Goal: Book appointment/travel/reservation

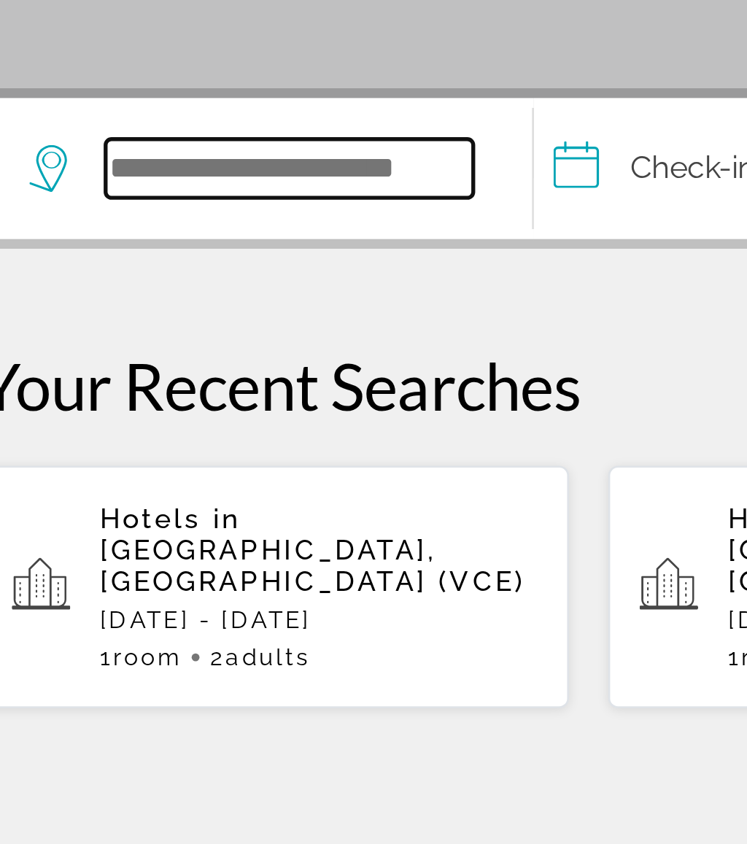
click at [100, 423] on input "Search hotel destination" at bounding box center [144, 434] width 137 height 22
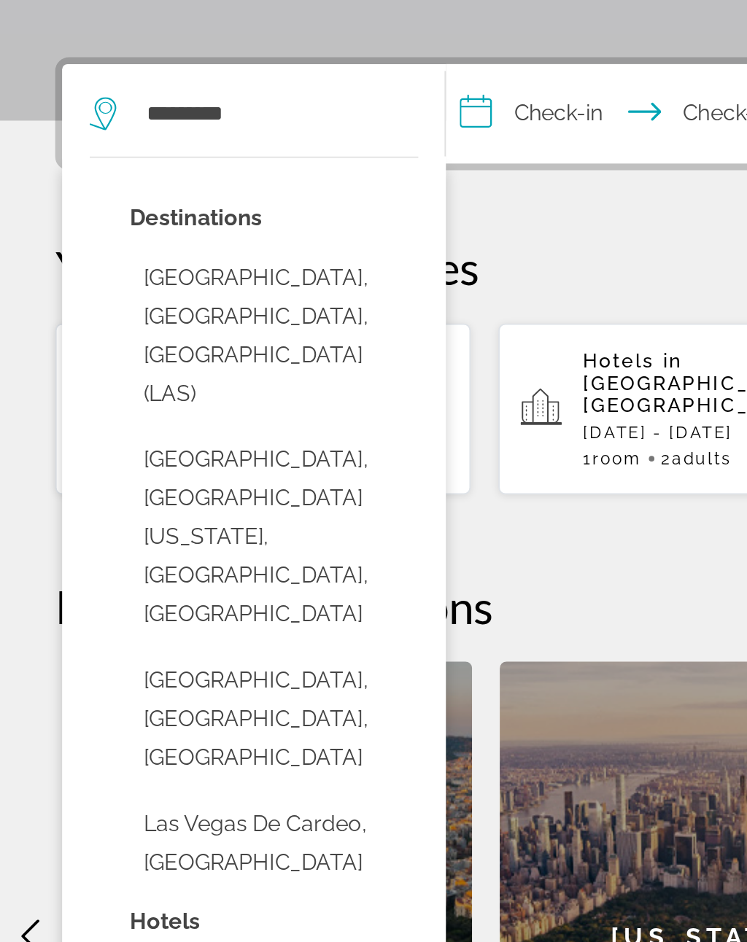
click at [180, 507] on button "[GEOGRAPHIC_DATA], [GEOGRAPHIC_DATA], [GEOGRAPHIC_DATA] (LAS)" at bounding box center [145, 551] width 152 height 89
type input "**********"
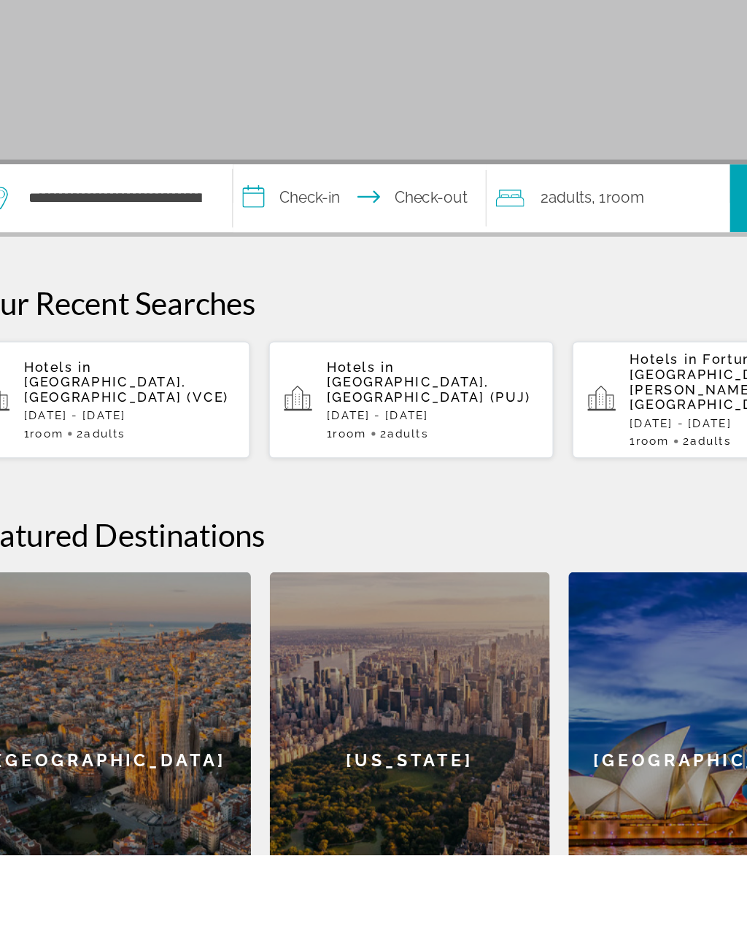
click at [252, 408] on input "**********" at bounding box center [336, 436] width 201 height 57
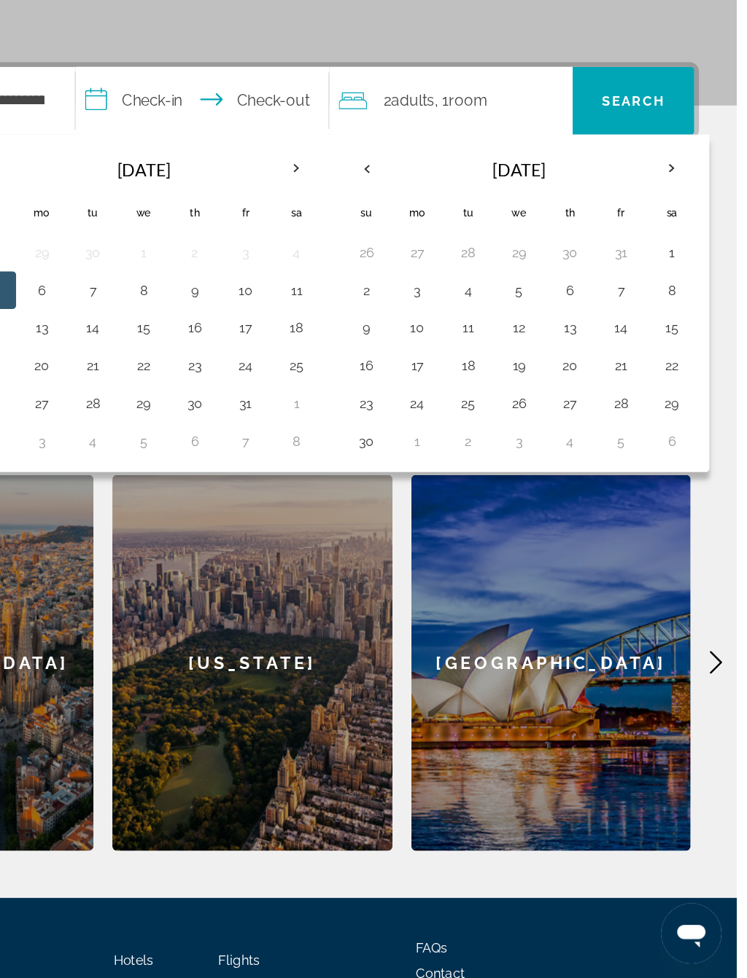
scroll to position [226, 0]
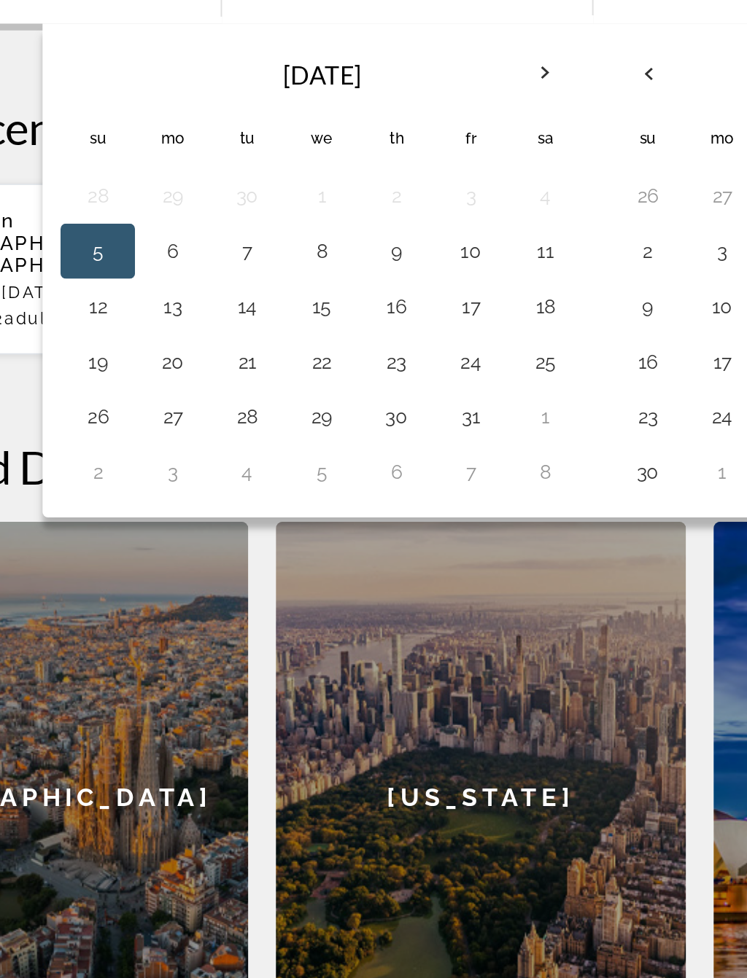
click at [237, 373] on button "14" at bounding box center [248, 383] width 23 height 20
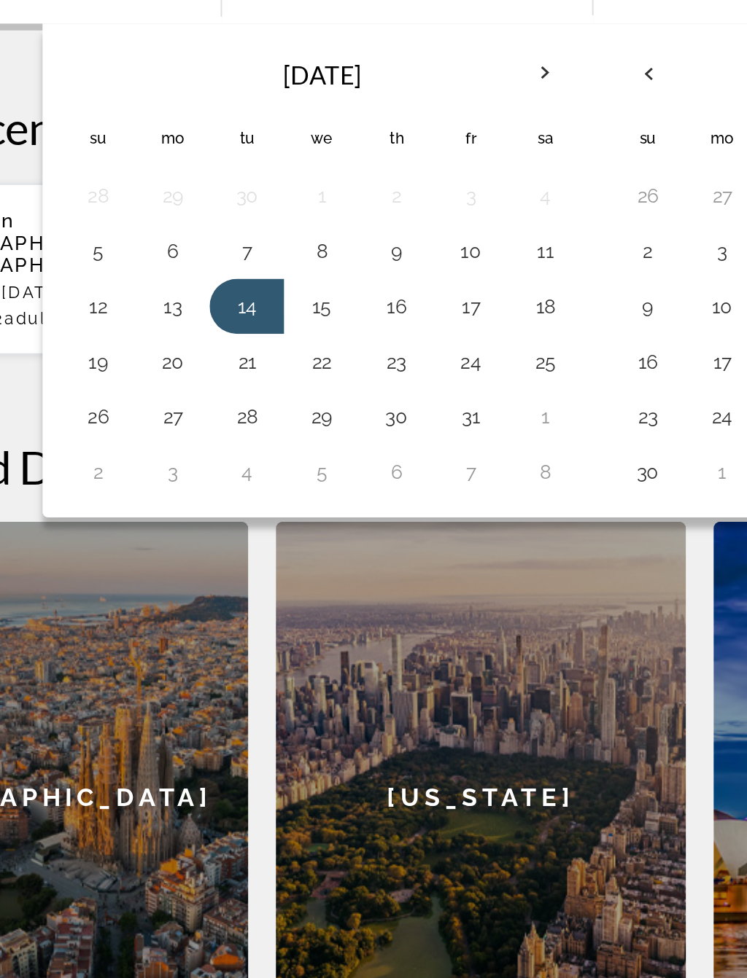
click at [355, 373] on button "17" at bounding box center [366, 383] width 23 height 20
type input "**********"
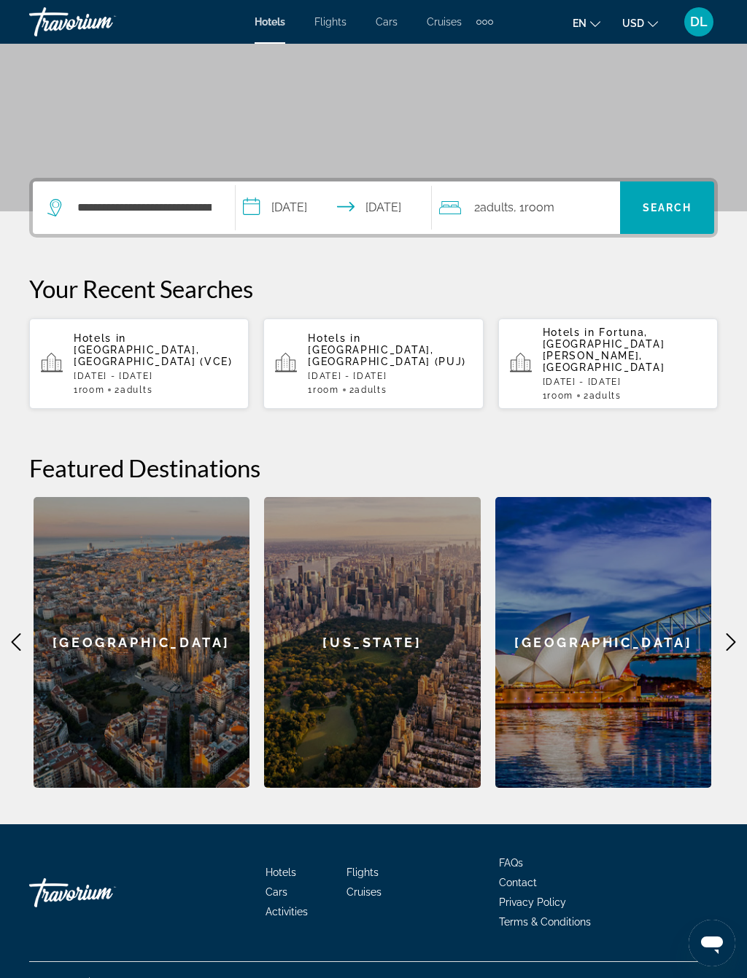
click at [677, 220] on span "Search" at bounding box center [667, 207] width 94 height 35
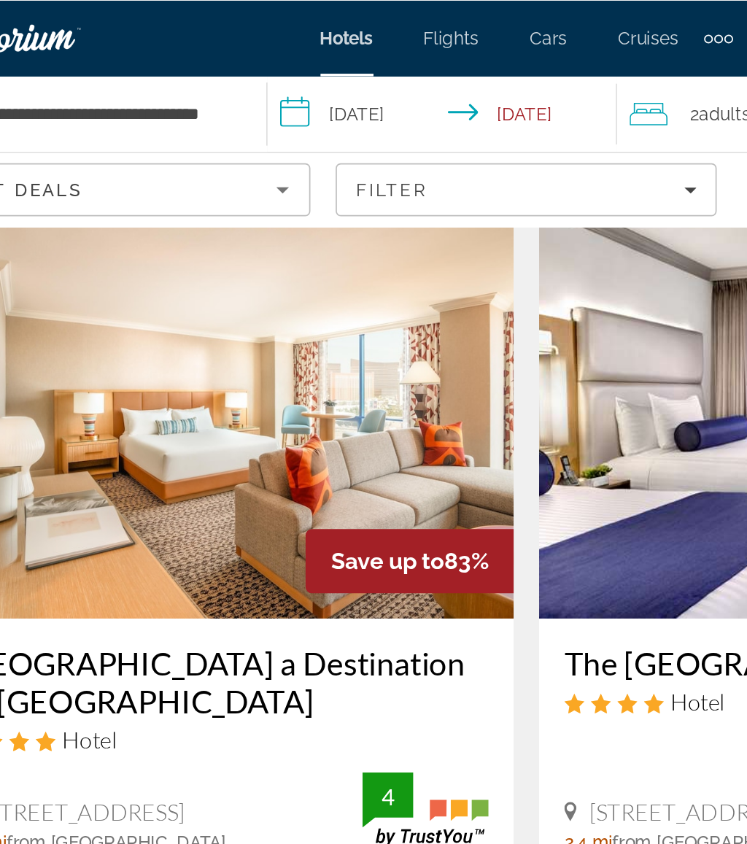
scroll to position [35, 0]
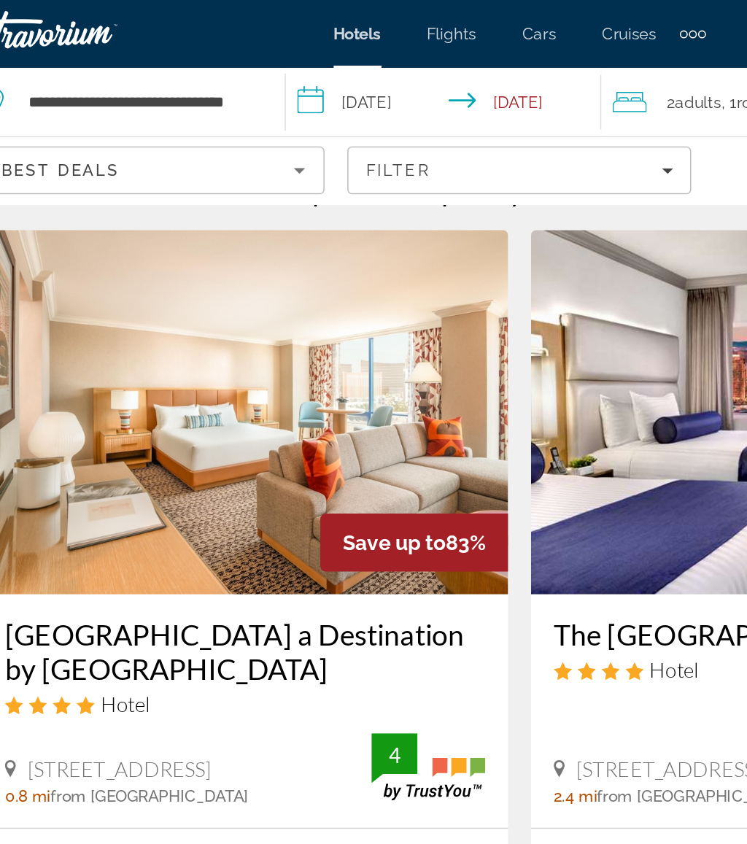
click at [256, 63] on input "**********" at bounding box center [328, 68] width 208 height 48
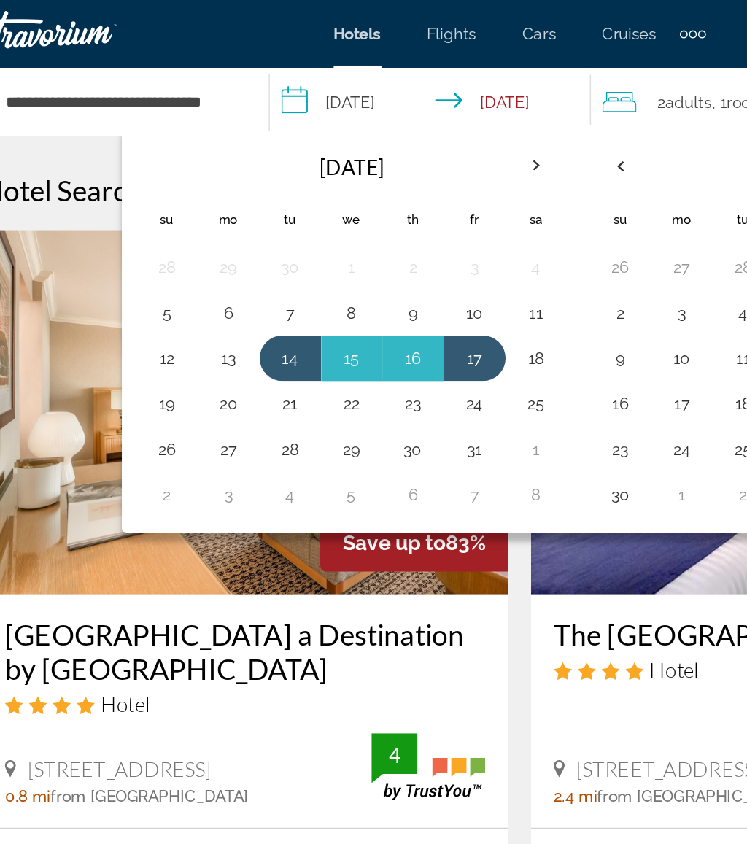
scroll to position [0, 0]
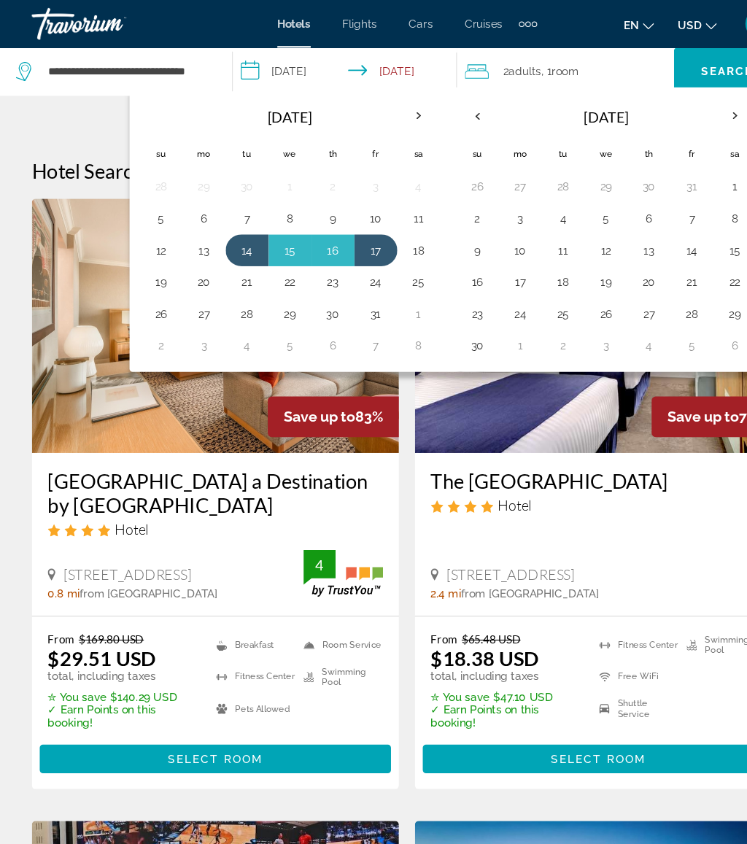
click at [231, 203] on button "7" at bounding box center [226, 200] width 23 height 20
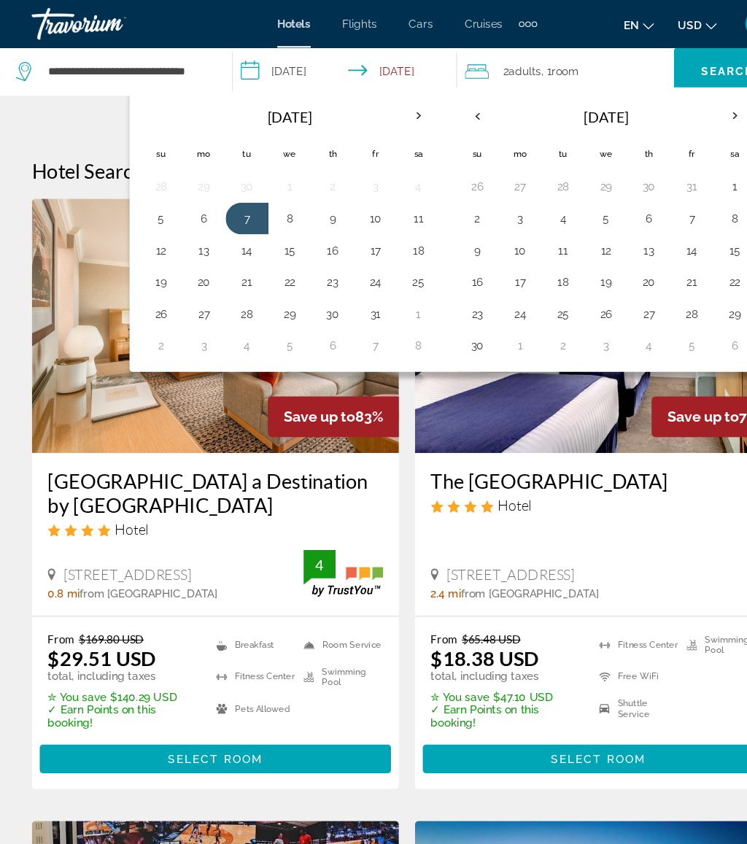
click at [354, 201] on button "10" at bounding box center [344, 200] width 23 height 20
type input "**********"
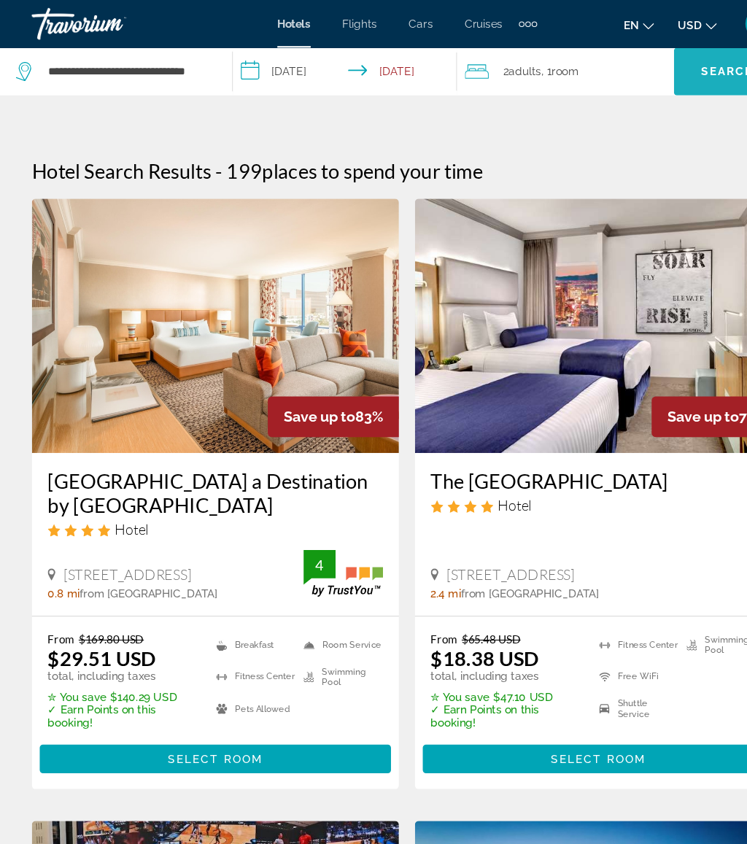
click at [651, 61] on span "Search" at bounding box center [668, 66] width 50 height 12
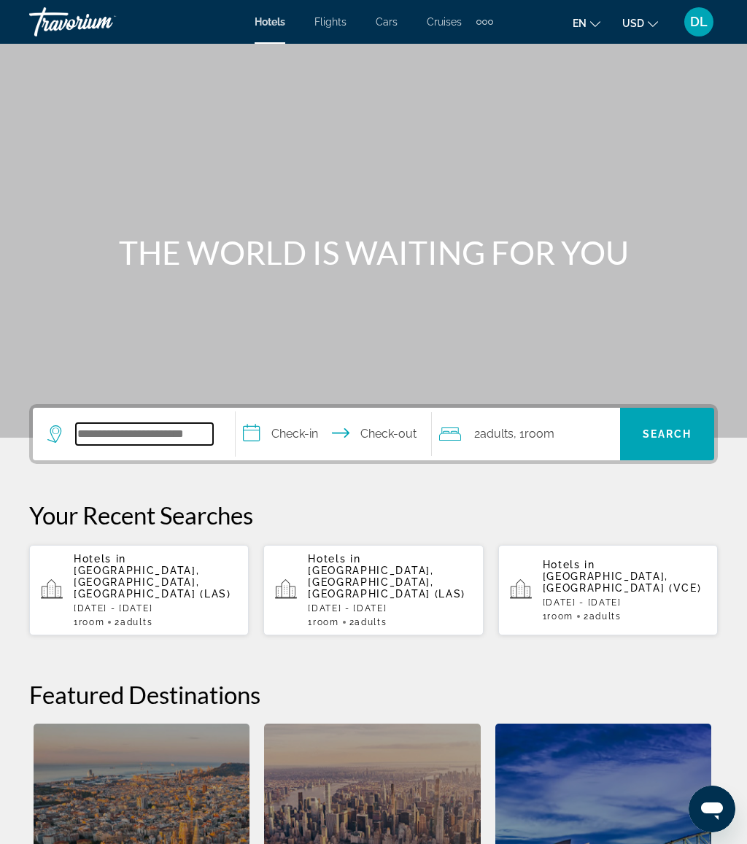
click at [154, 445] on input "Search hotel destination" at bounding box center [144, 434] width 137 height 22
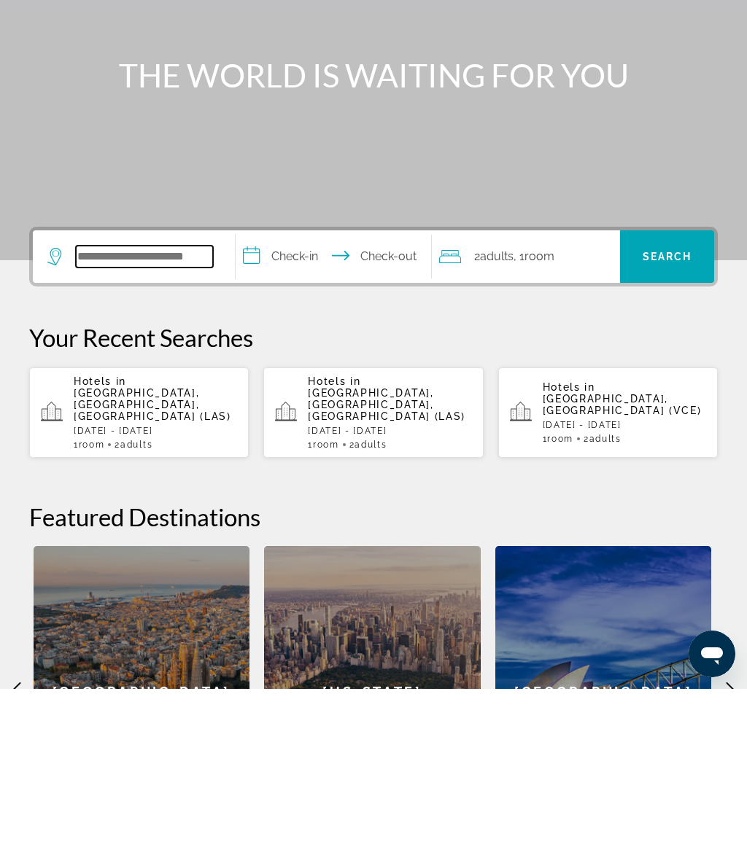
scroll to position [99, 0]
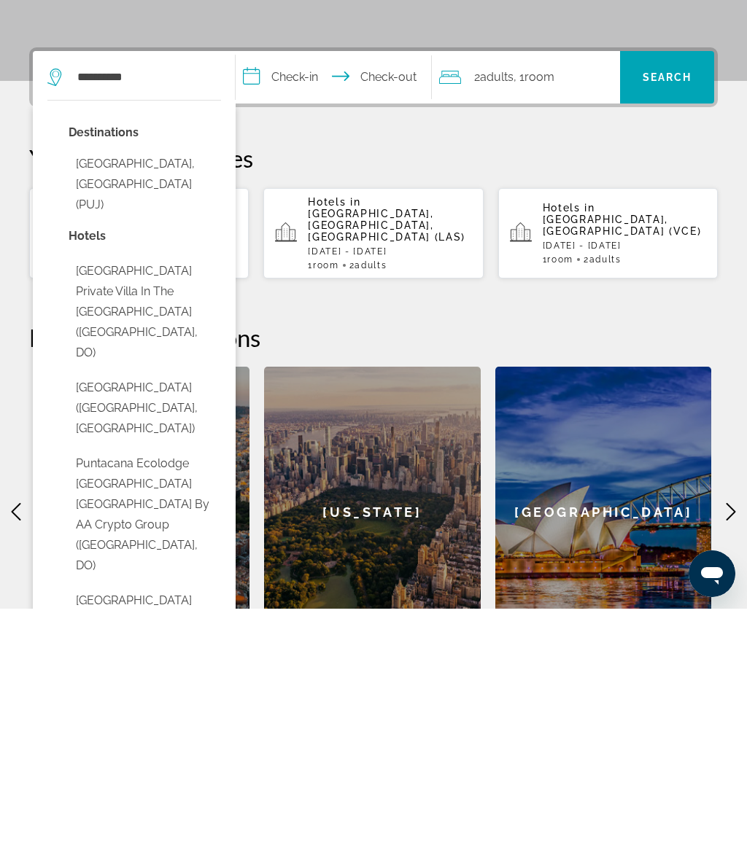
click at [179, 408] on button "Punta Cana, Dominican Republic (PUJ)" at bounding box center [145, 442] width 152 height 69
type input "**********"
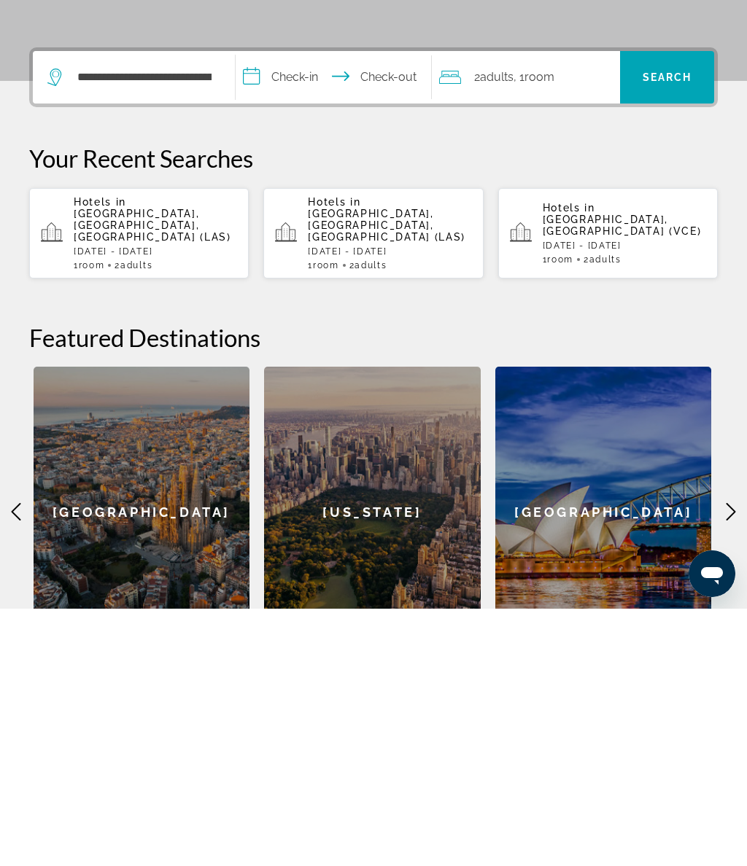
click at [306, 308] on input "**********" at bounding box center [336, 336] width 201 height 57
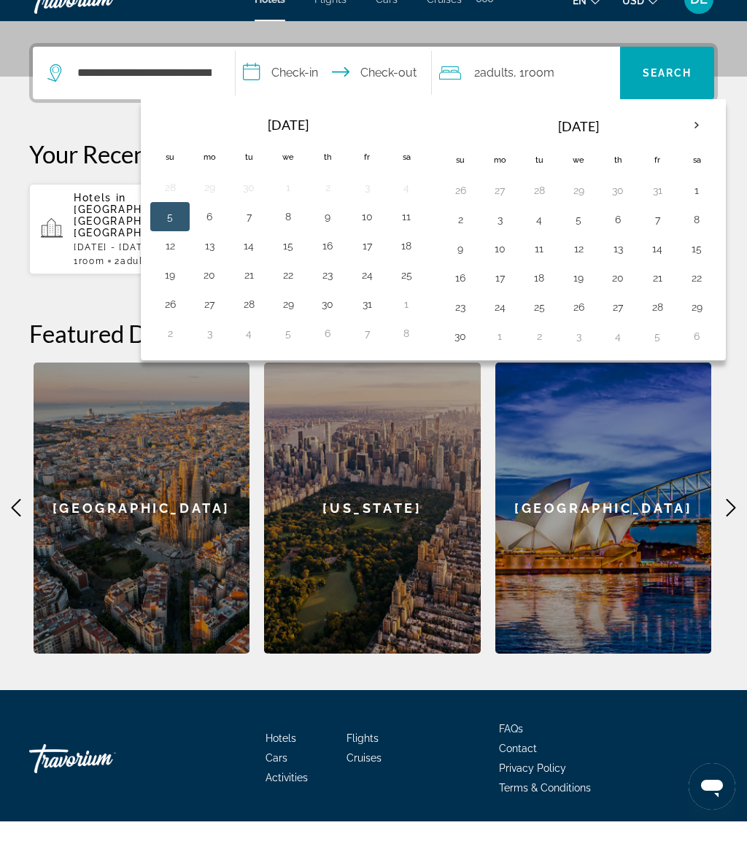
scroll to position [361, 0]
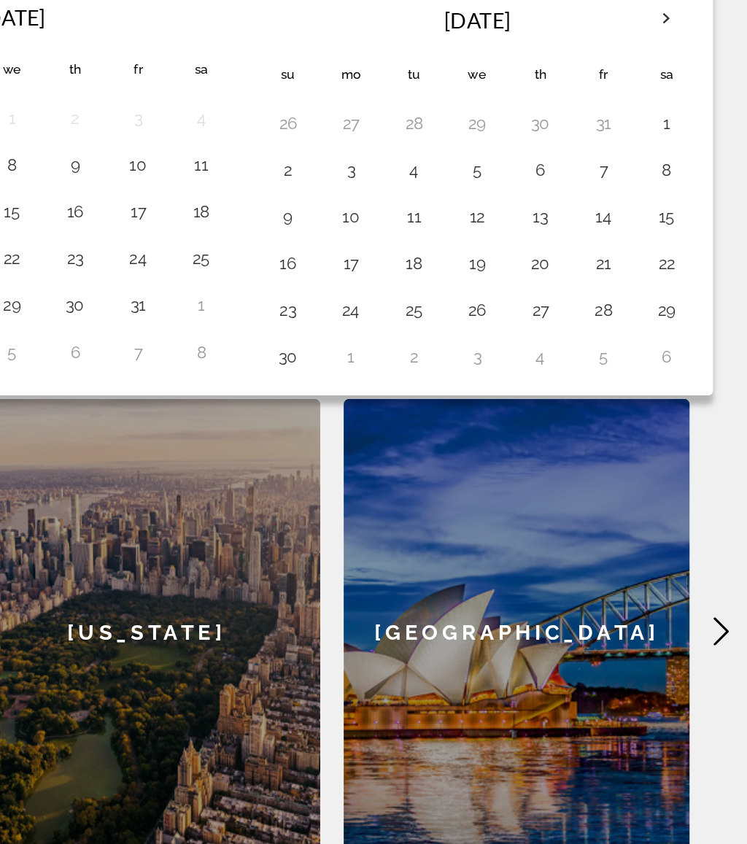
click at [527, 297] on button "25" at bounding box center [538, 307] width 23 height 20
click at [448, 326] on button "30" at bounding box center [459, 336] width 23 height 20
type input "**********"
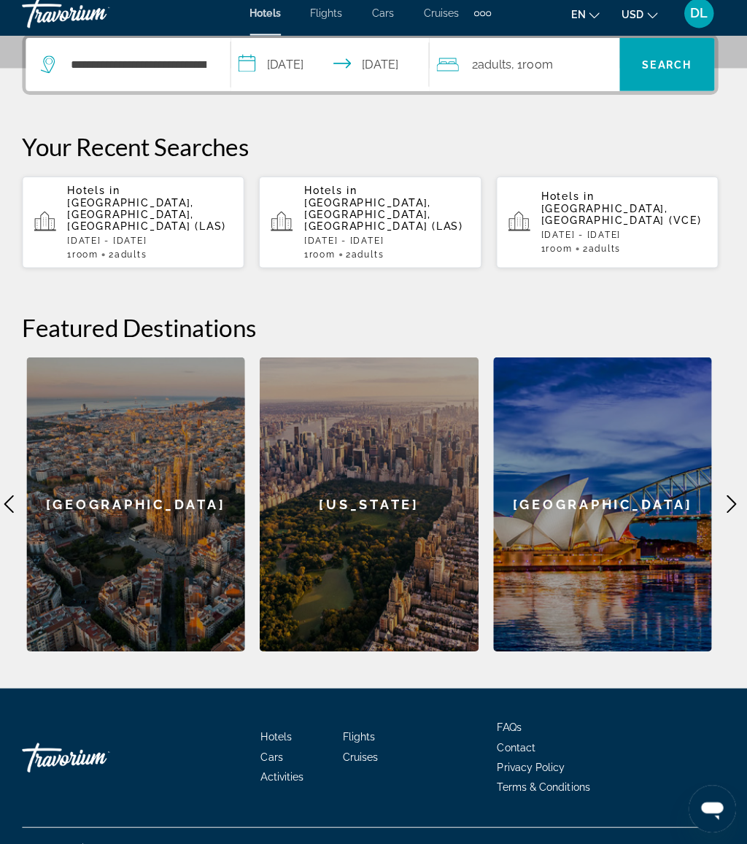
click at [560, 69] on div "2 Adult Adults , 1 Room rooms" at bounding box center [529, 73] width 181 height 20
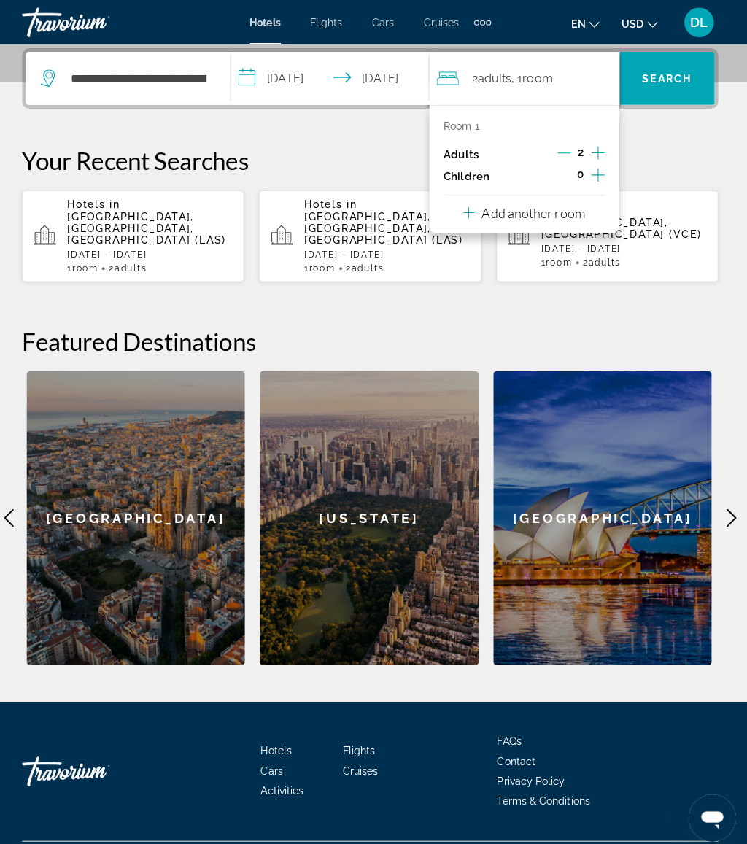
click at [592, 173] on icon "Increment children" at bounding box center [598, 172] width 13 height 17
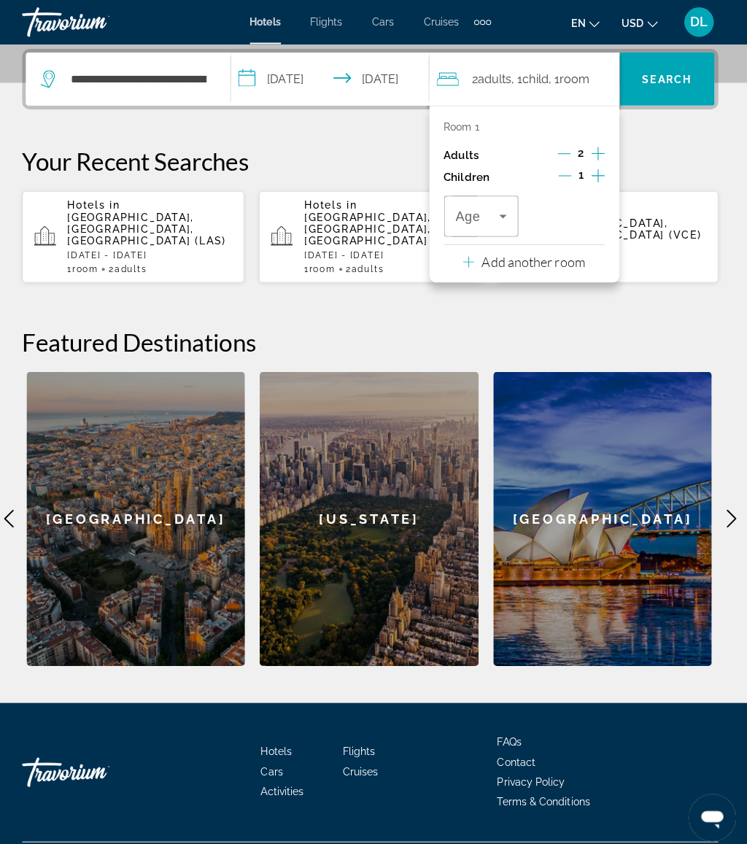
click at [497, 195] on div "Travelers: 2 adults, 1 child" at bounding box center [483, 213] width 51 height 41
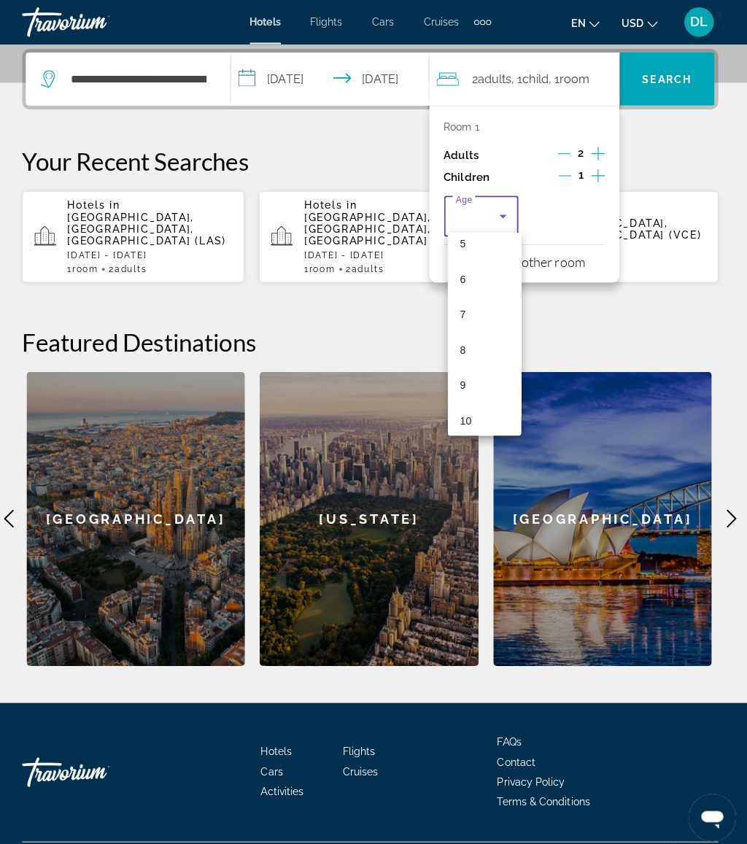
scroll to position [379, 0]
click at [488, 283] on mat-option "12" at bounding box center [486, 294] width 73 height 35
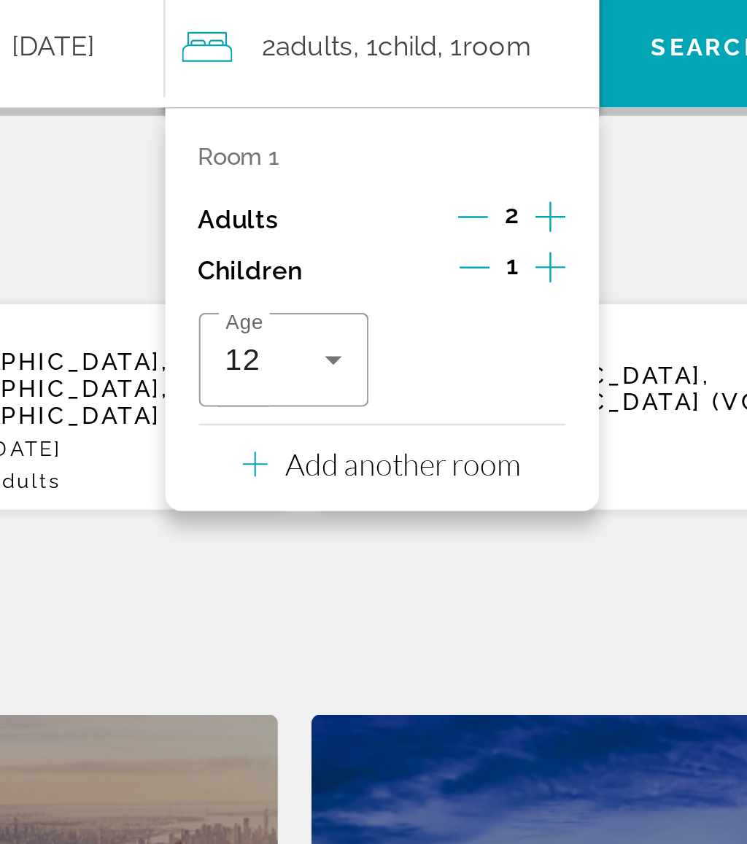
click at [483, 251] on p "Add another room" at bounding box center [534, 259] width 102 height 16
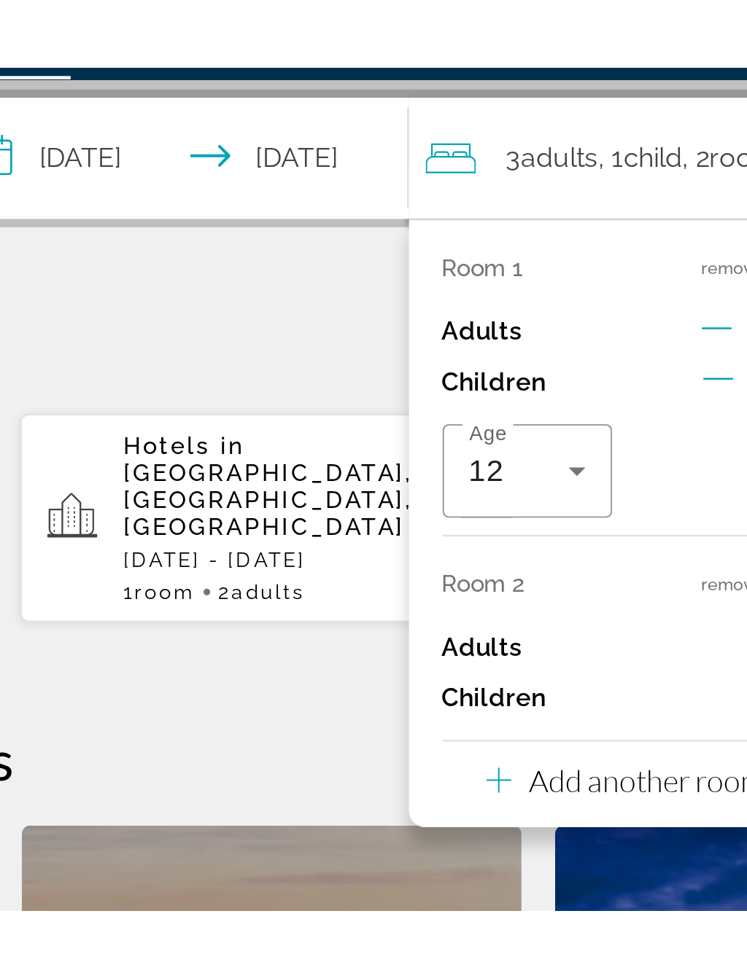
scroll to position [226, 0]
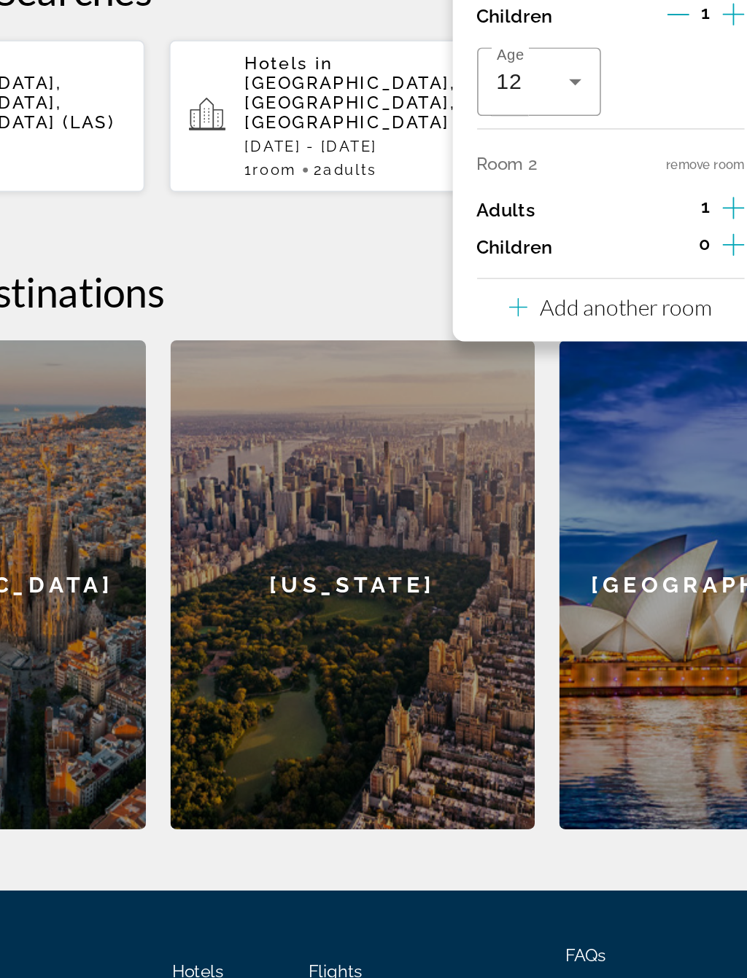
click at [483, 470] on p "Add another room" at bounding box center [534, 478] width 102 height 16
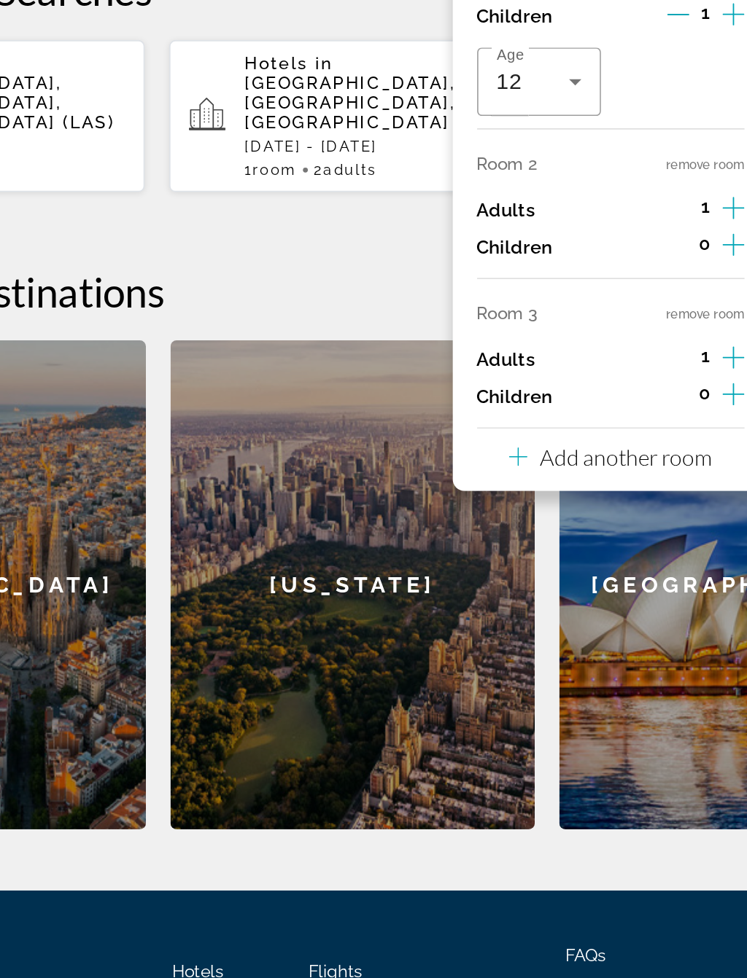
click at [465, 550] on button "Add another room" at bounding box center [525, 565] width 120 height 30
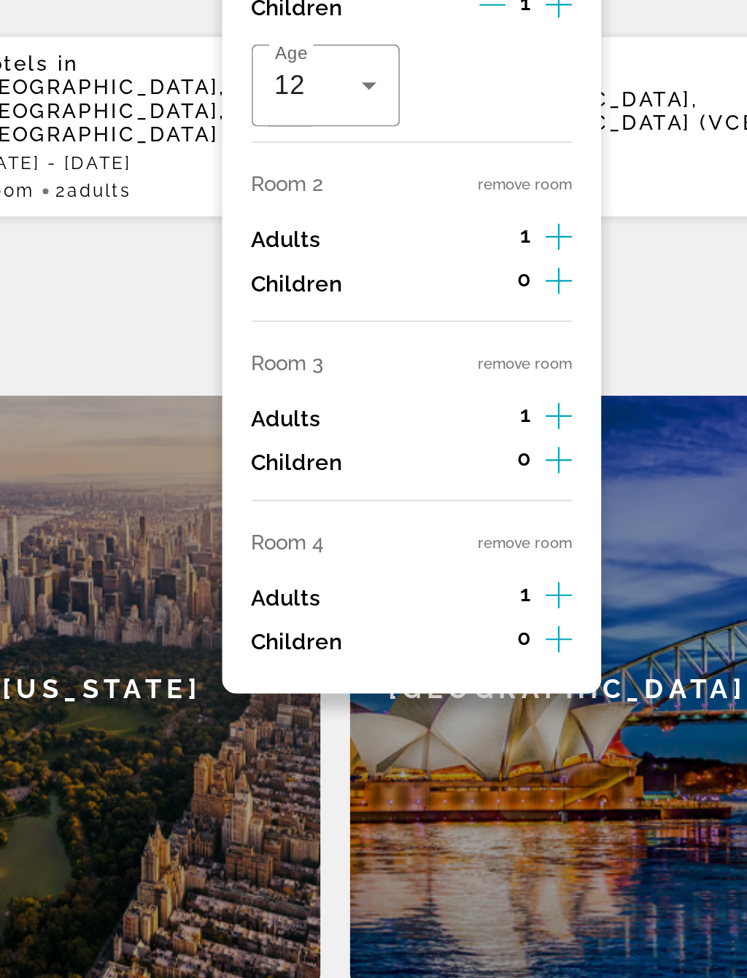
click at [558, 566] on button "remove room" at bounding box center [581, 570] width 47 height 9
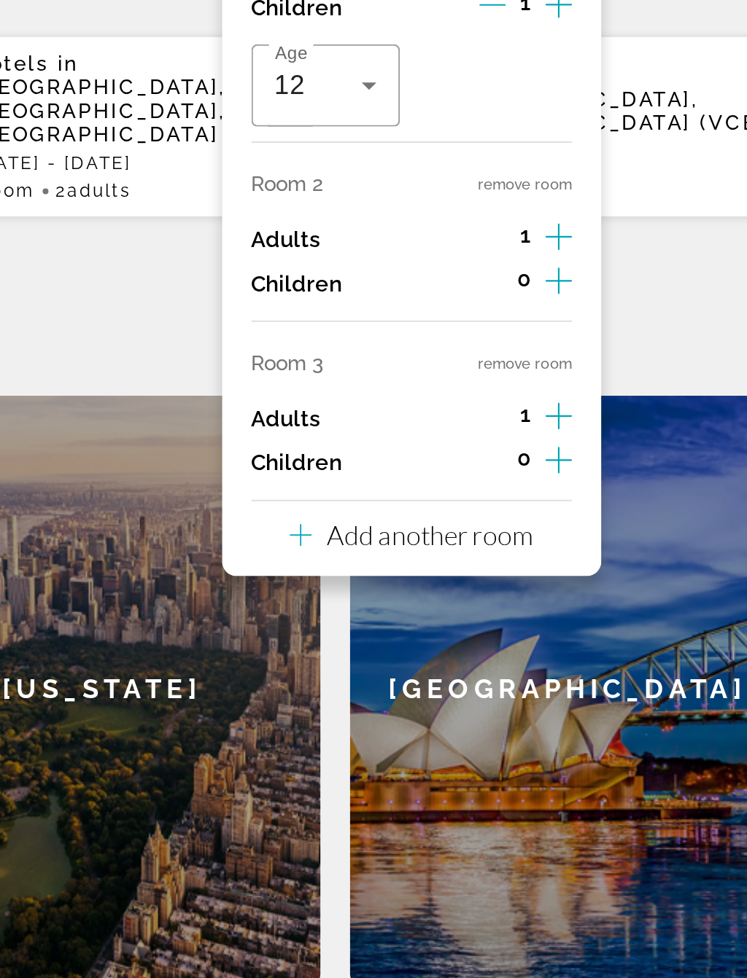
click at [558, 477] on button "remove room" at bounding box center [581, 481] width 47 height 9
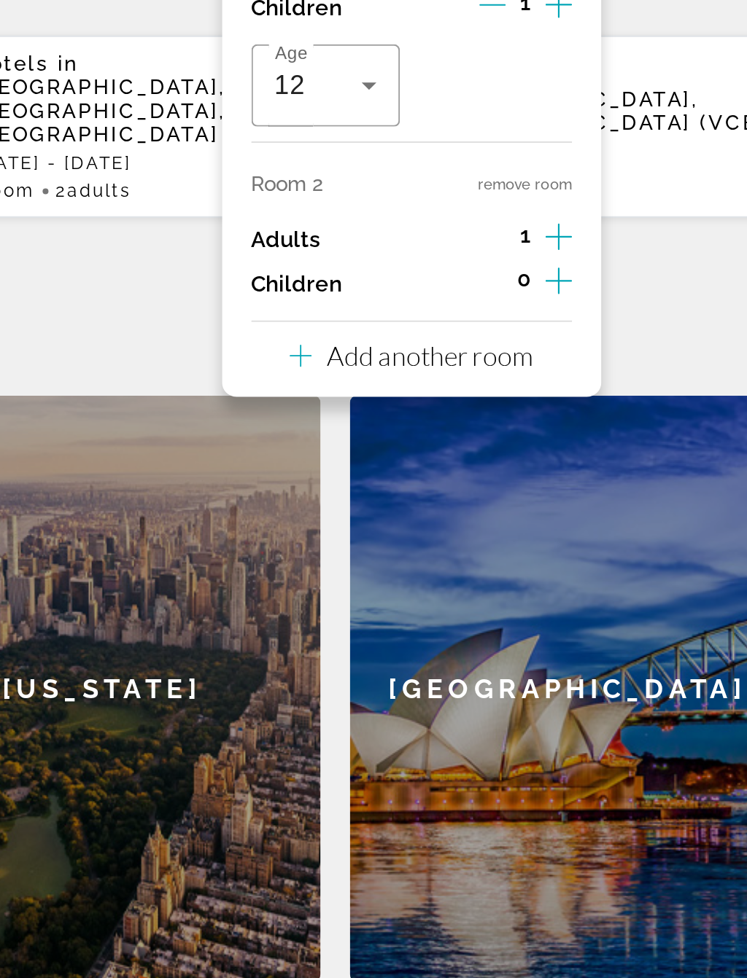
click at [558, 388] on button "remove room" at bounding box center [581, 392] width 47 height 9
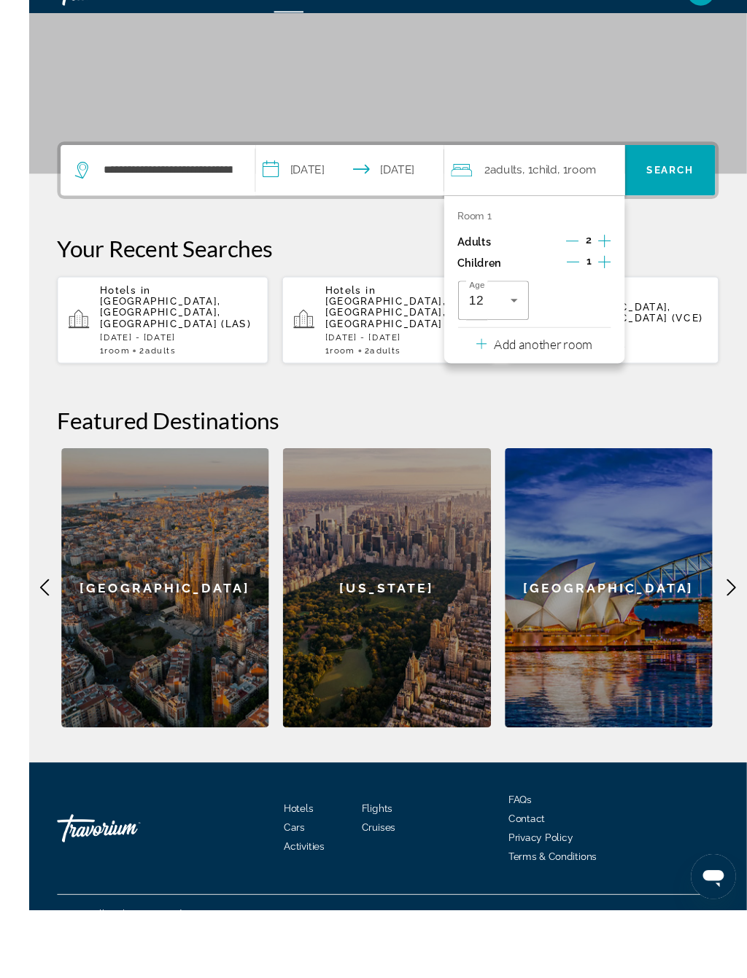
scroll to position [221, 0]
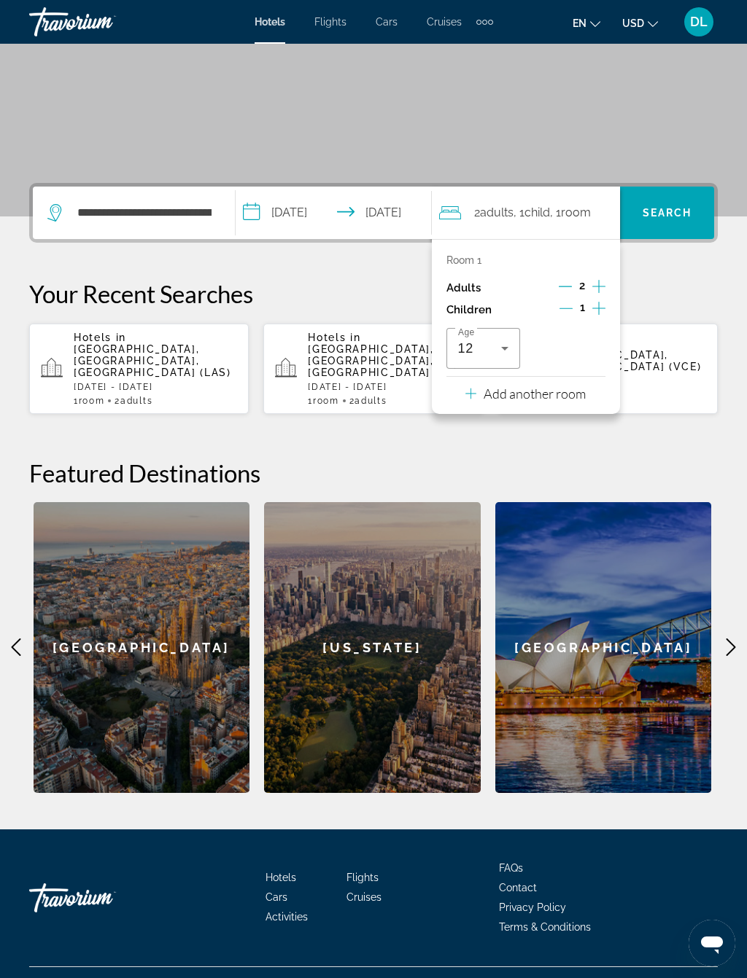
click at [680, 220] on span "Search" at bounding box center [667, 212] width 94 height 35
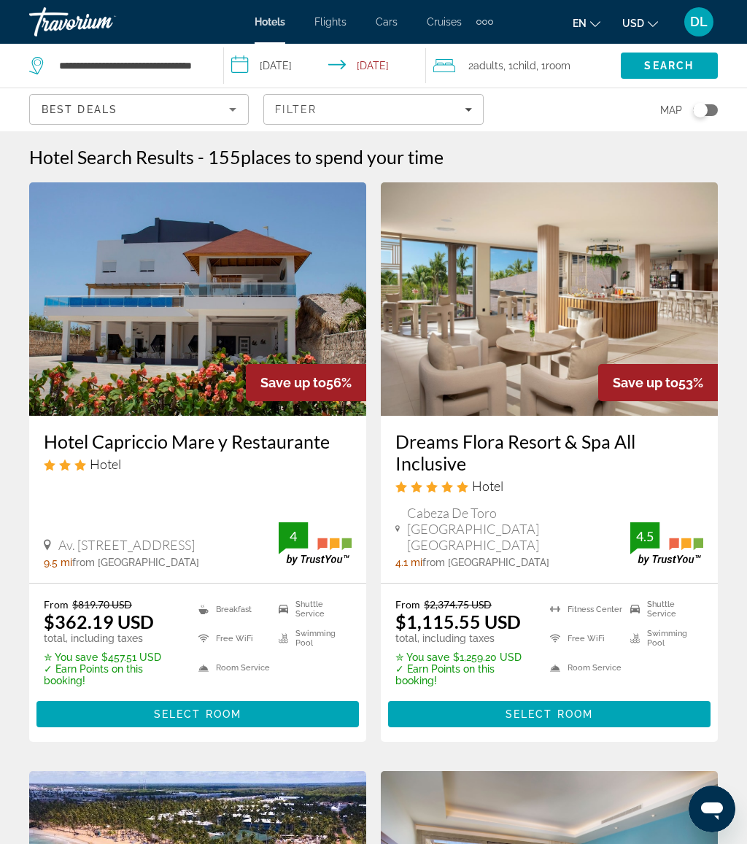
click at [297, 64] on input "**********" at bounding box center [328, 68] width 208 height 48
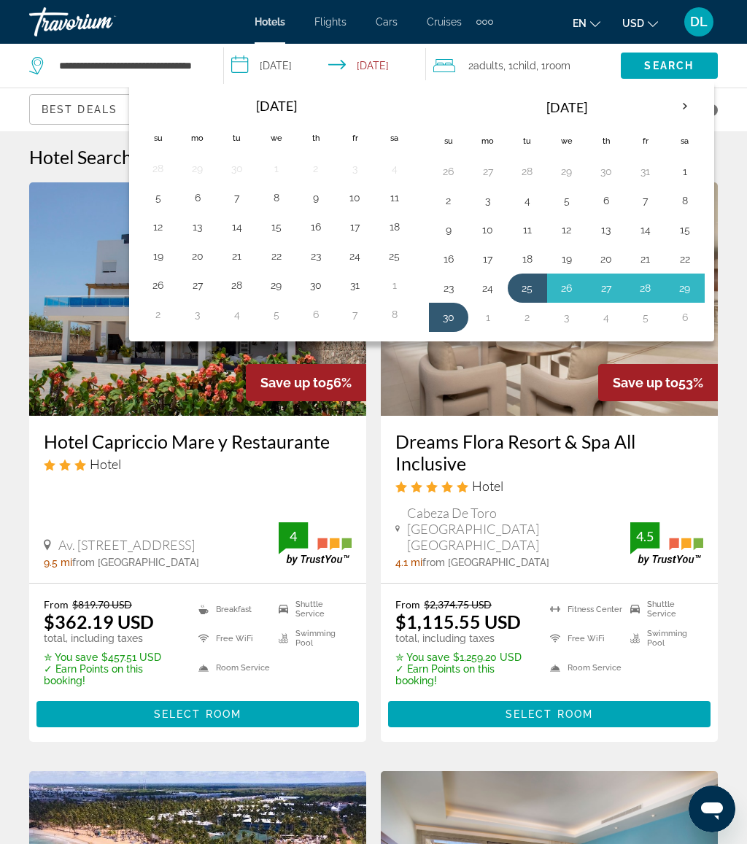
click at [202, 255] on button "20" at bounding box center [197, 256] width 23 height 20
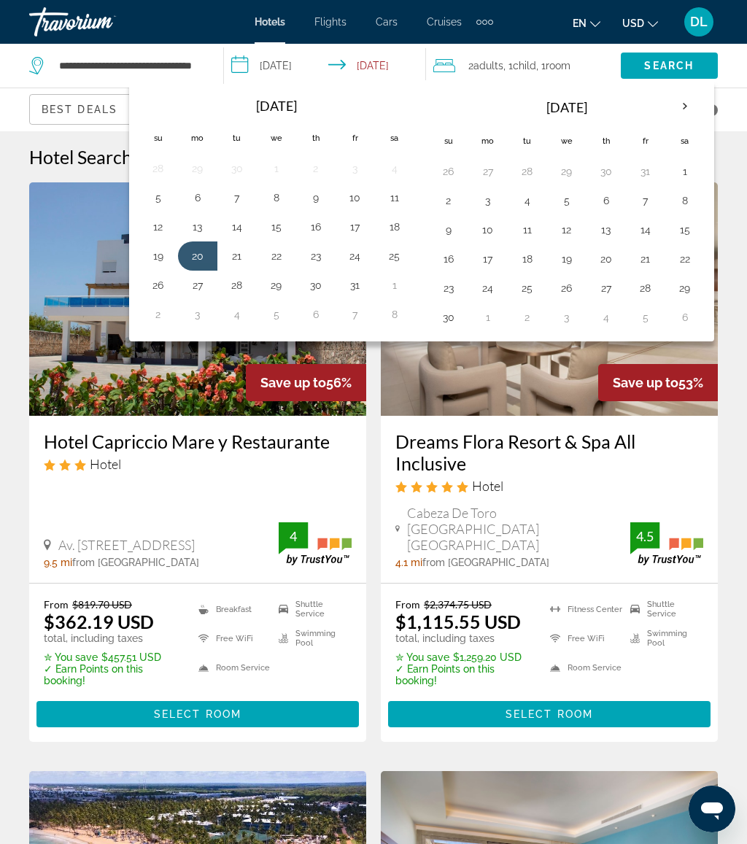
click at [393, 263] on button "25" at bounding box center [394, 256] width 23 height 20
type input "**********"
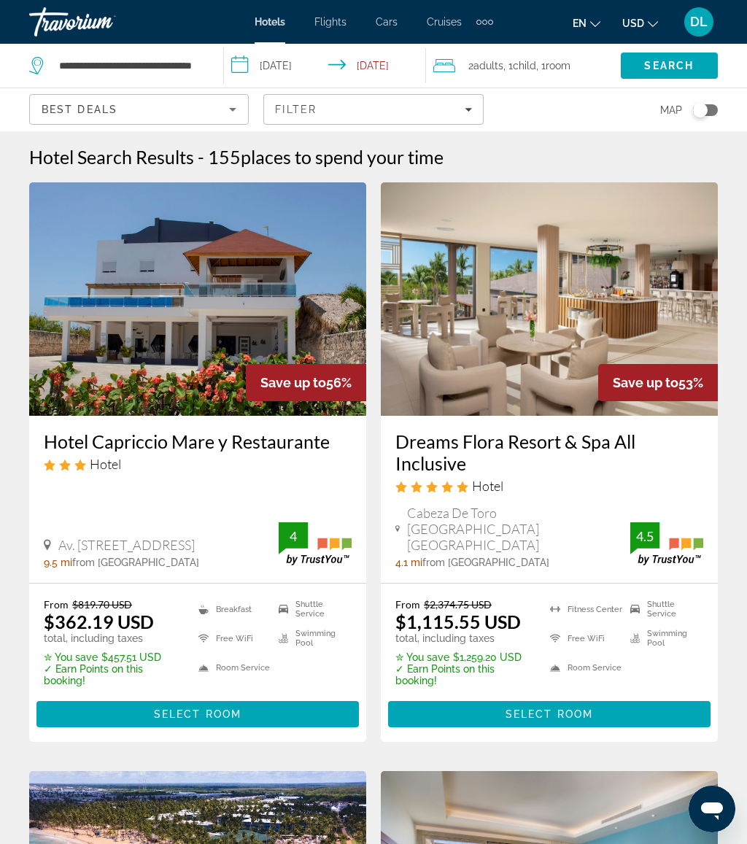
click at [679, 71] on span "Search" at bounding box center [669, 66] width 50 height 12
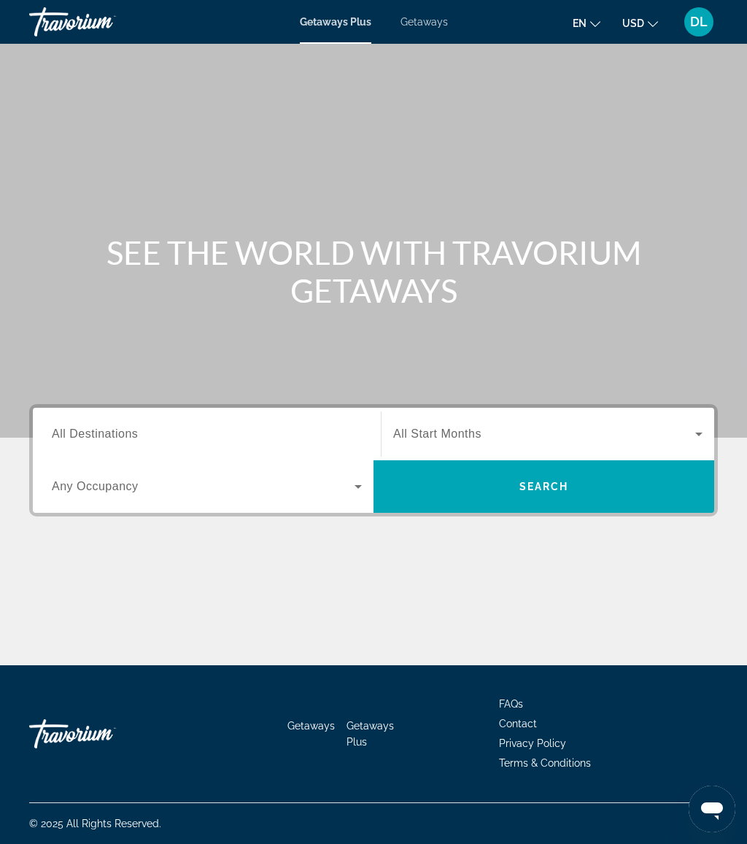
click at [442, 18] on span "Getaways" at bounding box center [423, 22] width 47 height 12
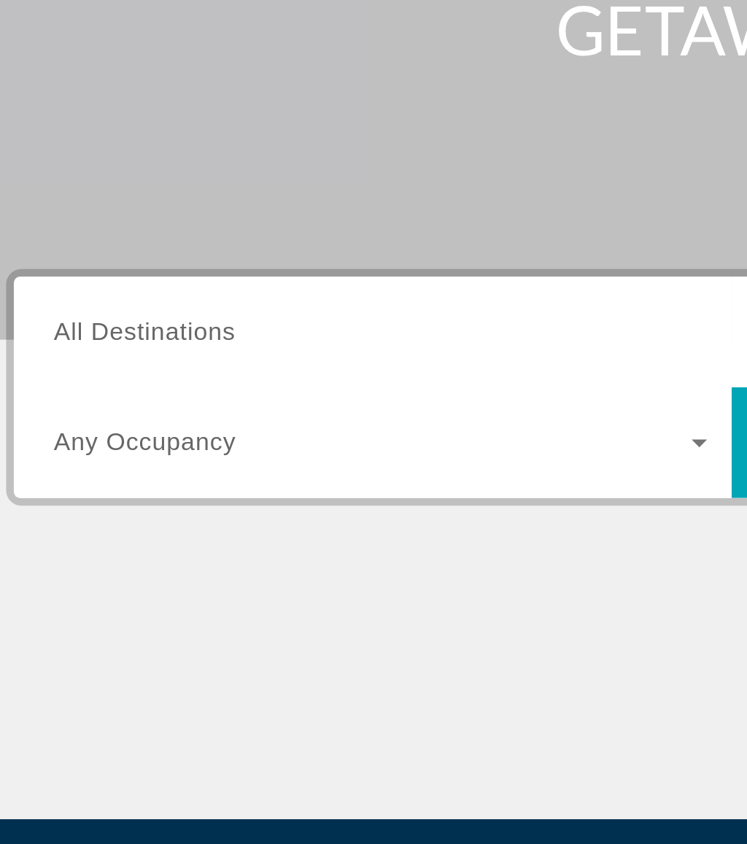
click at [106, 427] on span "All Destinations" at bounding box center [95, 433] width 86 height 12
click at [106, 426] on input "Destination All Destinations" at bounding box center [207, 434] width 310 height 17
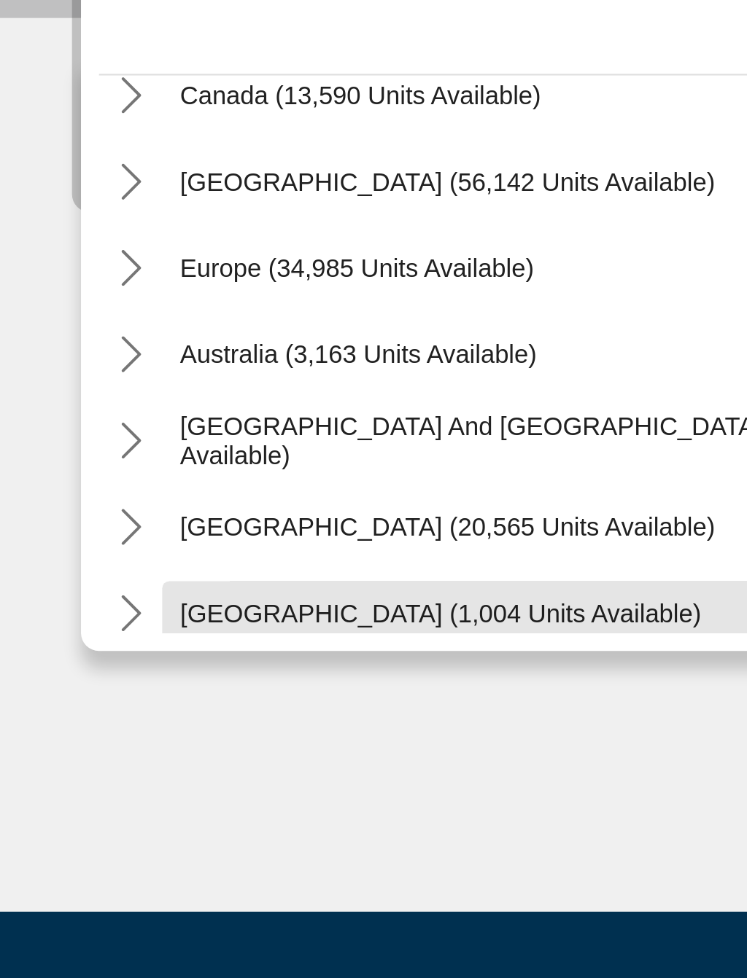
scroll to position [74, 0]
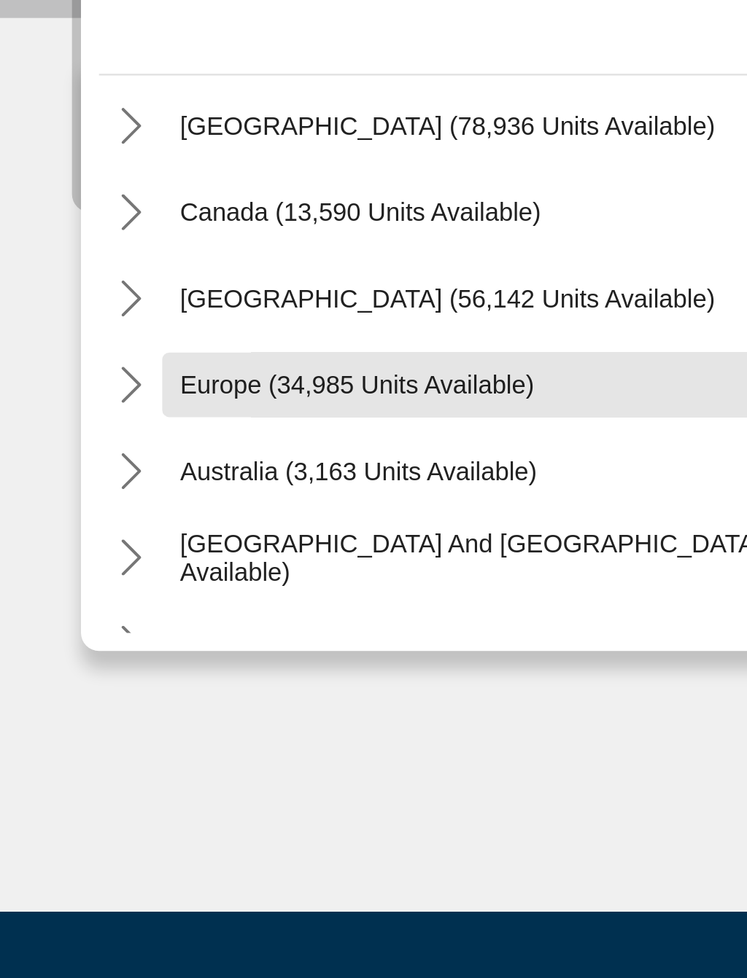
click at [163, 569] on span "Select destination: Europe (34,985 units available)" at bounding box center [220, 586] width 308 height 35
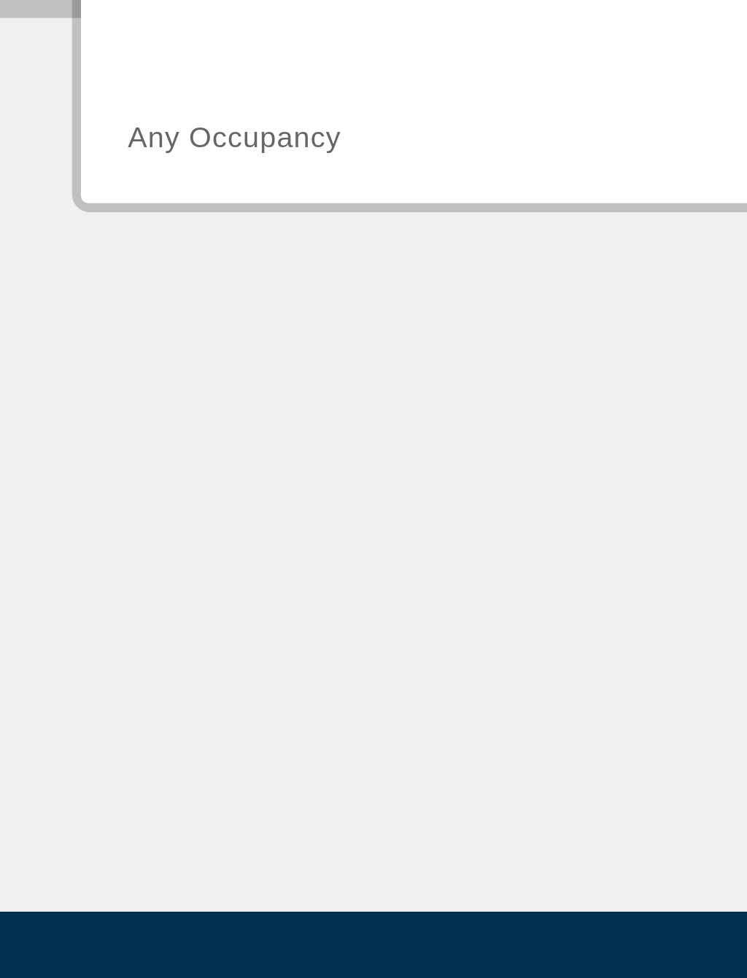
type input "**********"
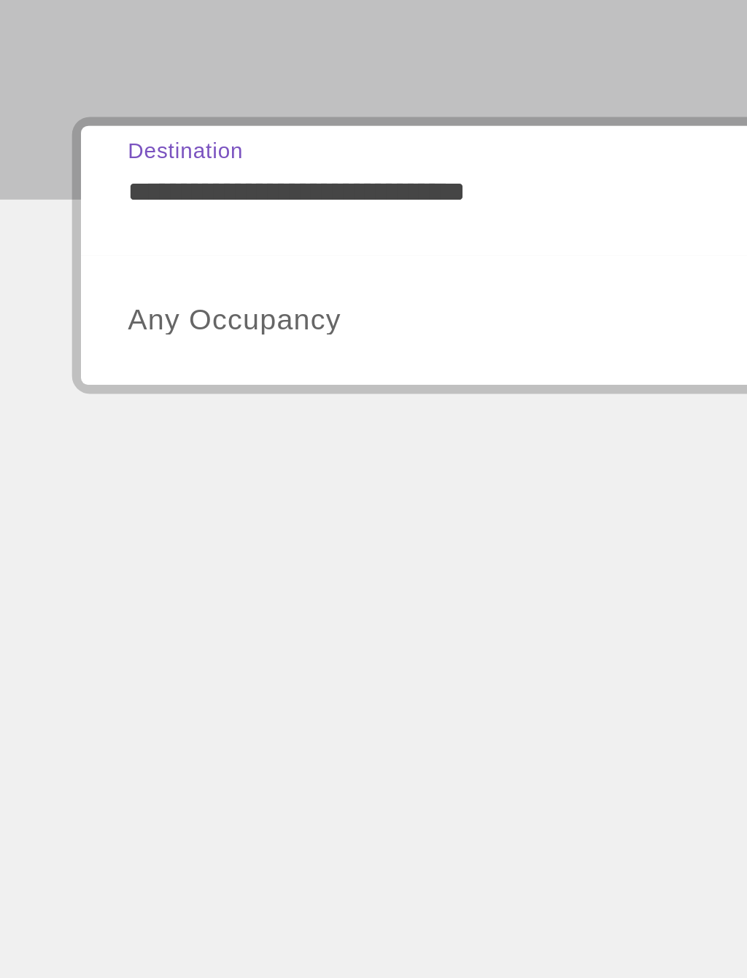
click at [139, 478] on span "Search widget" at bounding box center [203, 486] width 303 height 17
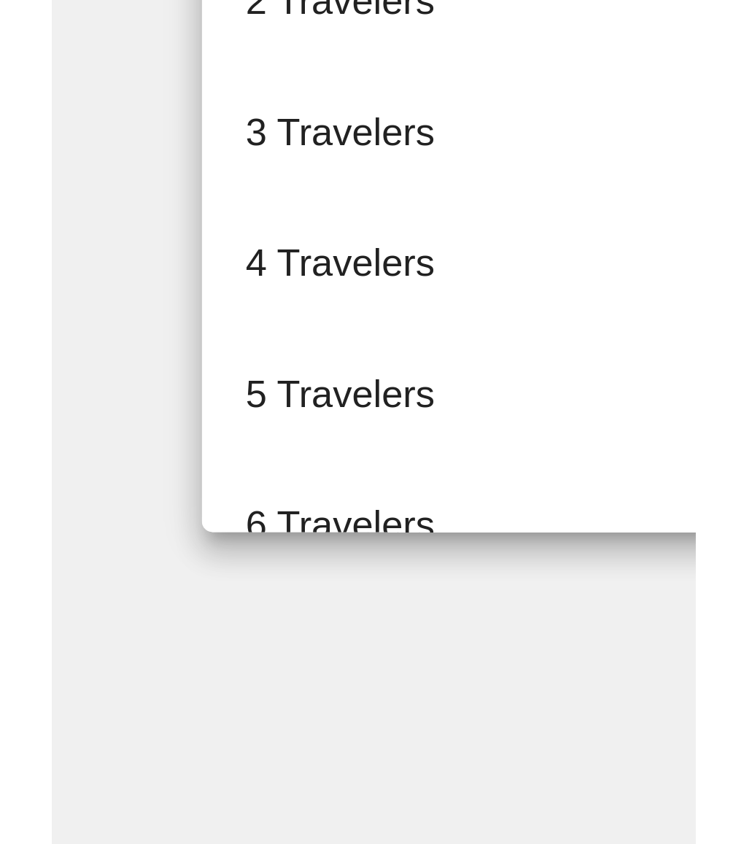
scroll to position [0, 0]
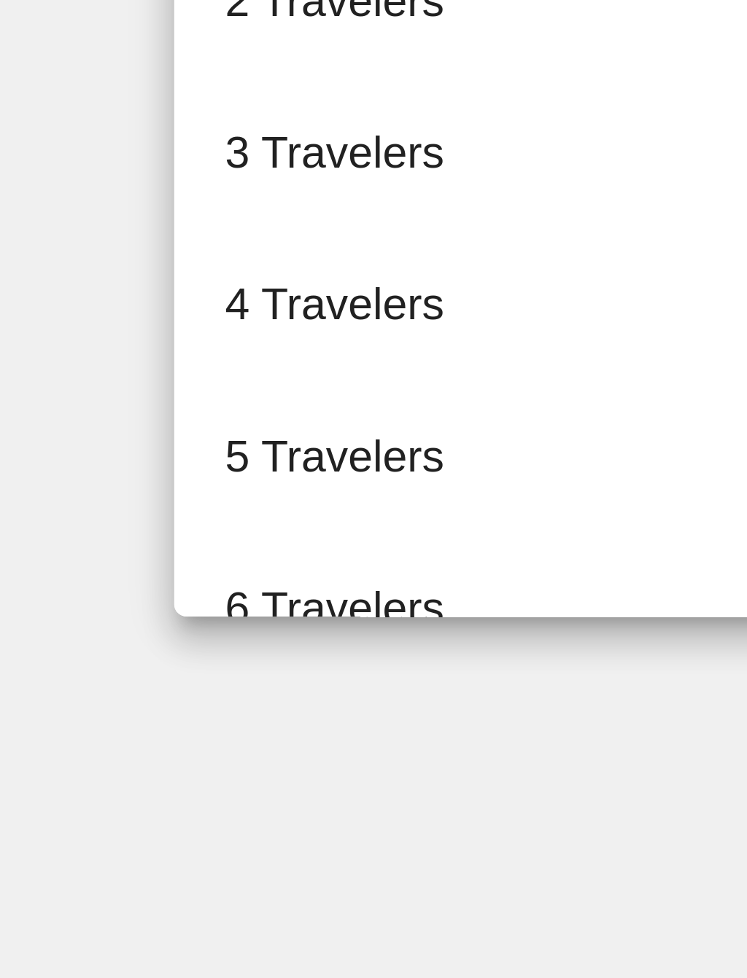
click at [96, 626] on span "4 Travelers" at bounding box center [77, 634] width 50 height 17
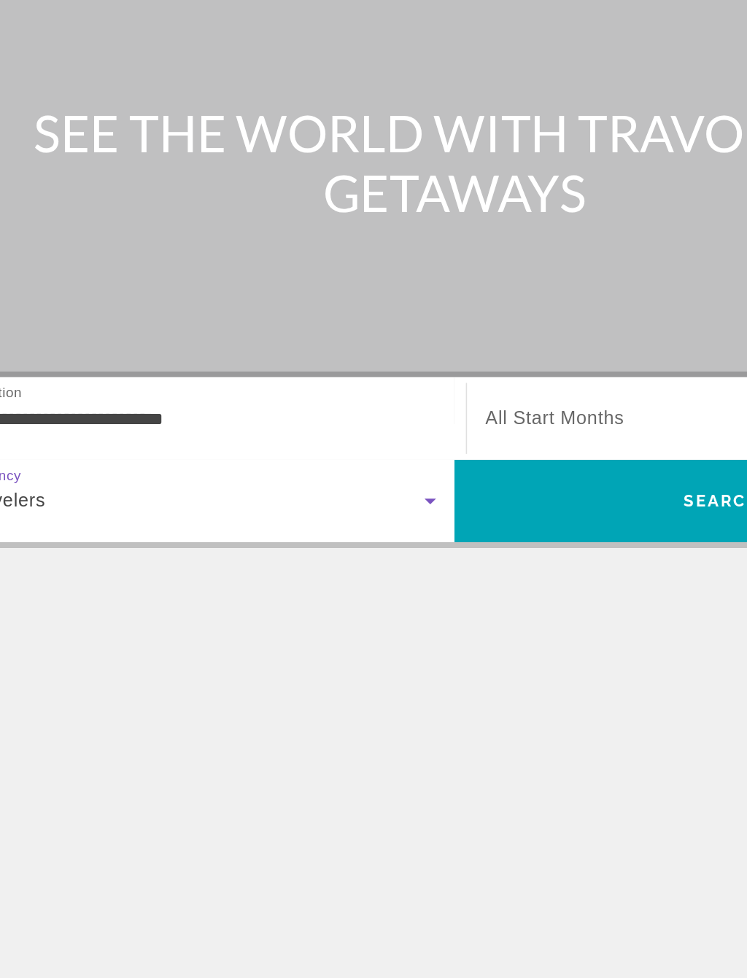
click at [401, 469] on span "Search" at bounding box center [543, 486] width 340 height 35
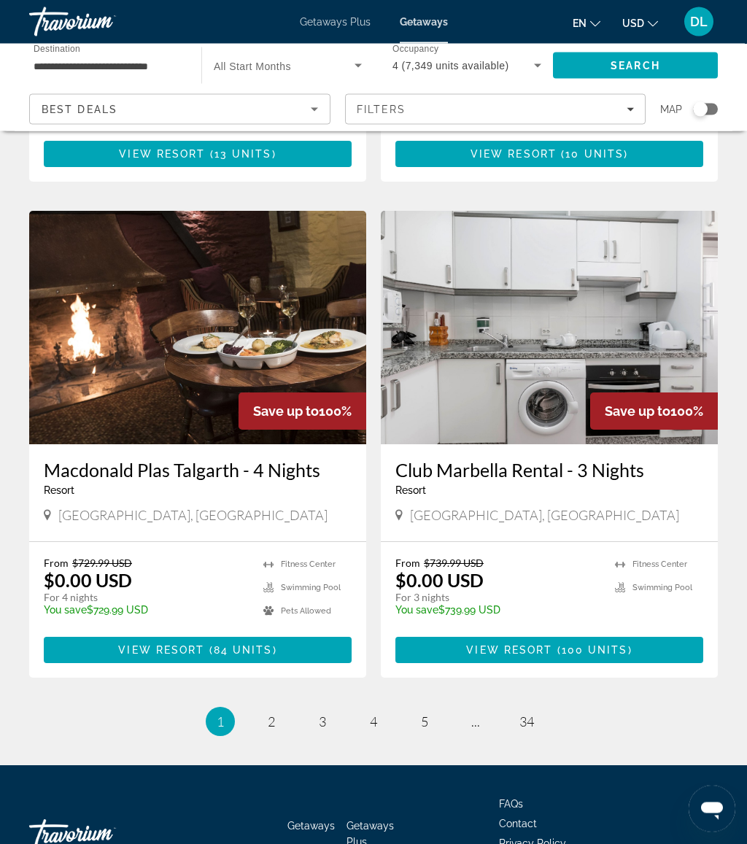
scroll to position [2533, 0]
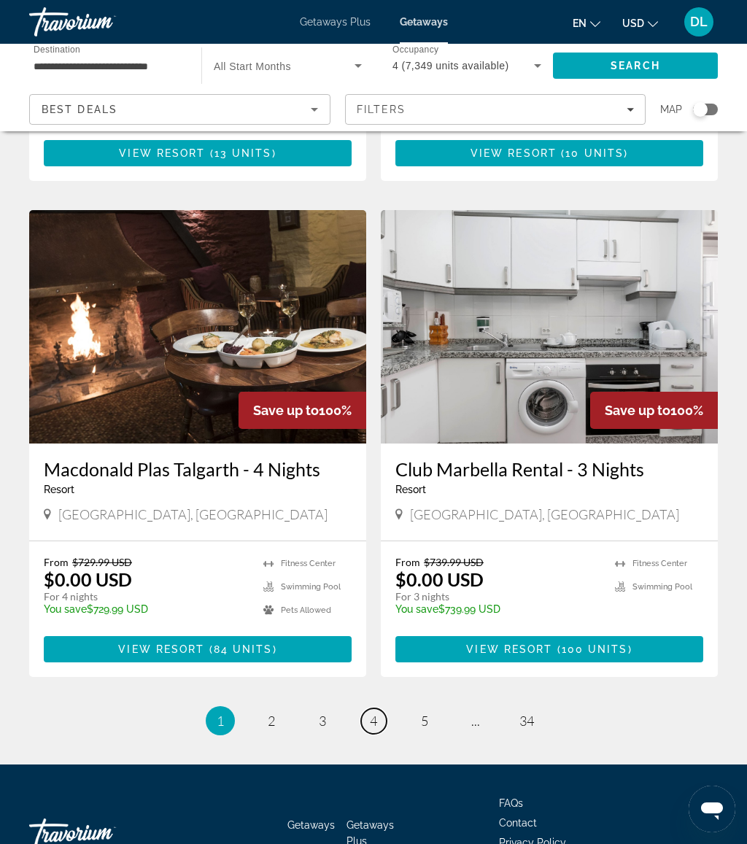
click at [372, 712] on span "4" at bounding box center [373, 720] width 7 height 16
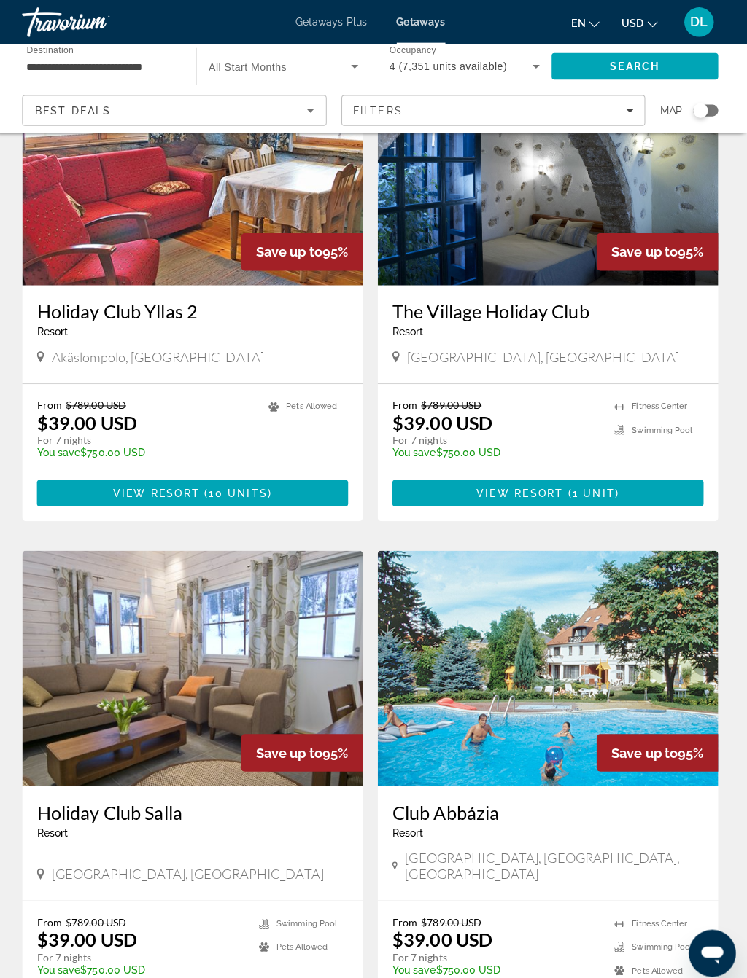
scroll to position [1600, 0]
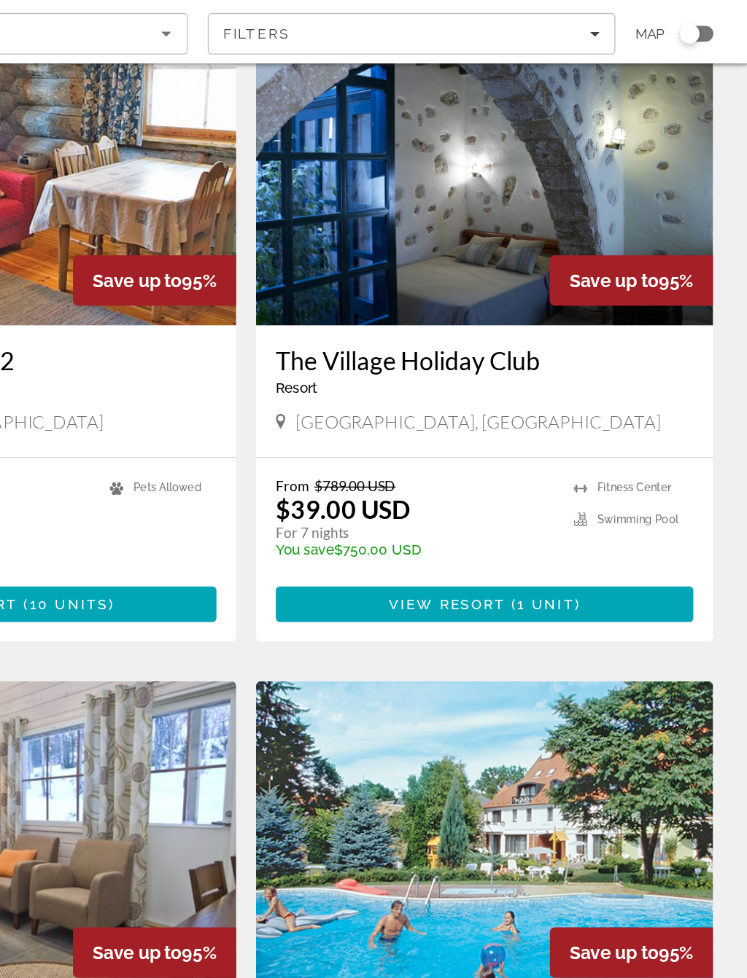
click at [478, 524] on span "View Resort" at bounding box center [521, 530] width 86 height 12
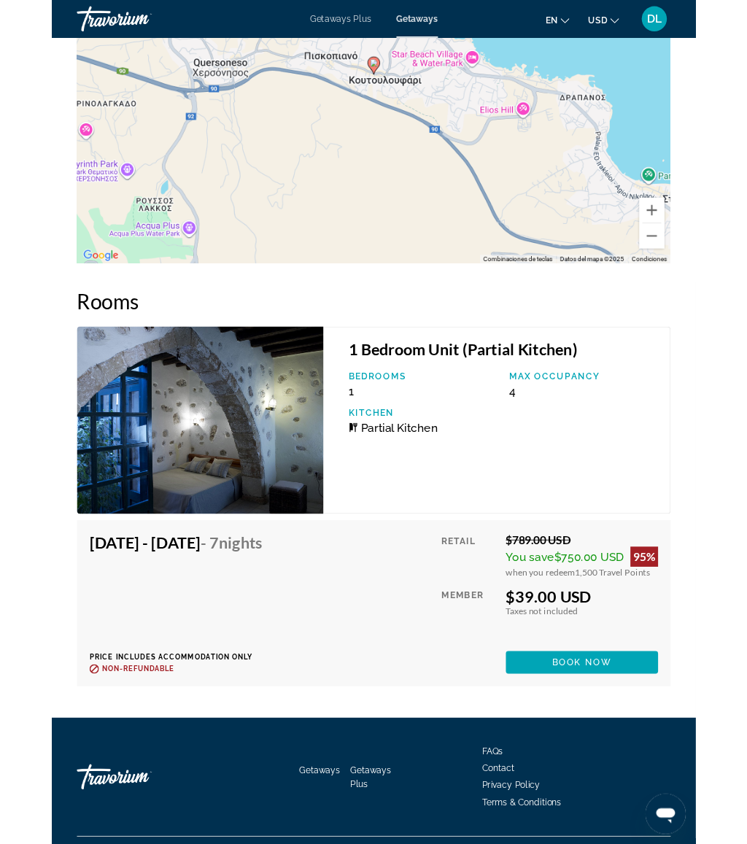
scroll to position [2760, 0]
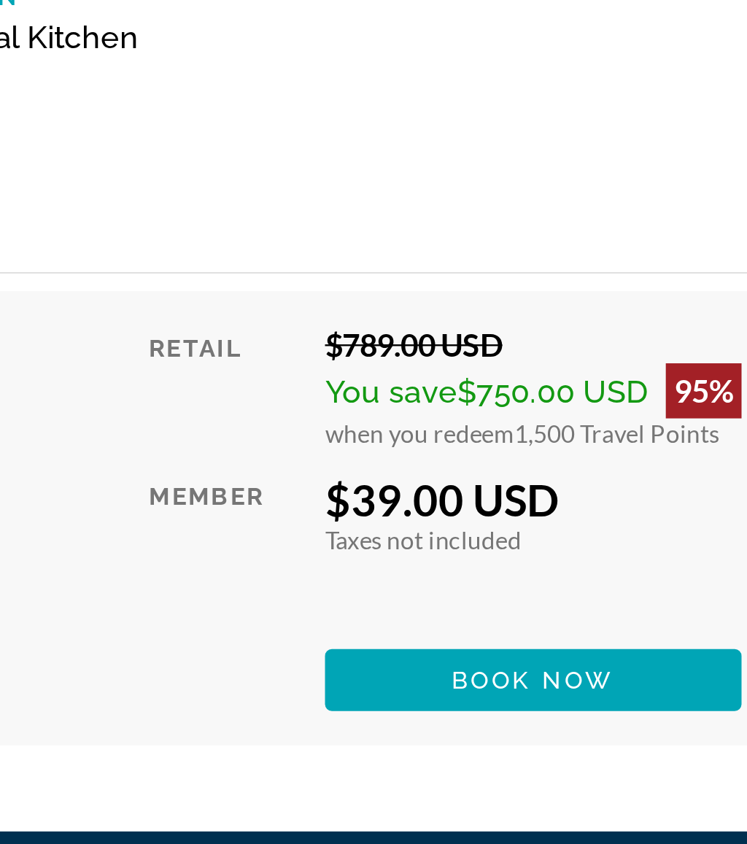
click at [526, 672] on span "Main content" at bounding box center [614, 689] width 176 height 35
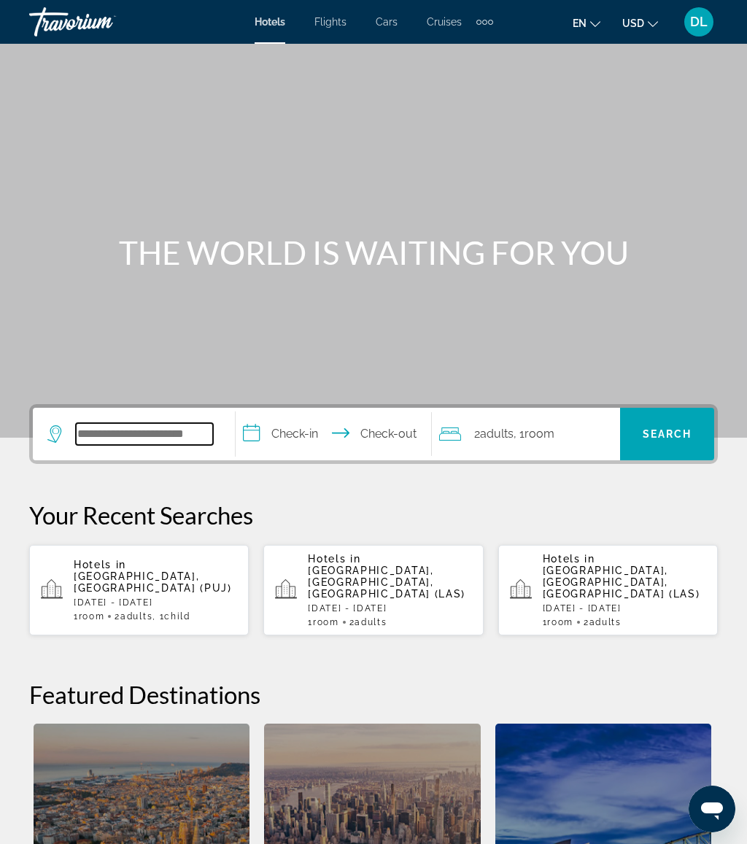
click at [163, 441] on input "Search hotel destination" at bounding box center [144, 434] width 137 height 22
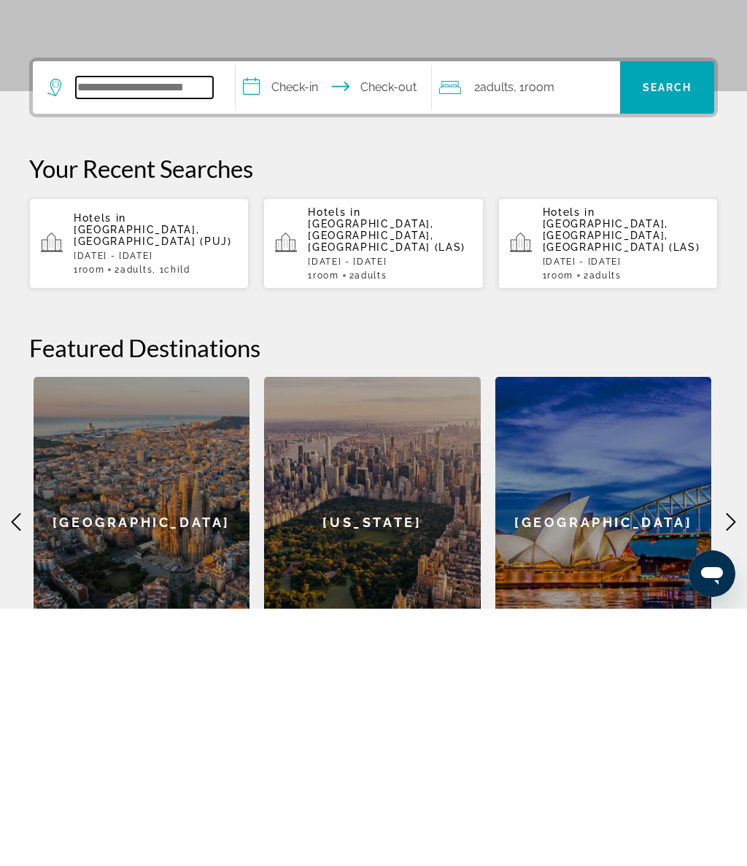
scroll to position [99, 0]
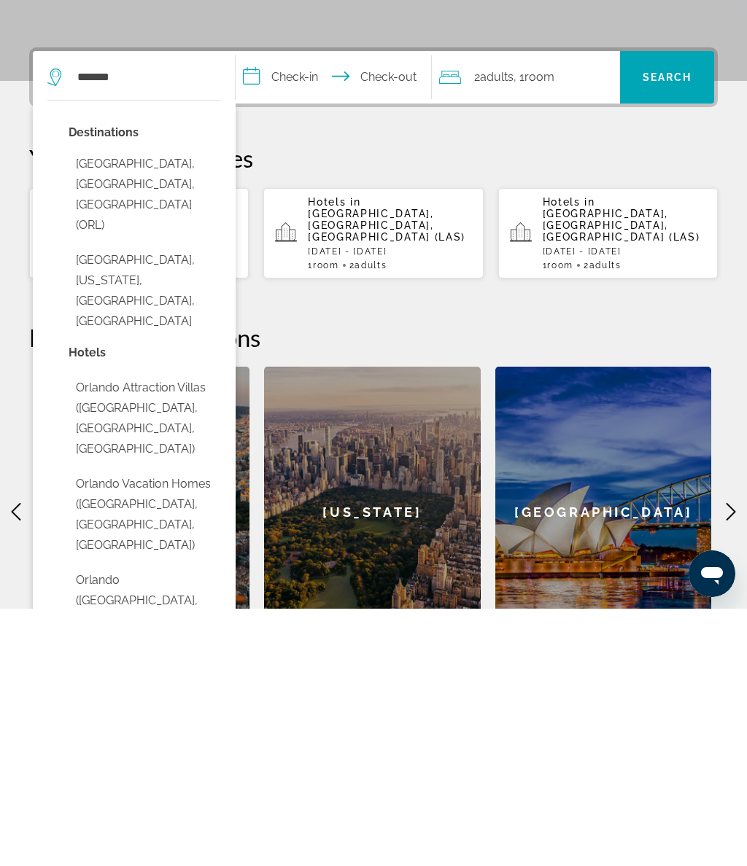
click at [200, 408] on button "[GEOGRAPHIC_DATA], [GEOGRAPHIC_DATA], [GEOGRAPHIC_DATA] (ORL)" at bounding box center [145, 452] width 152 height 89
type input "**********"
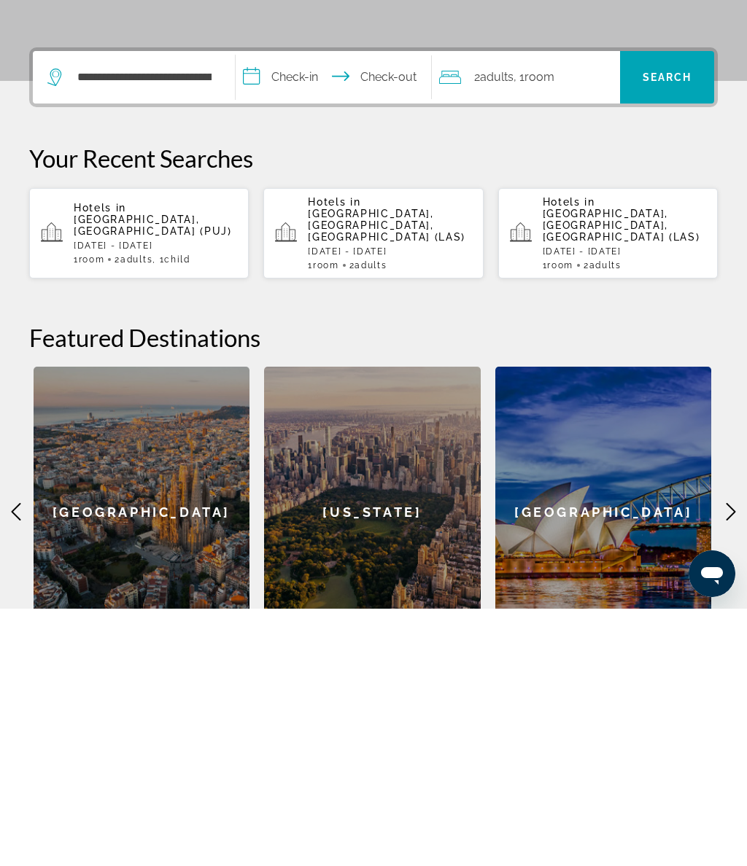
click at [308, 308] on input "**********" at bounding box center [336, 336] width 201 height 57
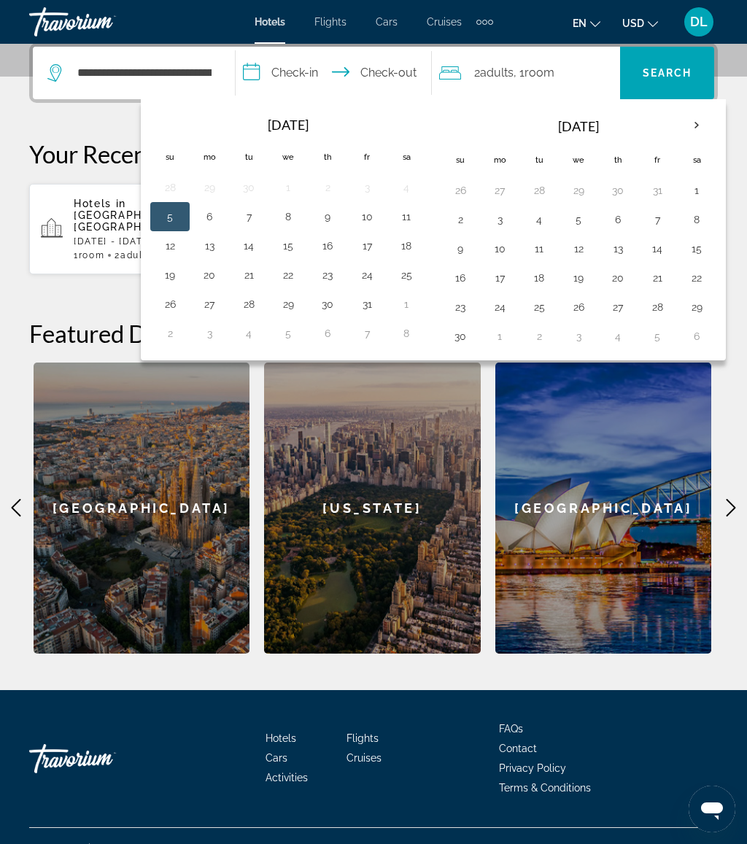
scroll to position [354, 0]
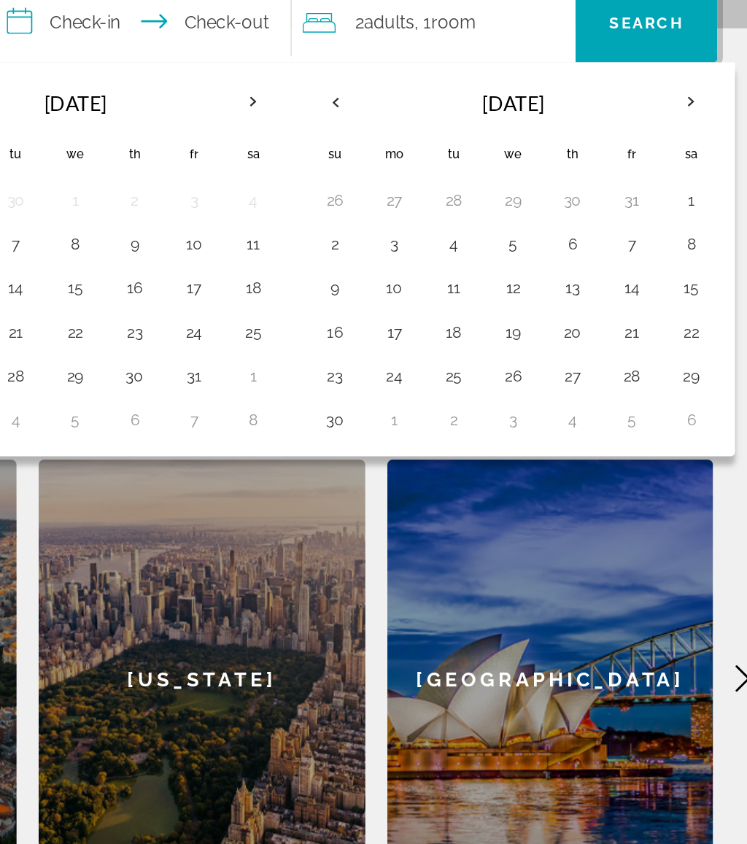
click at [567, 304] on button "26" at bounding box center [578, 314] width 23 height 20
click at [448, 333] on button "30" at bounding box center [459, 343] width 23 height 20
type input "**********"
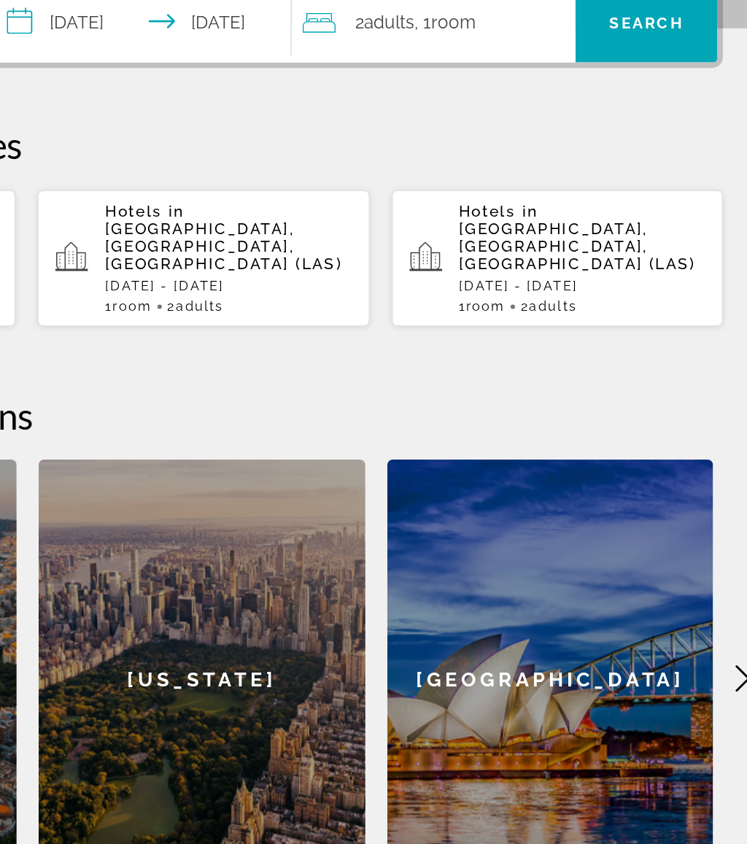
click at [513, 70] on span ", 1 Room rooms" at bounding box center [533, 80] width 41 height 20
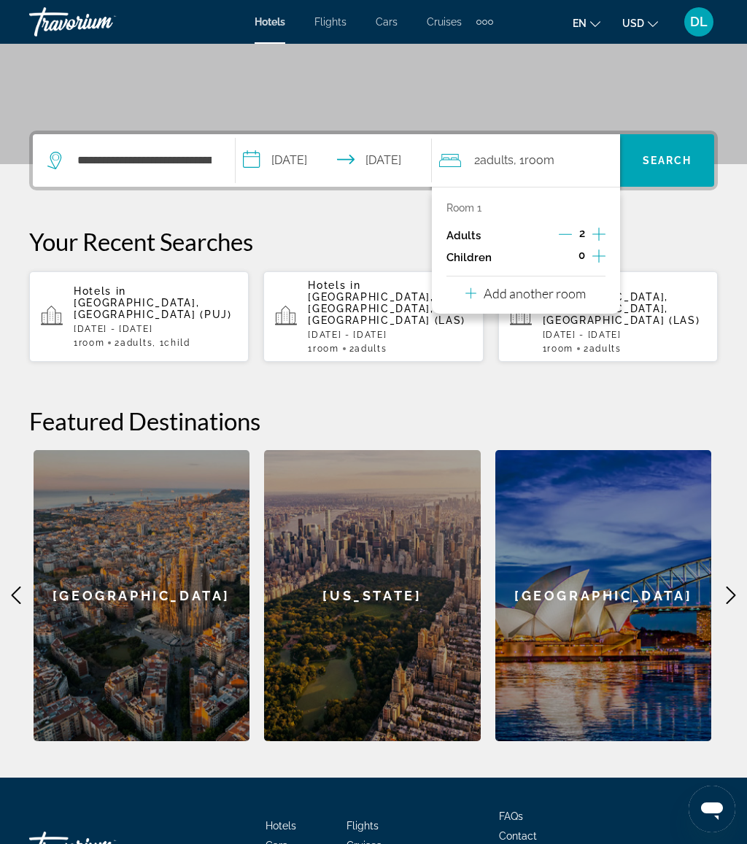
click at [596, 259] on icon "Increment children" at bounding box center [598, 255] width 13 height 17
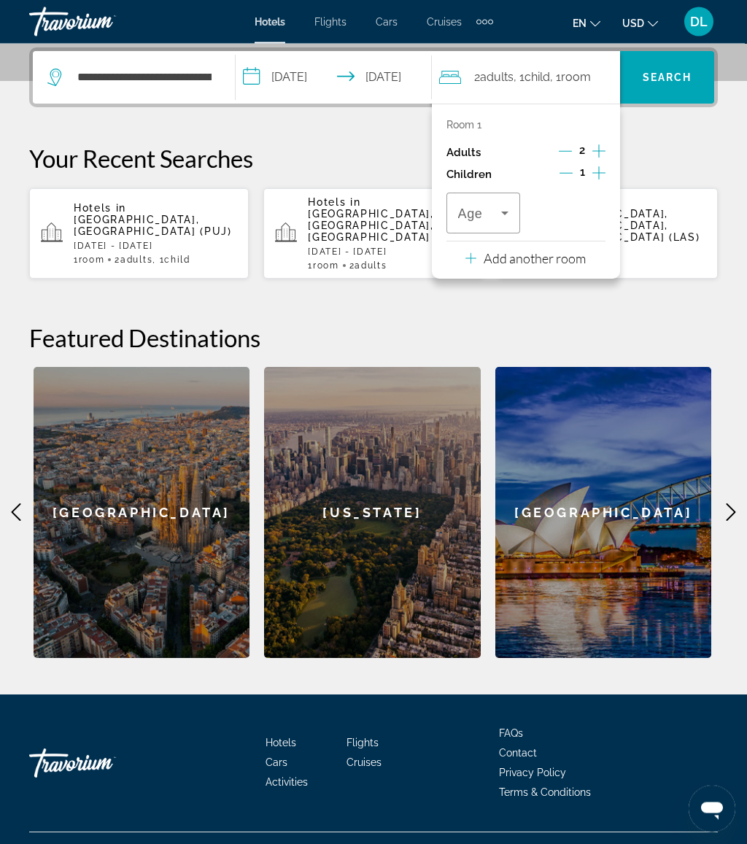
click at [605, 179] on button "Increment children" at bounding box center [598, 175] width 13 height 22
click at [594, 215] on icon "Travelers: 2 adults, 2 children" at bounding box center [589, 212] width 17 height 17
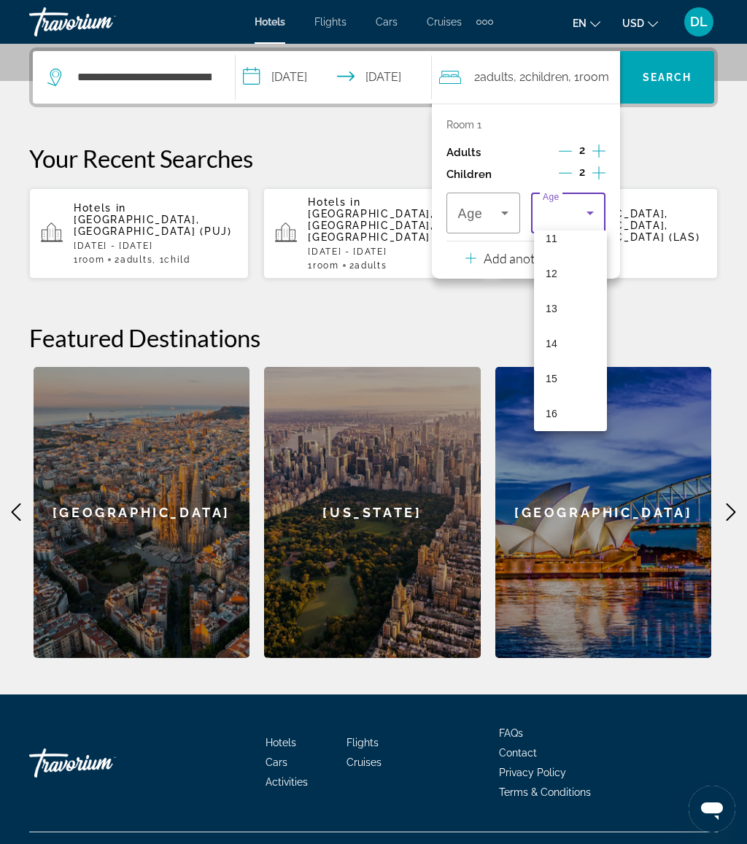
scroll to position [400, 0]
click at [576, 277] on mat-option "12" at bounding box center [570, 273] width 73 height 35
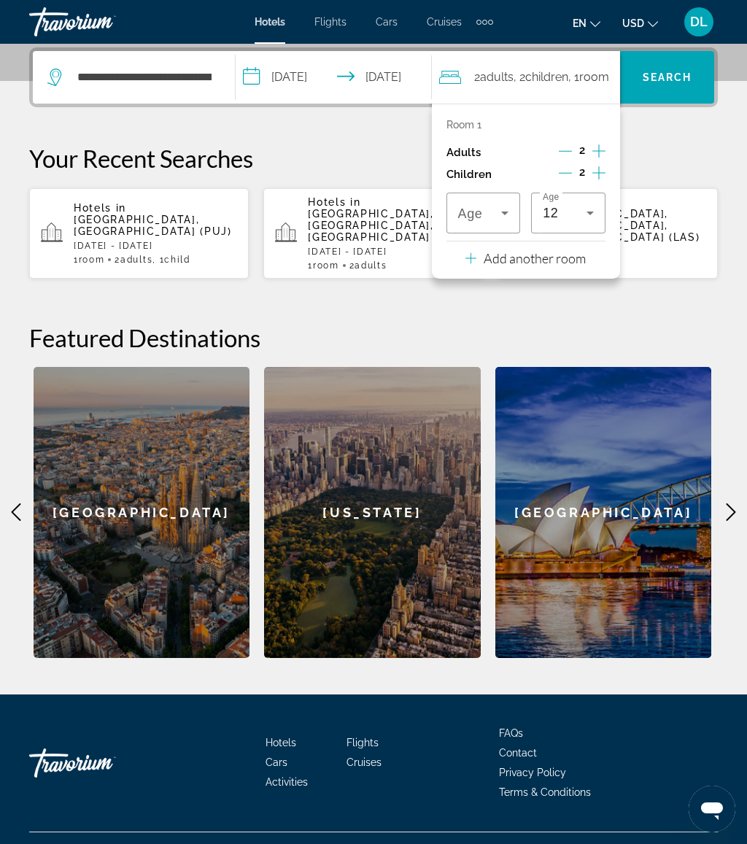
click at [502, 210] on icon "Travelers: 2 adults, 2 children" at bounding box center [504, 212] width 17 height 17
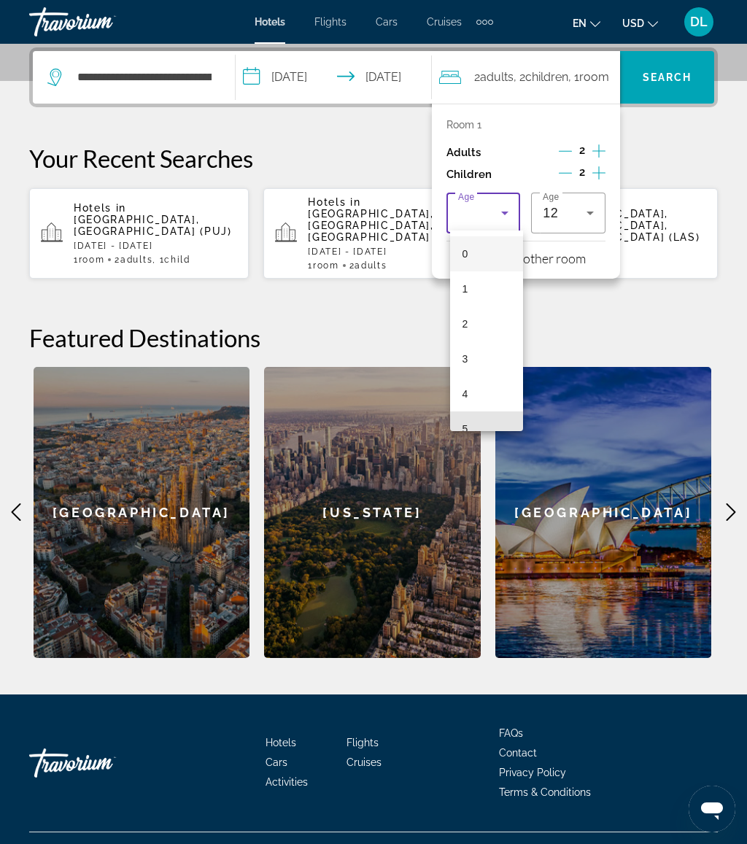
click at [498, 425] on mat-option "5" at bounding box center [486, 428] width 73 height 35
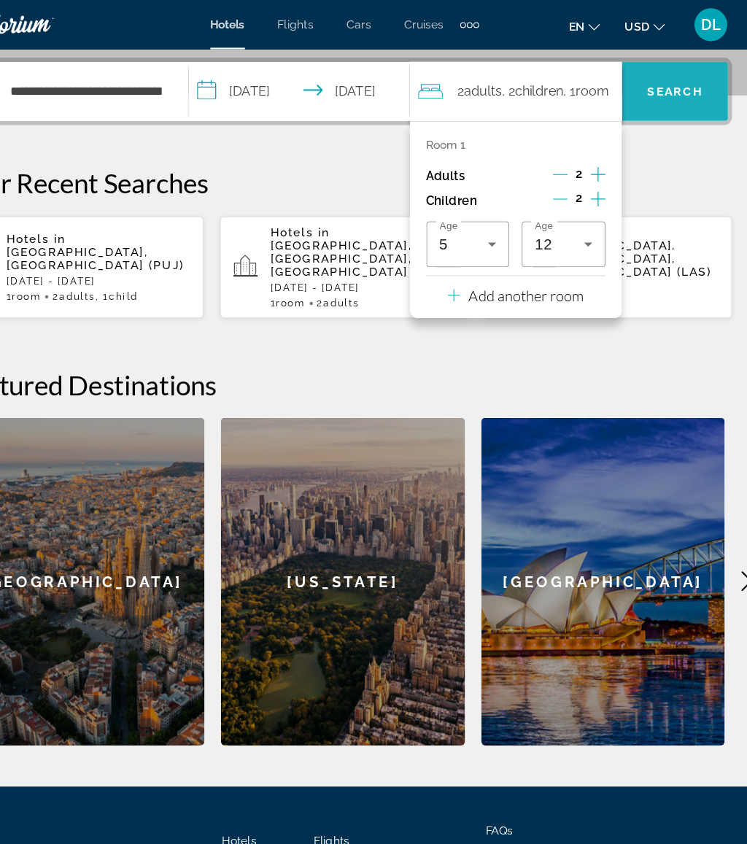
scroll to position [353, 0]
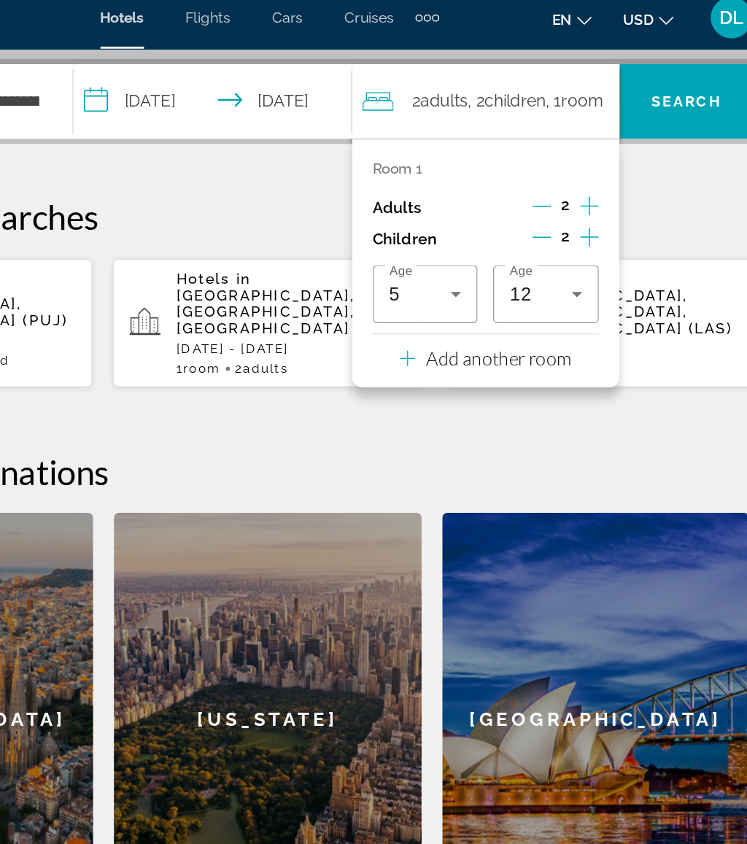
click at [483, 254] on p "Add another room" at bounding box center [534, 262] width 102 height 16
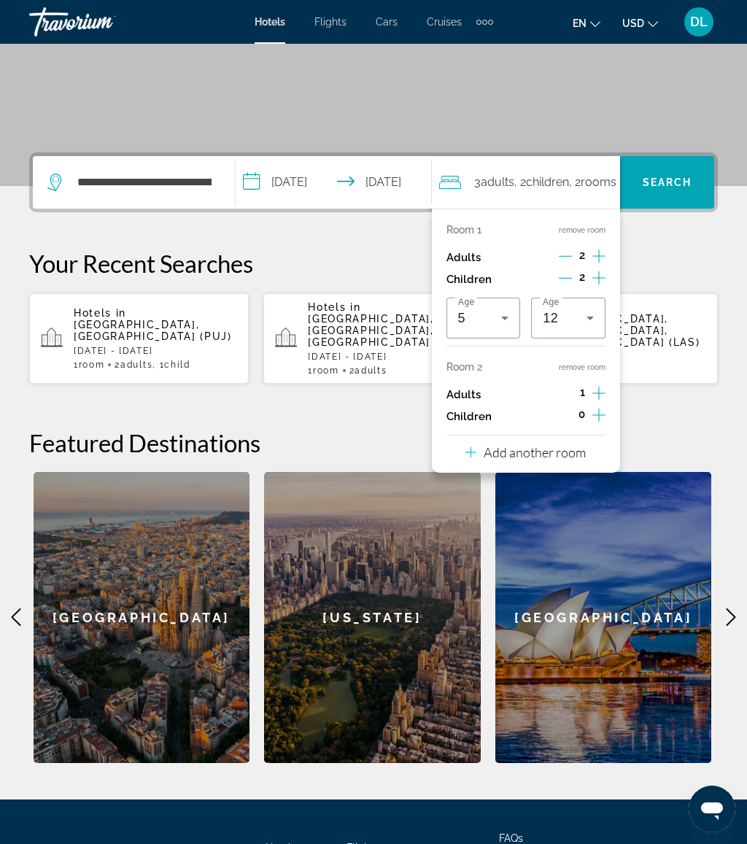
click at [585, 451] on p "Add another room" at bounding box center [534, 452] width 102 height 16
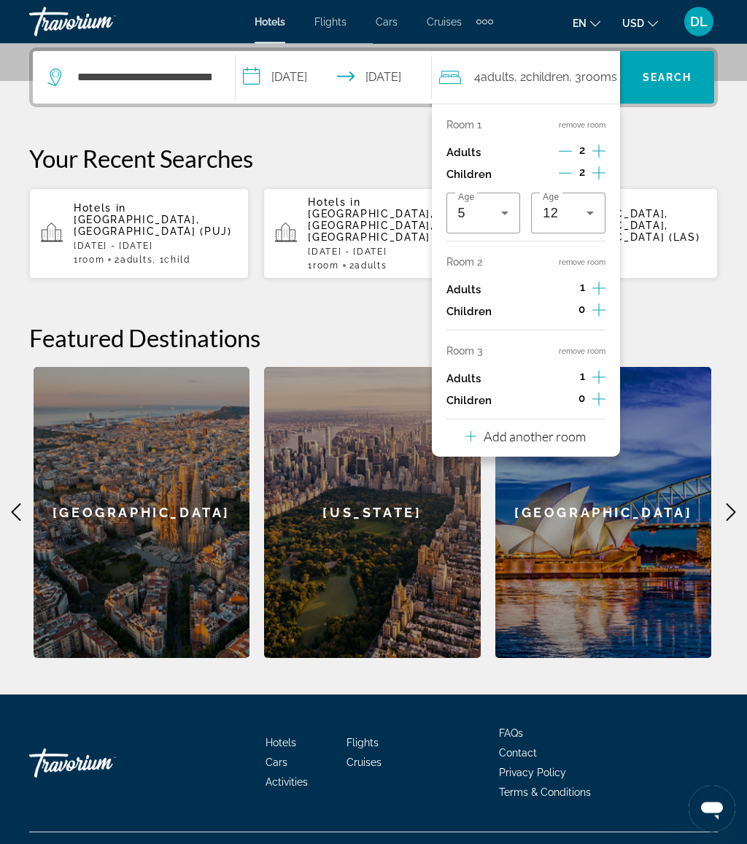
click at [579, 429] on p "Add another room" at bounding box center [534, 437] width 102 height 16
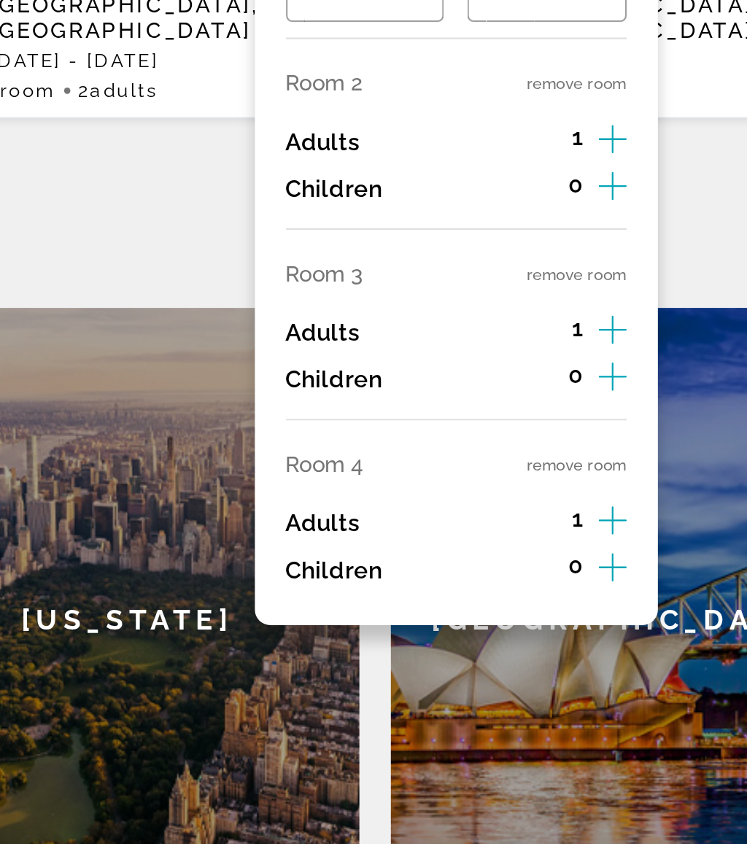
scroll to position [354, 0]
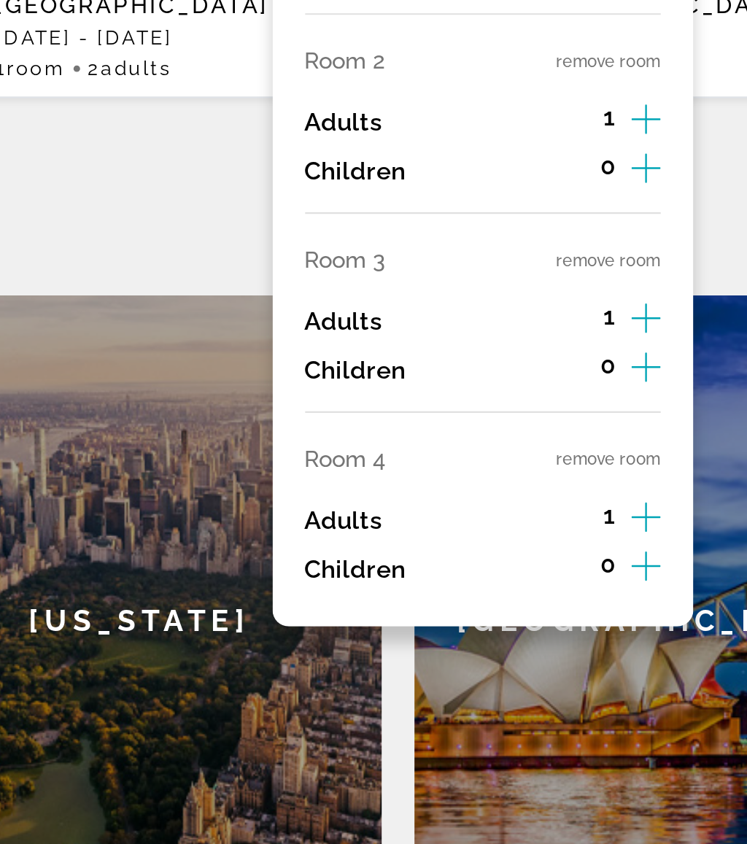
click at [558, 438] on button "remove room" at bounding box center [581, 442] width 47 height 9
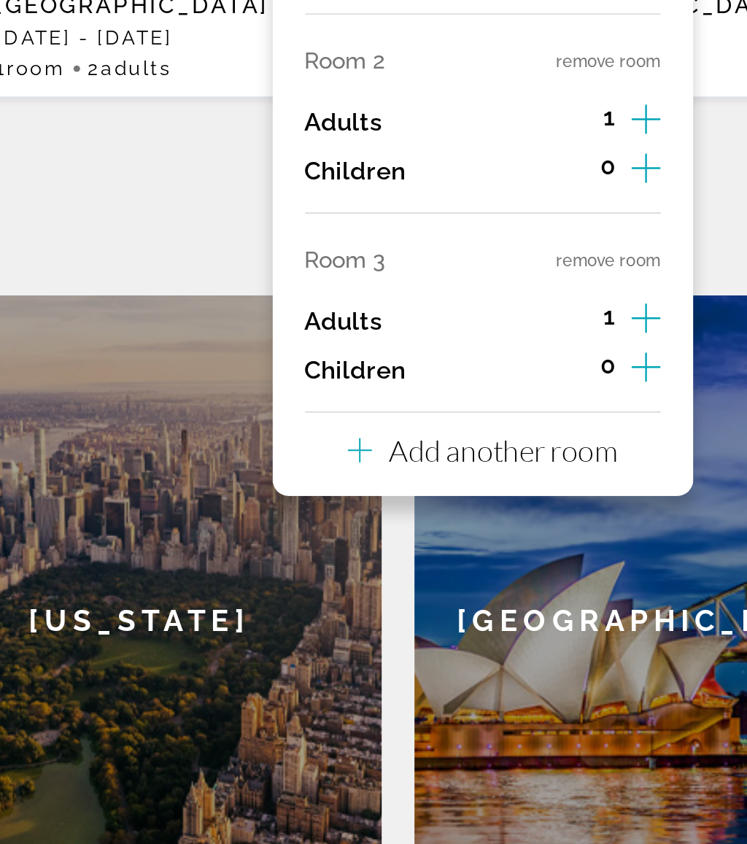
click at [558, 349] on button "remove room" at bounding box center [581, 353] width 47 height 9
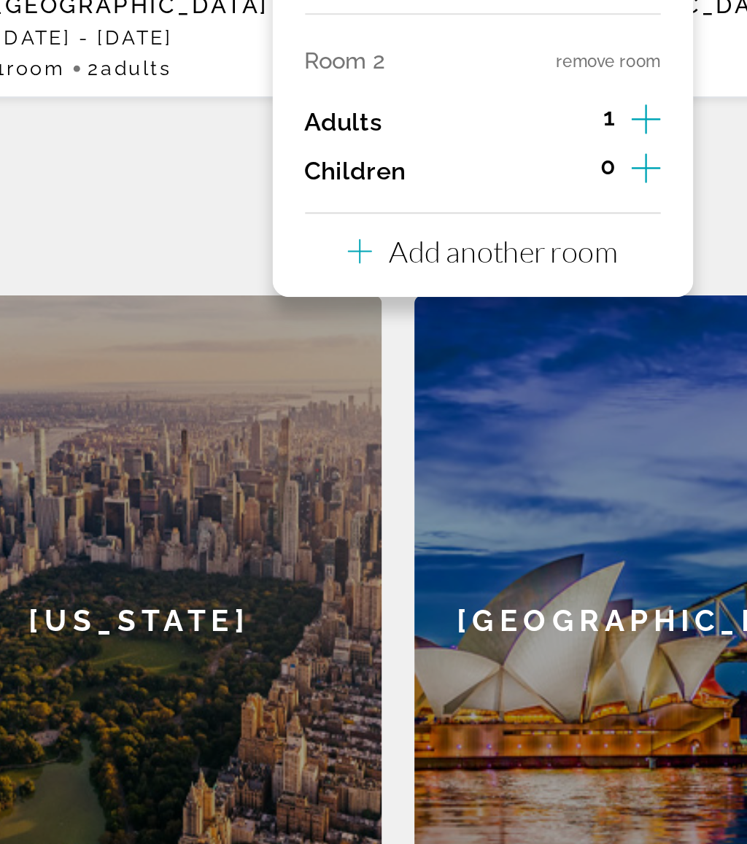
click at [558, 260] on button "remove room" at bounding box center [581, 264] width 47 height 9
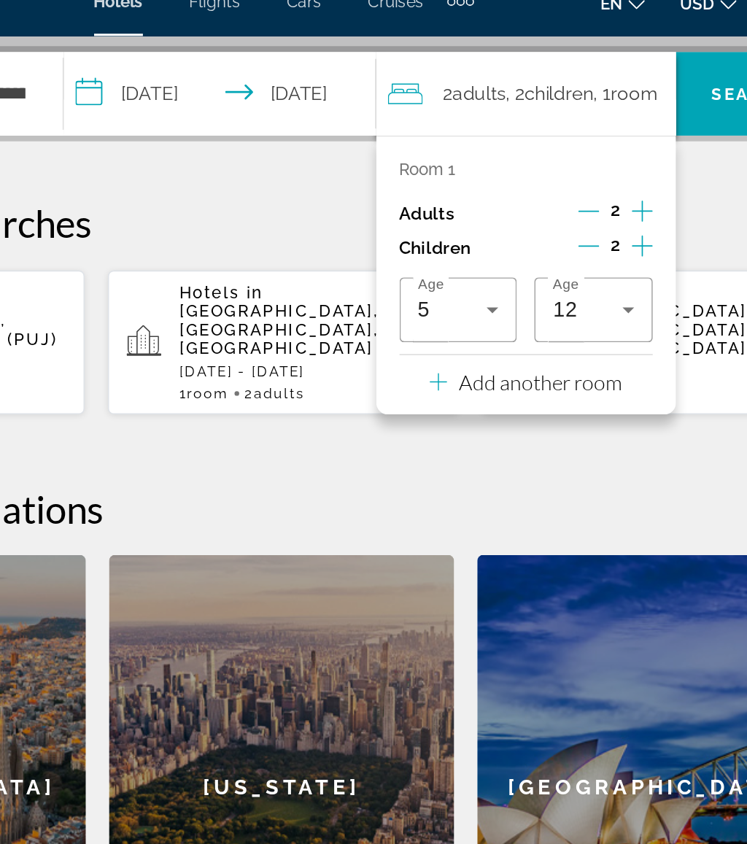
scroll to position [310, 0]
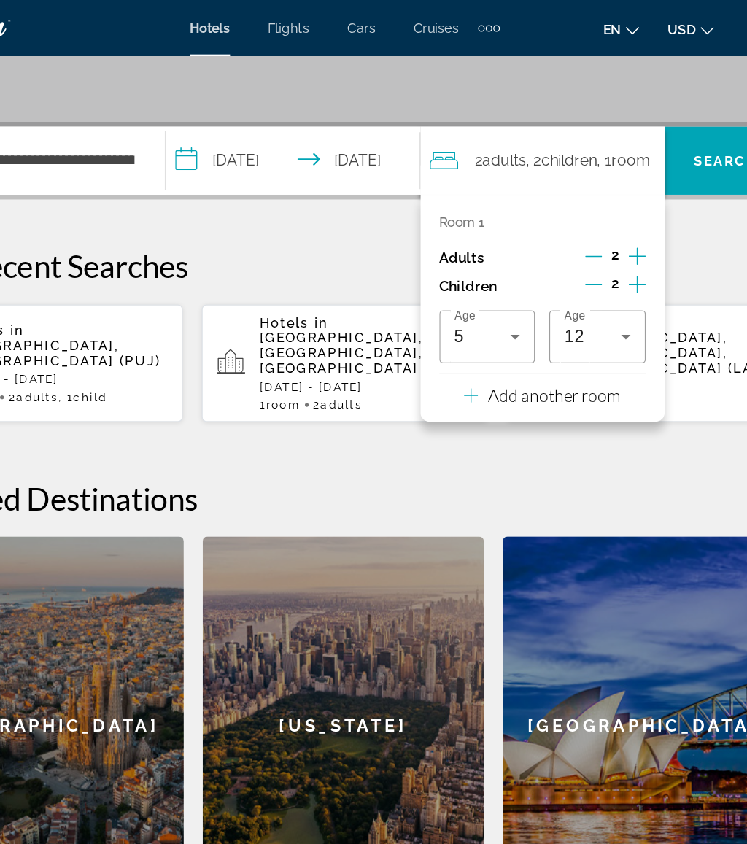
click at [620, 116] on span "Search" at bounding box center [667, 123] width 94 height 35
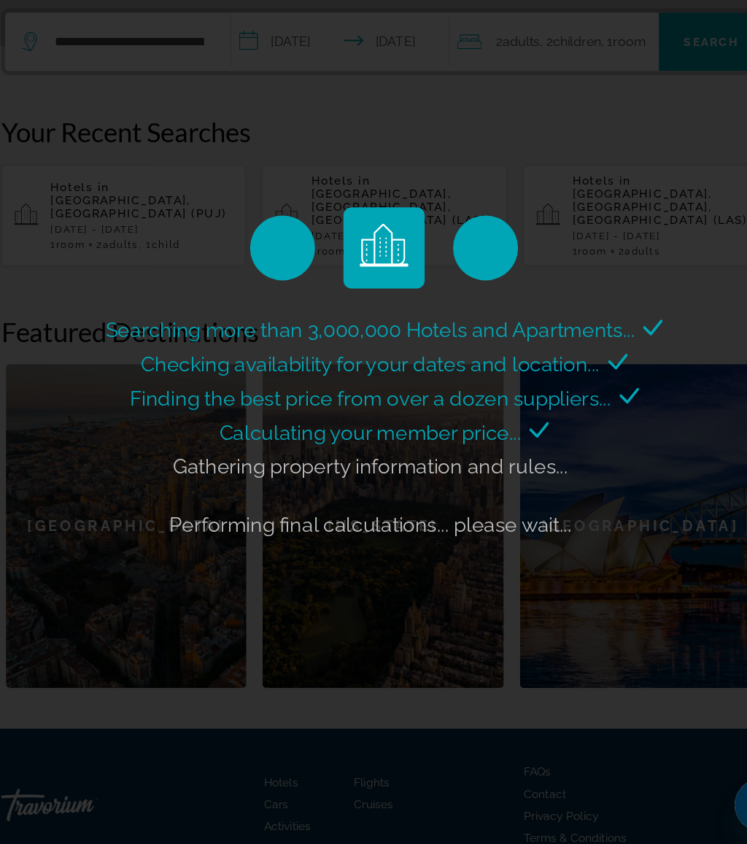
scroll to position [344, 0]
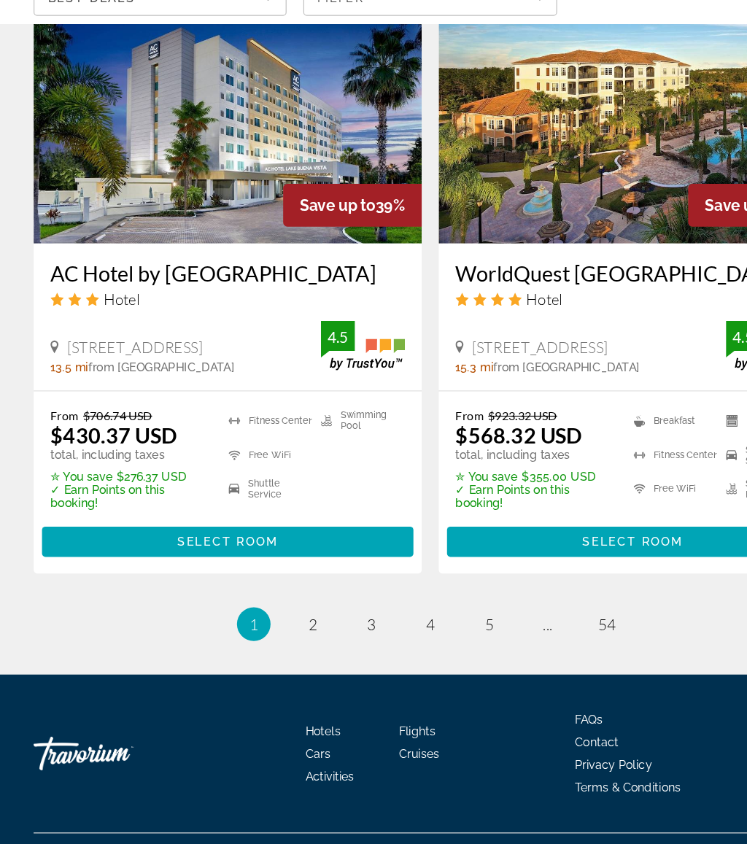
scroll to position [2970, 0]
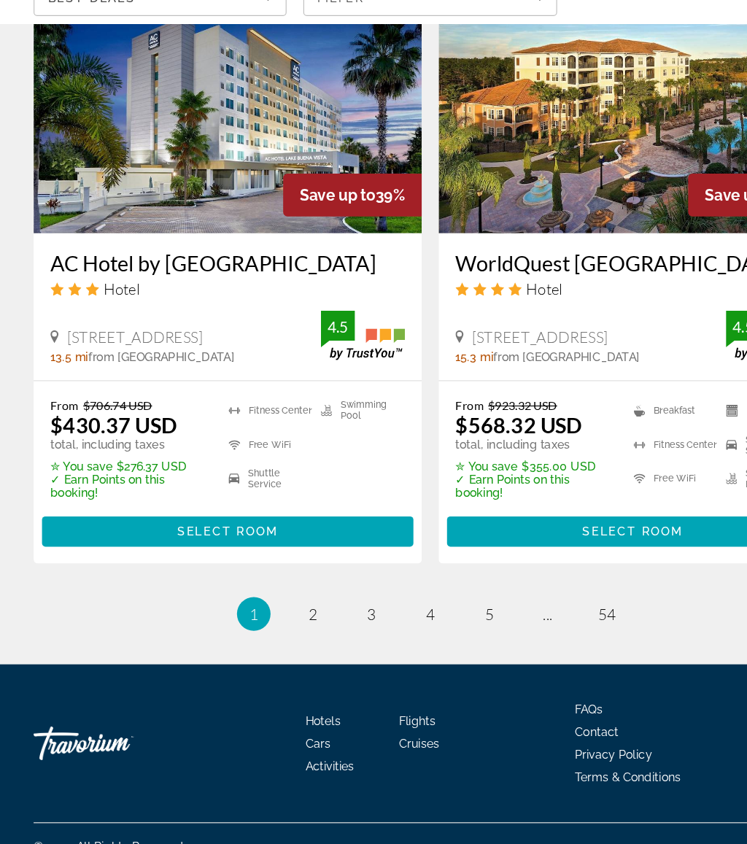
click at [254, 629] on ul "1 / 54 You're on page 1 page 2 page 3 page 4 page 5 page ... page 54" at bounding box center [373, 643] width 688 height 29
click at [273, 636] on span "2" at bounding box center [271, 644] width 7 height 16
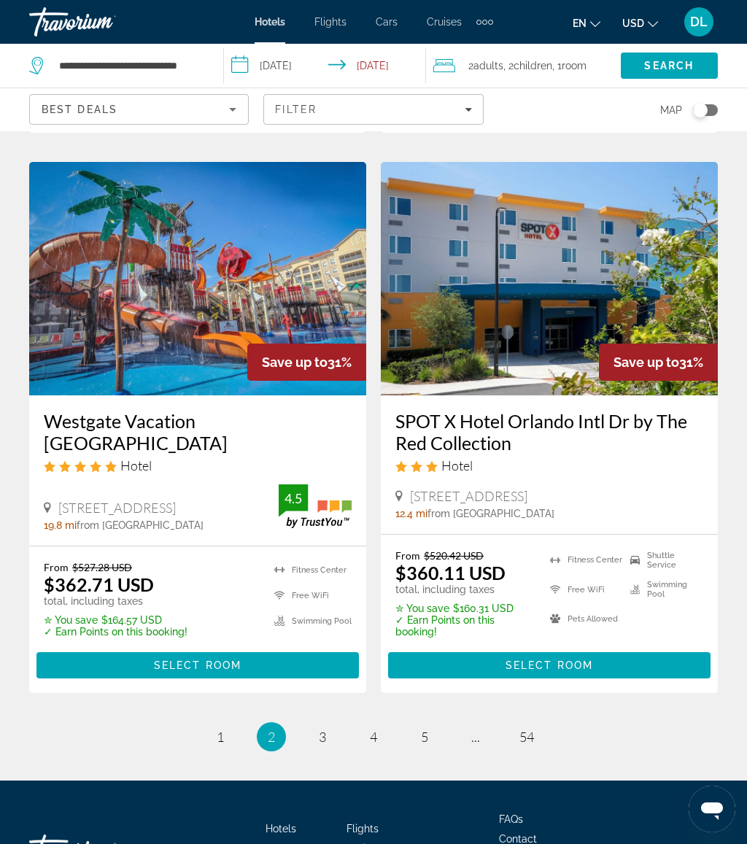
scroll to position [2945, 0]
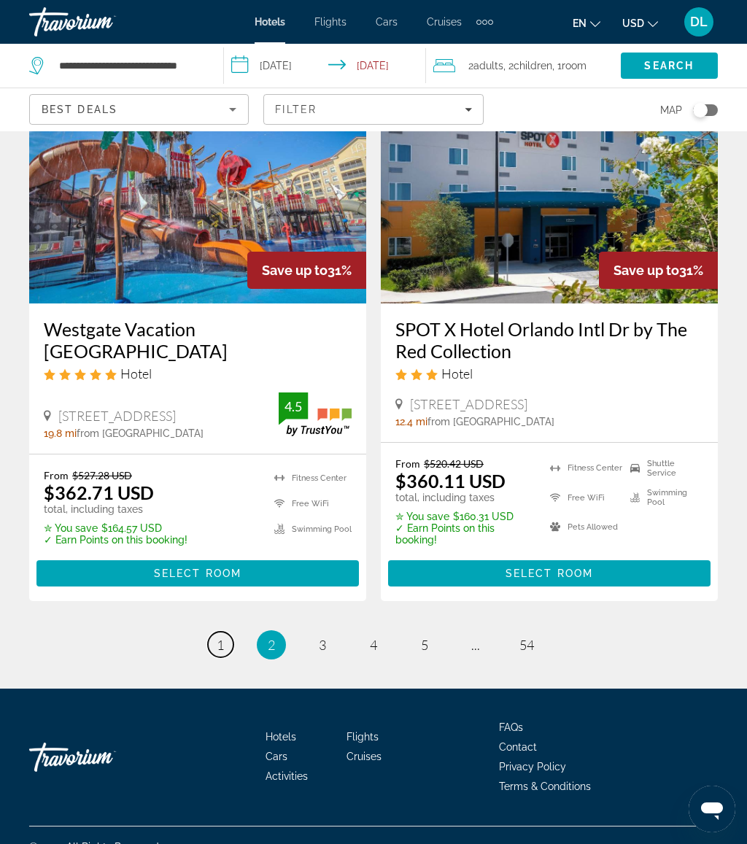
click at [226, 631] on link "page 1" at bounding box center [221, 644] width 26 height 26
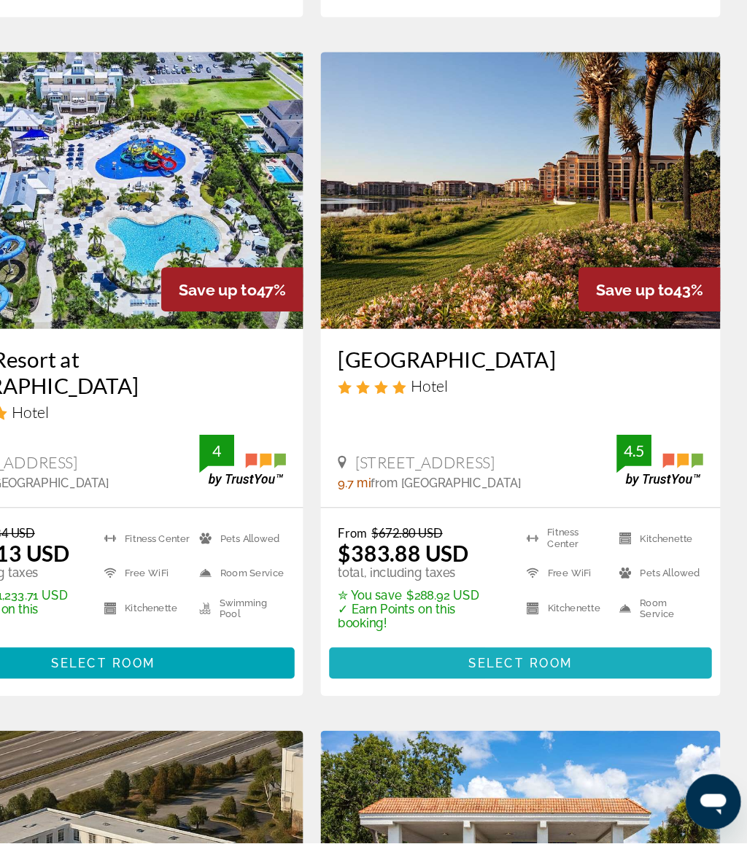
scroll to position [543, 0]
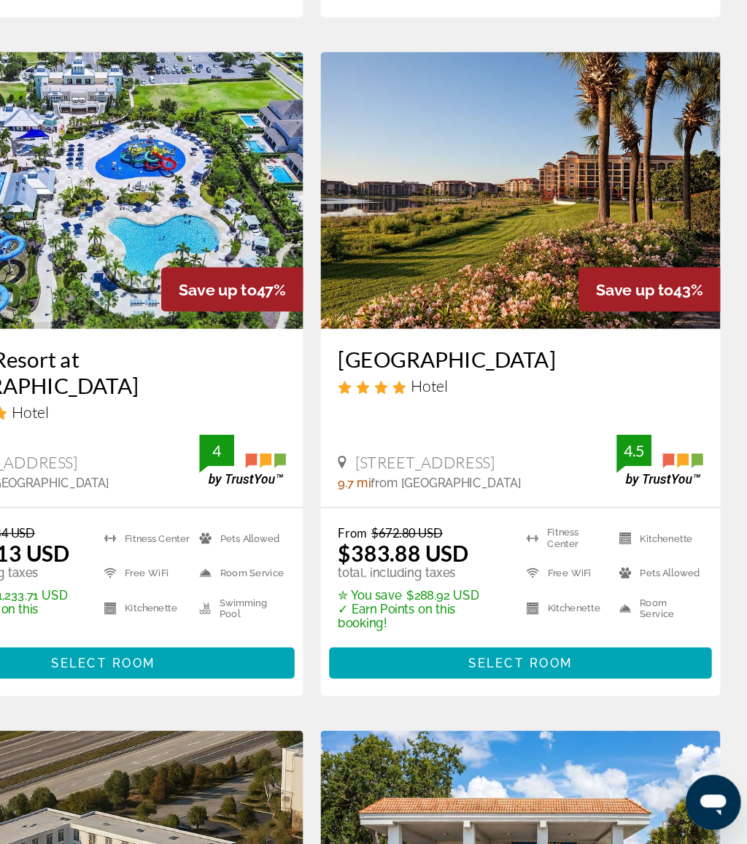
click at [505, 685] on span "Select Room" at bounding box center [548, 691] width 87 height 12
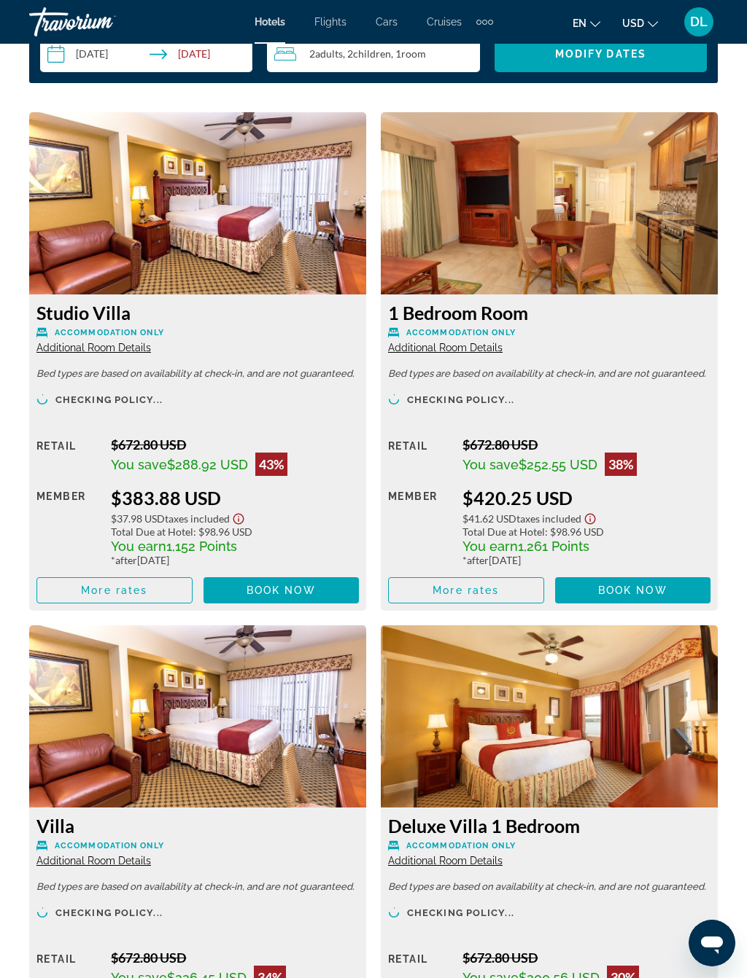
scroll to position [2577, 0]
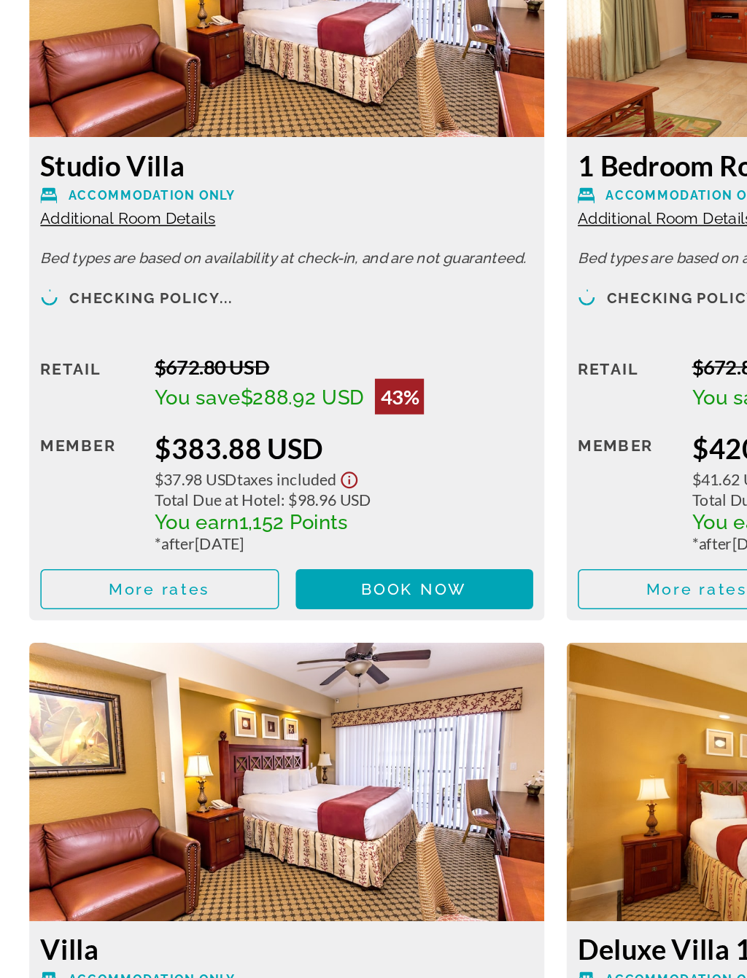
click at [274, 492] on span "Main content" at bounding box center [281, 509] width 156 height 35
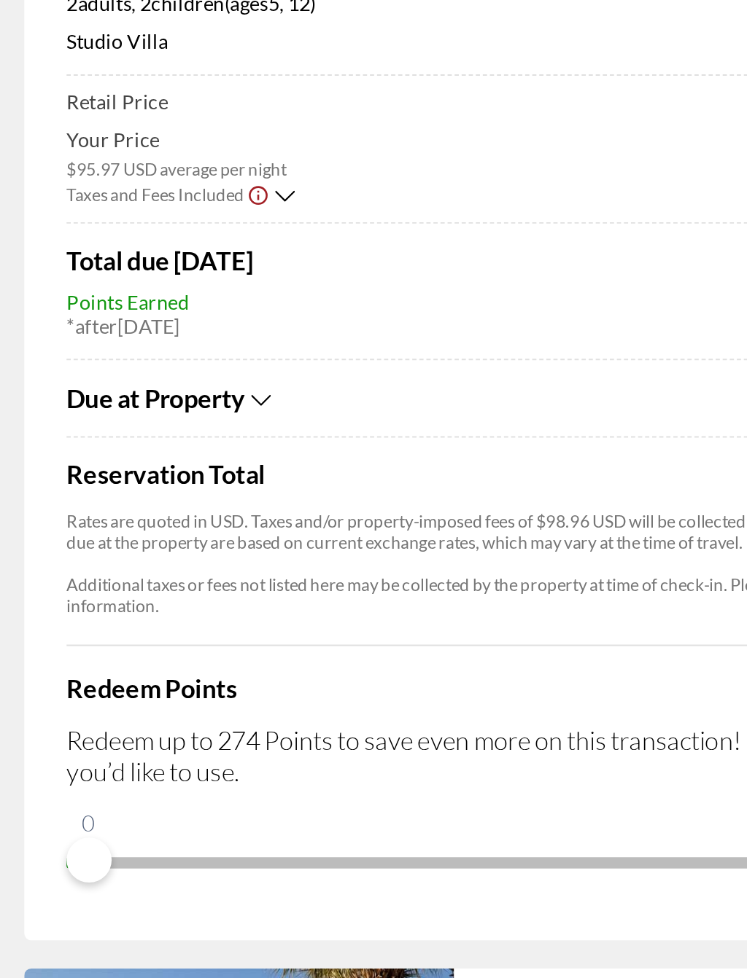
click at [147, 420] on icon "Show Taxes and Fees breakdown" at bounding box center [152, 426] width 10 height 12
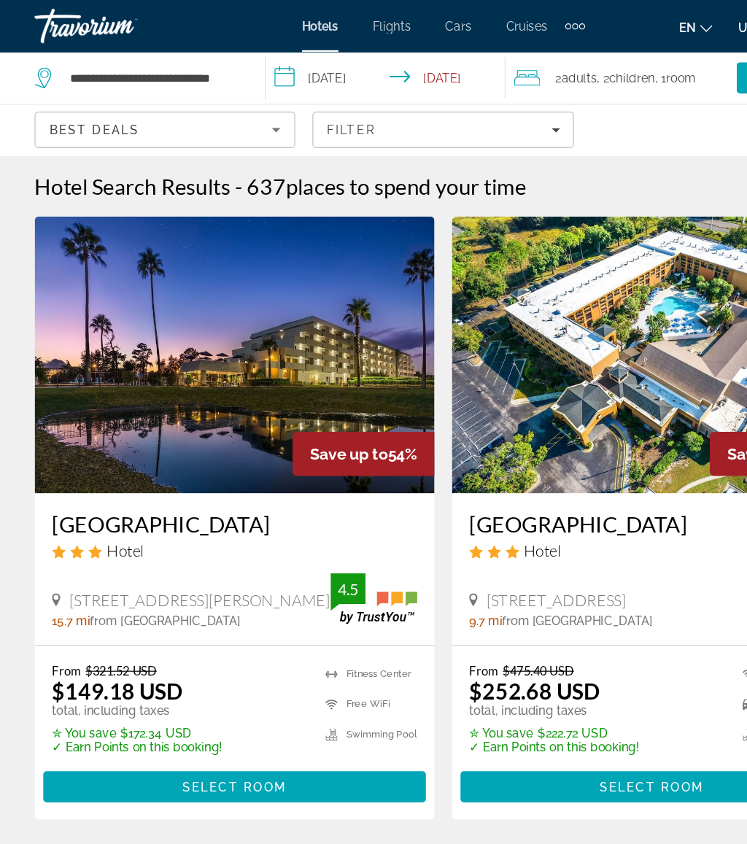
click at [208, 64] on div "**********" at bounding box center [118, 66] width 179 height 44
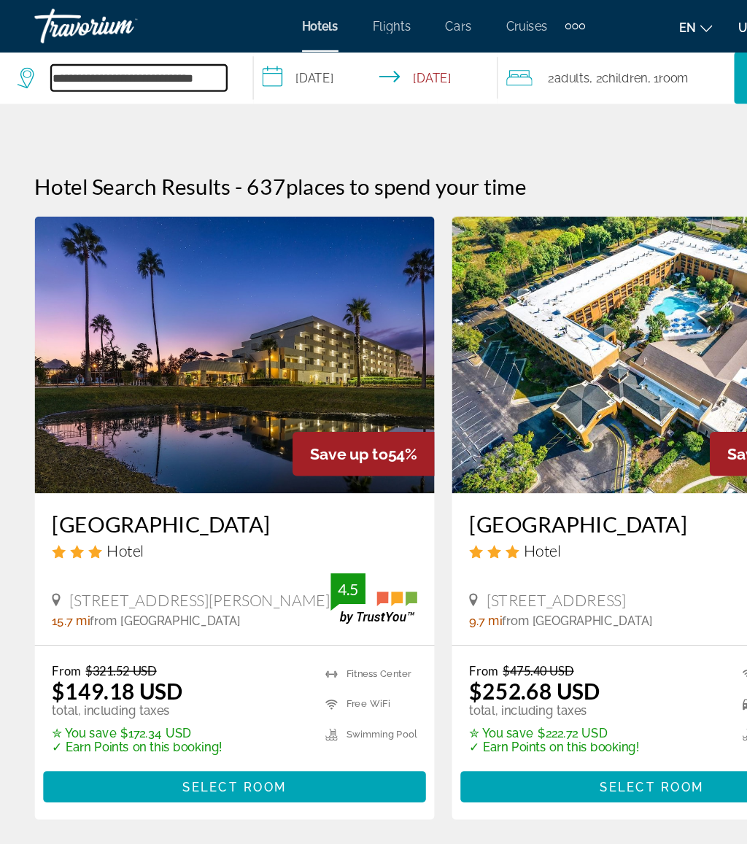
click at [181, 65] on input "**********" at bounding box center [117, 66] width 148 height 22
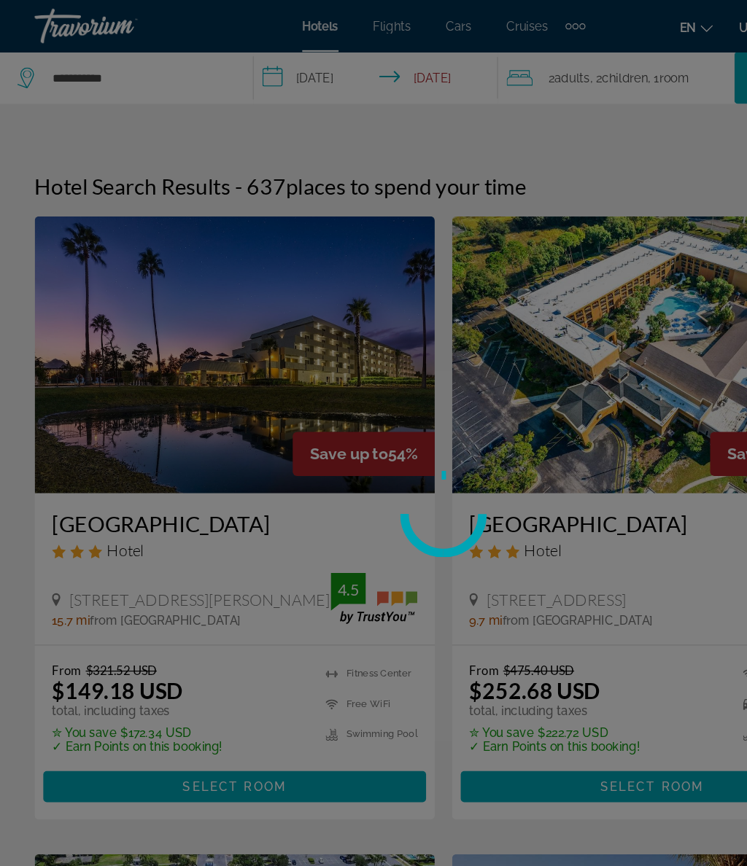
click at [135, 63] on div at bounding box center [373, 433] width 747 height 866
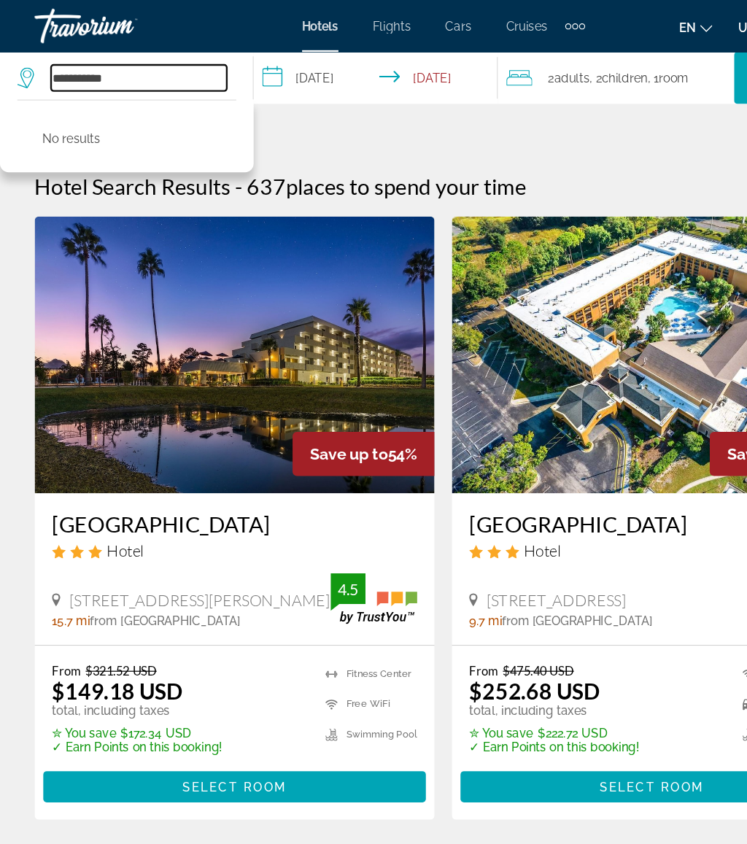
click at [144, 58] on input "**********" at bounding box center [117, 66] width 148 height 22
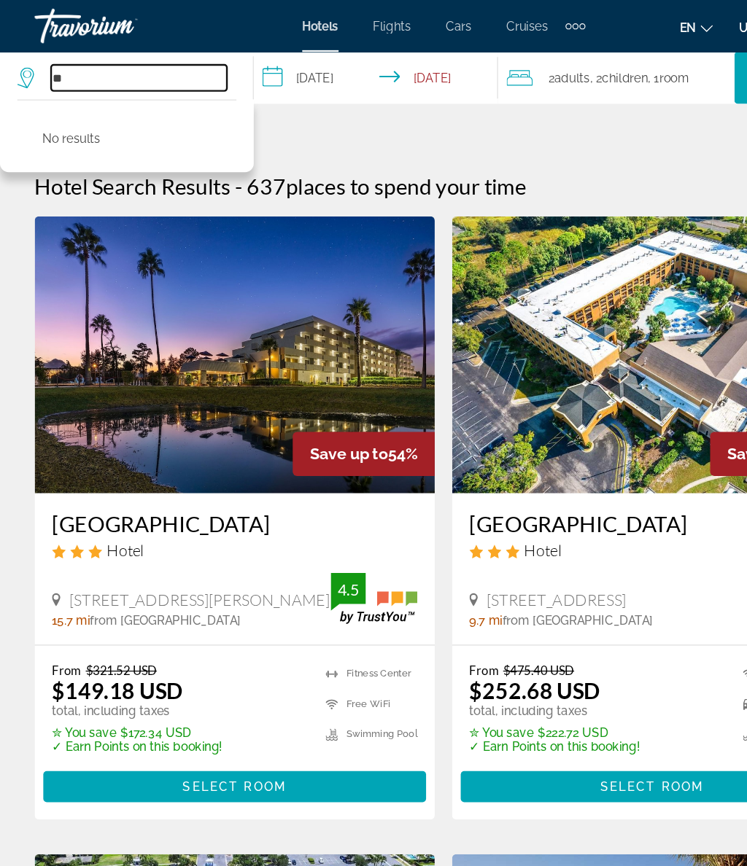
type input "*"
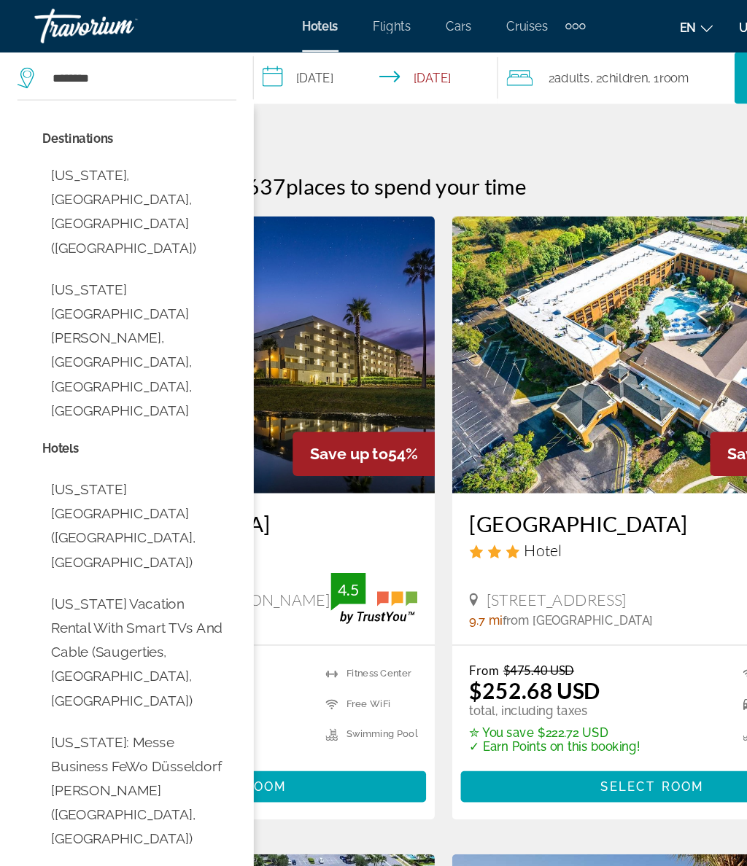
click at [134, 149] on button "New York, NY, United States (NYC)" at bounding box center [117, 178] width 163 height 89
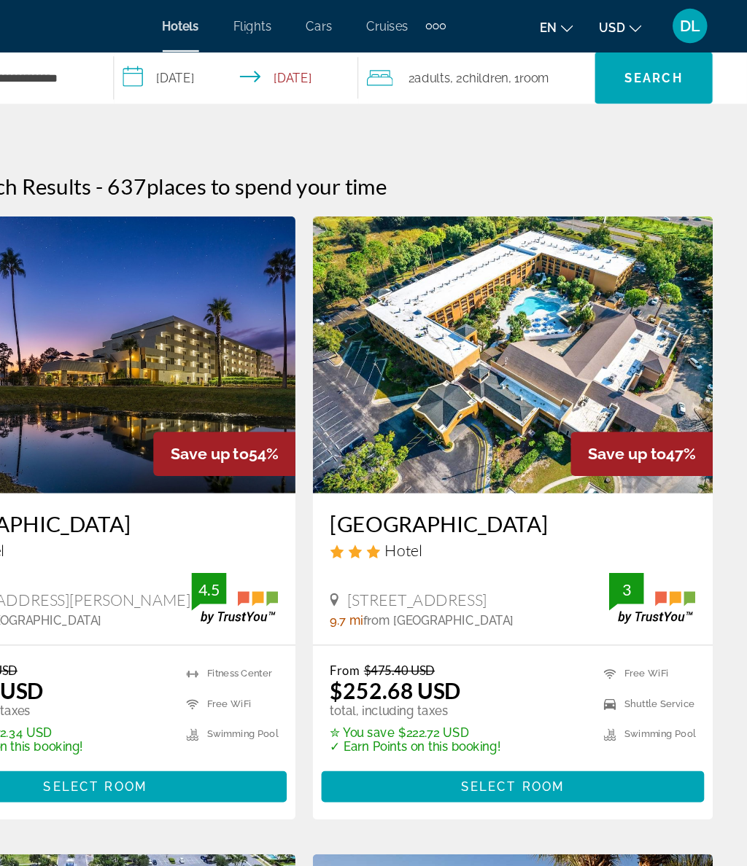
click at [618, 55] on span "Search" at bounding box center [667, 65] width 99 height 35
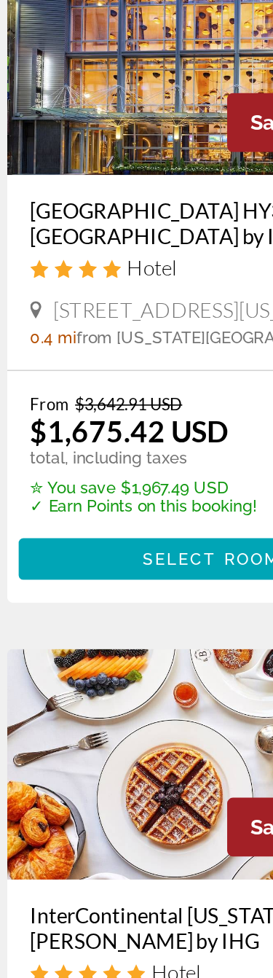
scroll to position [306, 0]
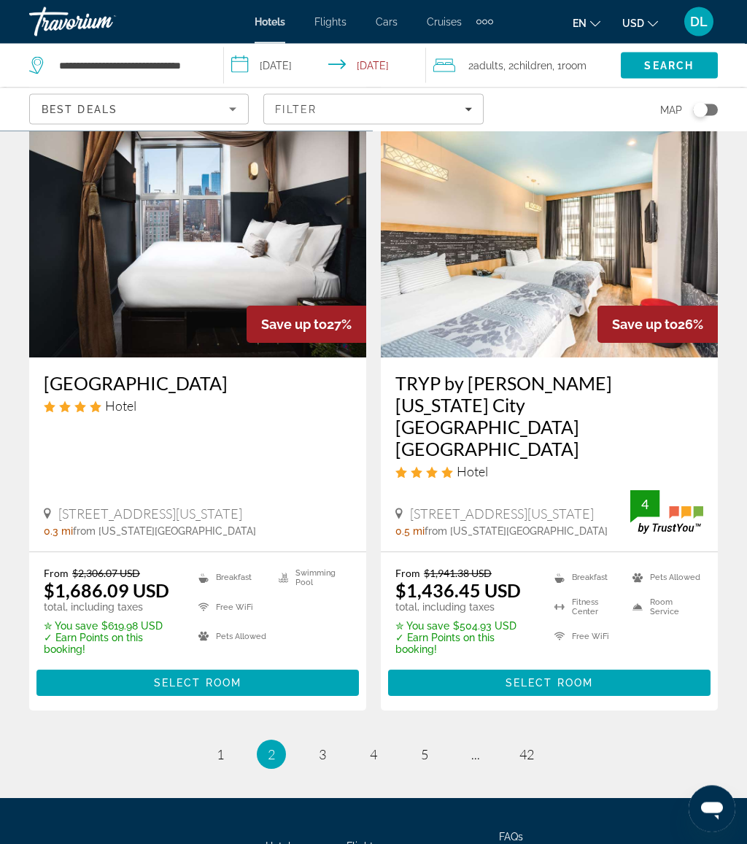
scroll to position [2935, 0]
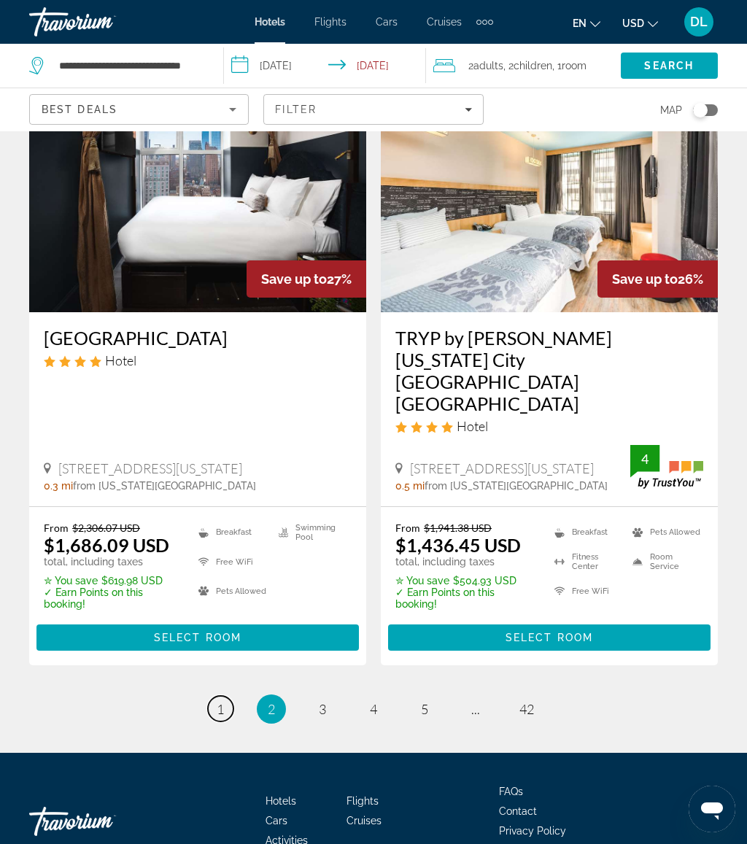
click at [217, 696] on link "page 1" at bounding box center [221, 709] width 26 height 26
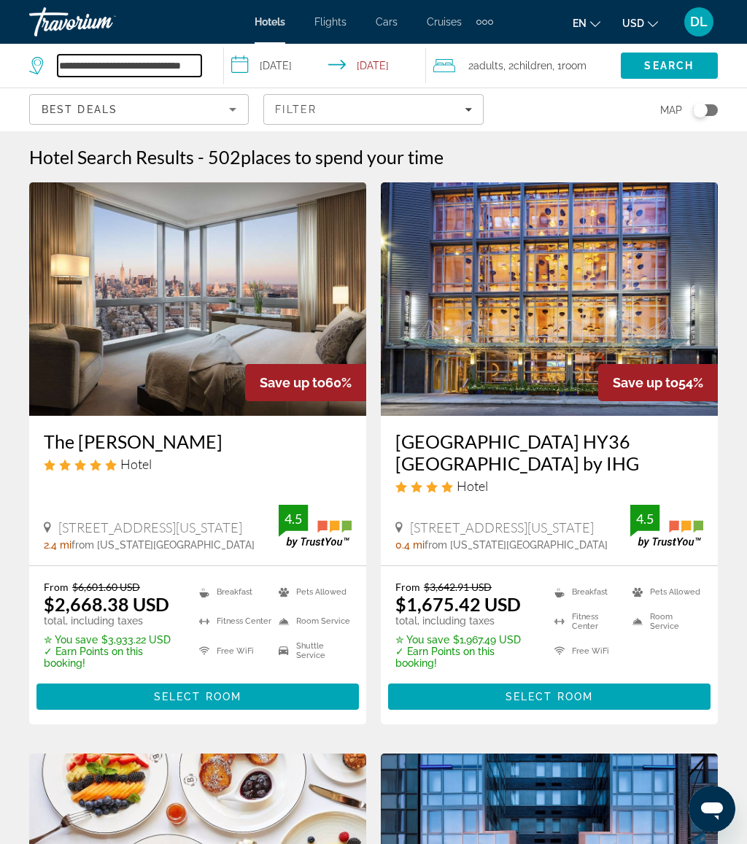
click at [200, 71] on input "**********" at bounding box center [130, 66] width 144 height 22
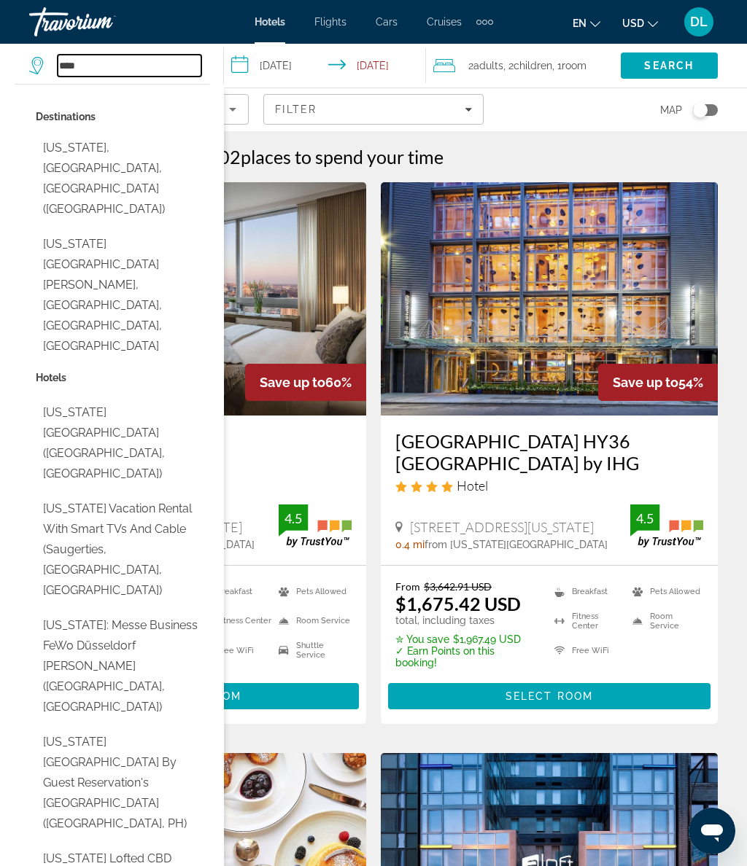
click at [154, 65] on input "****" at bounding box center [130, 66] width 144 height 22
type input "*"
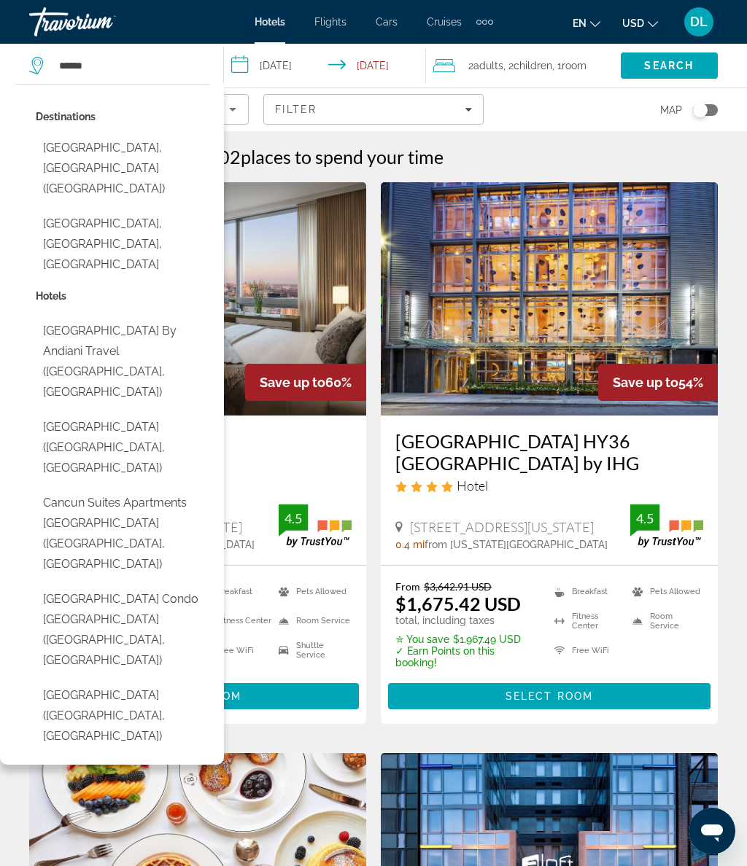
click at [149, 151] on button "Cancun, Mexico (CUN)" at bounding box center [123, 168] width 174 height 69
type input "**********"
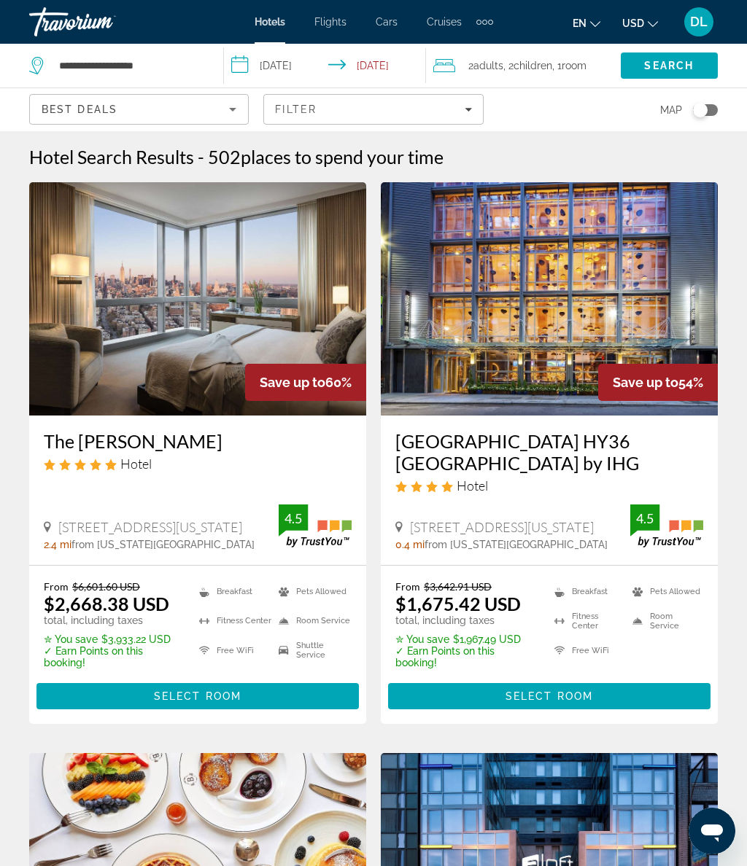
click at [296, 63] on input "**********" at bounding box center [328, 68] width 208 height 48
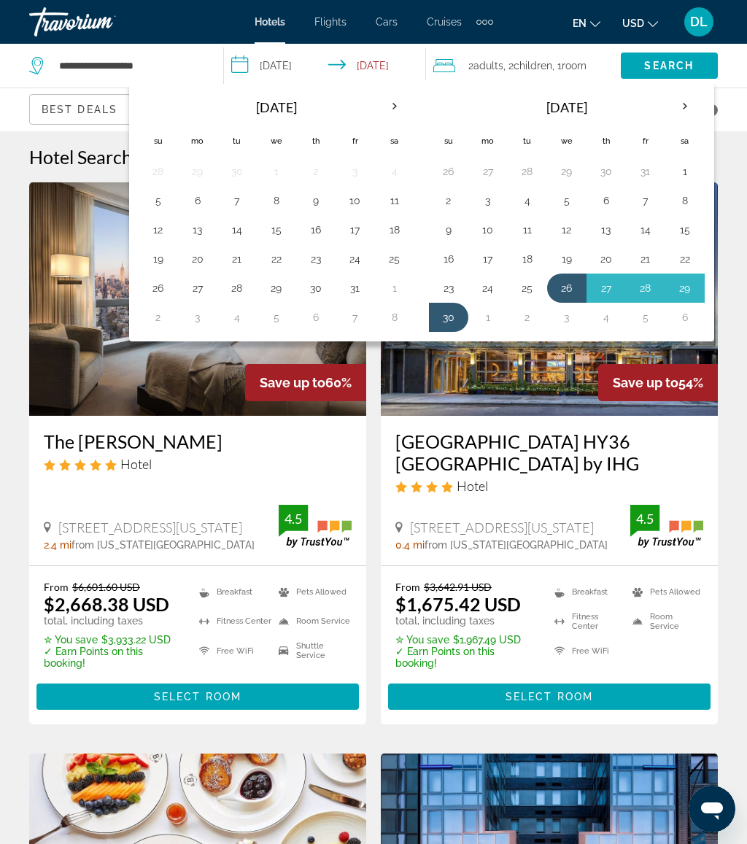
click at [532, 285] on button "25" at bounding box center [526, 288] width 23 height 20
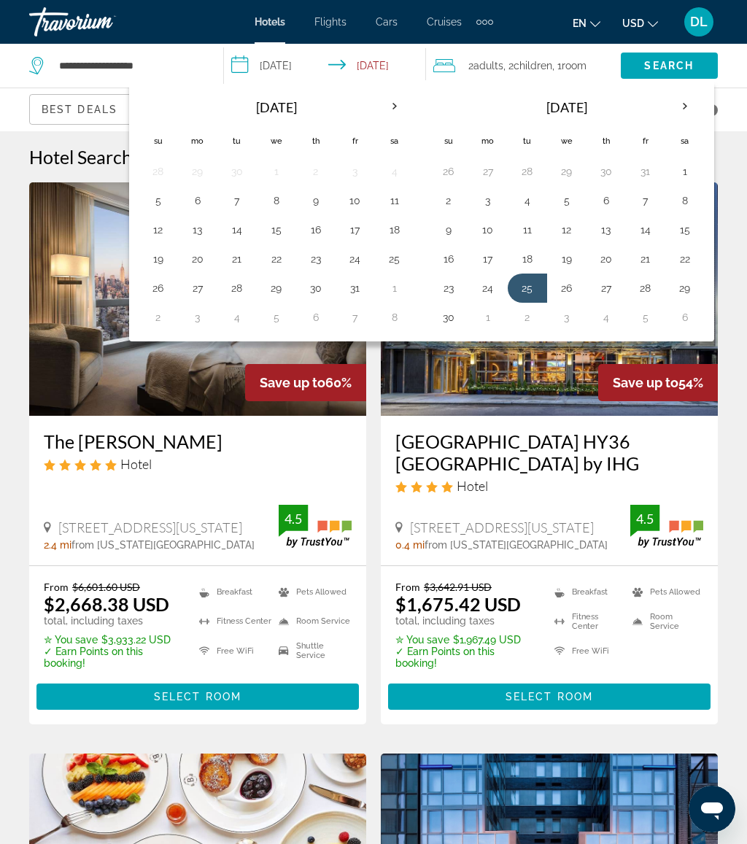
click at [448, 318] on button "30" at bounding box center [448, 317] width 23 height 20
type input "**********"
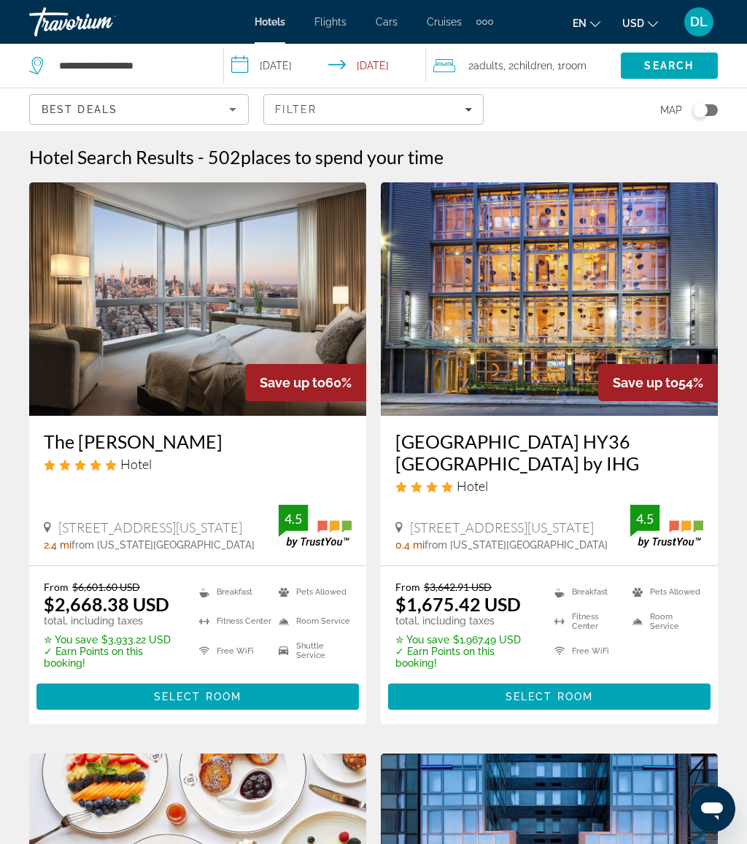
click at [683, 71] on span "Search" at bounding box center [669, 66] width 50 height 12
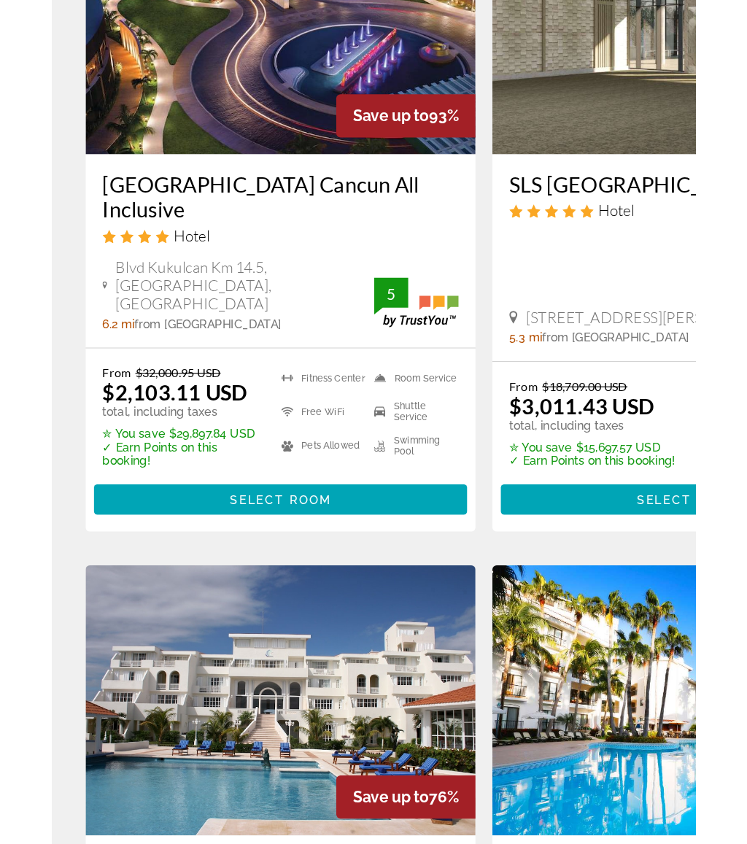
scroll to position [44, 0]
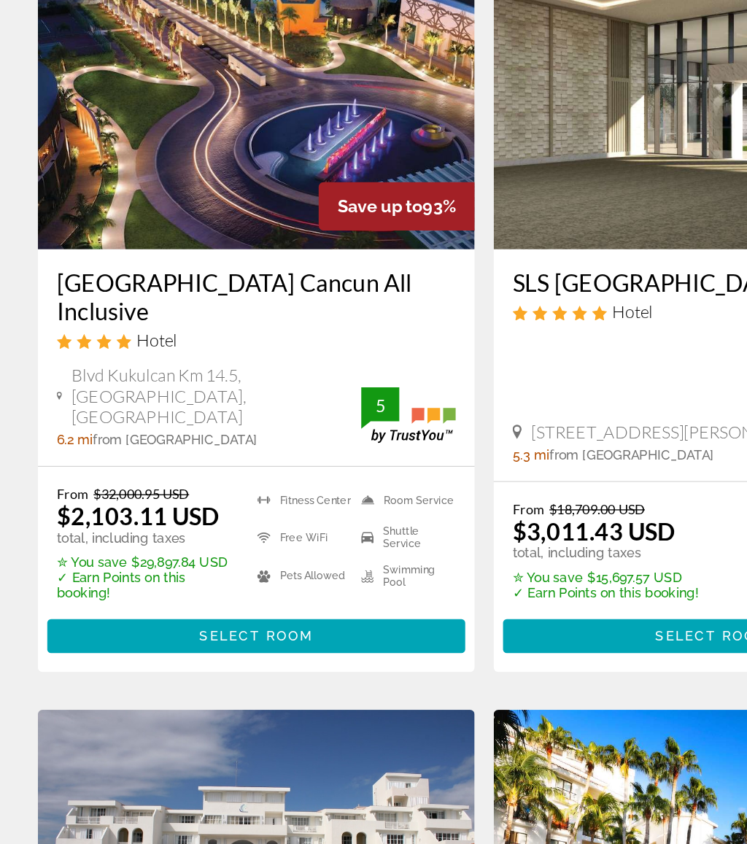
click at [248, 652] on span "Main content" at bounding box center [197, 669] width 322 height 35
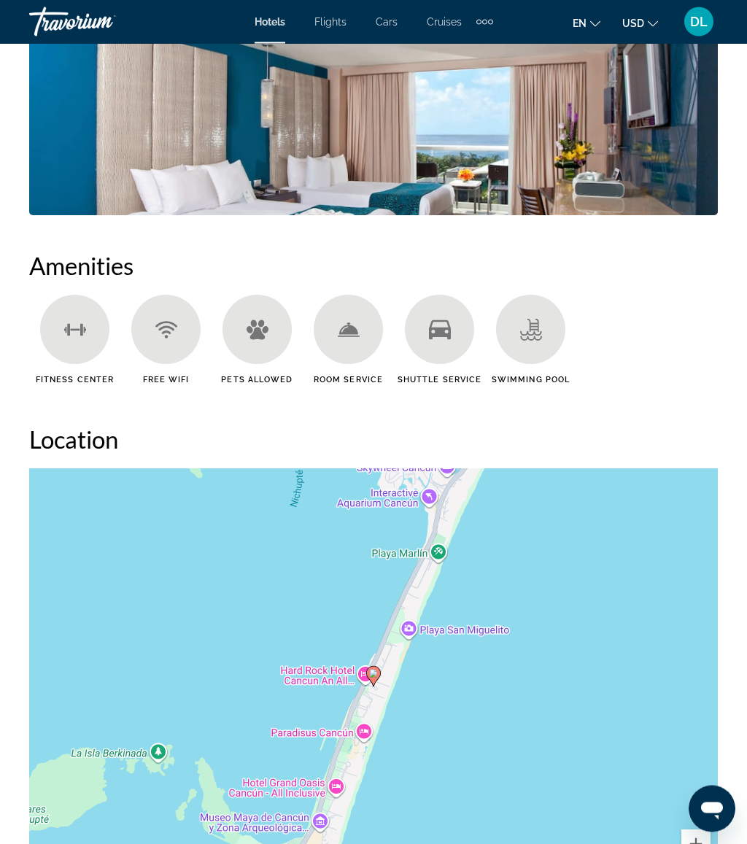
scroll to position [1259, 0]
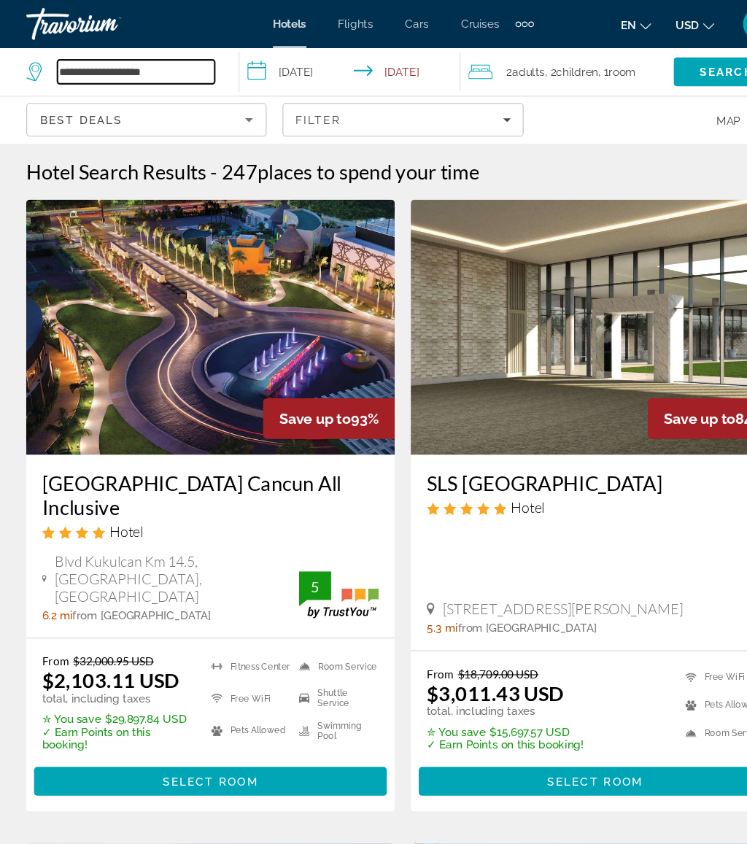
click at [177, 76] on input "**********" at bounding box center [130, 66] width 144 height 22
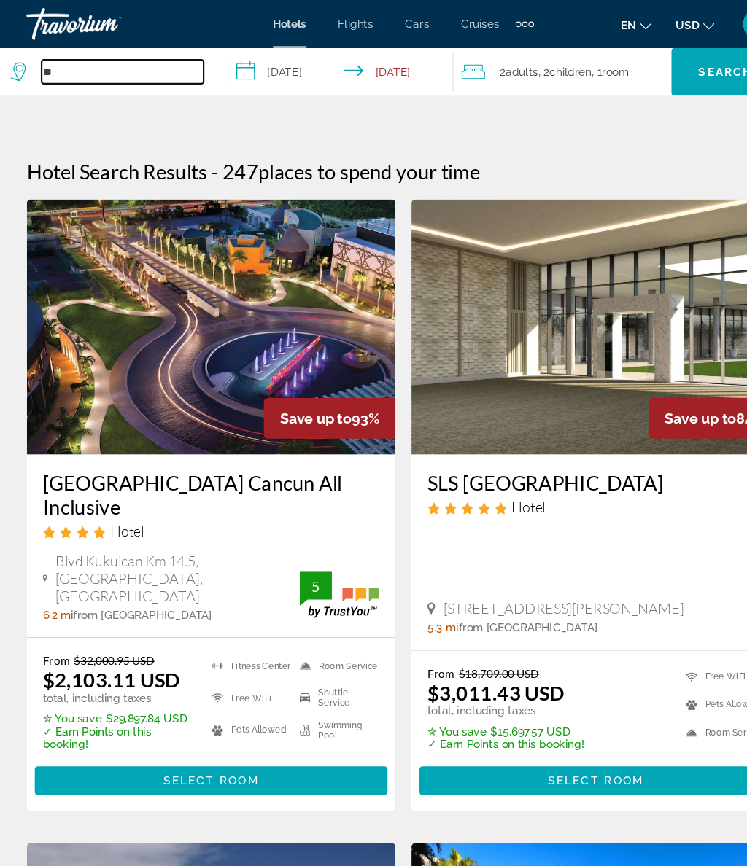
type input "*"
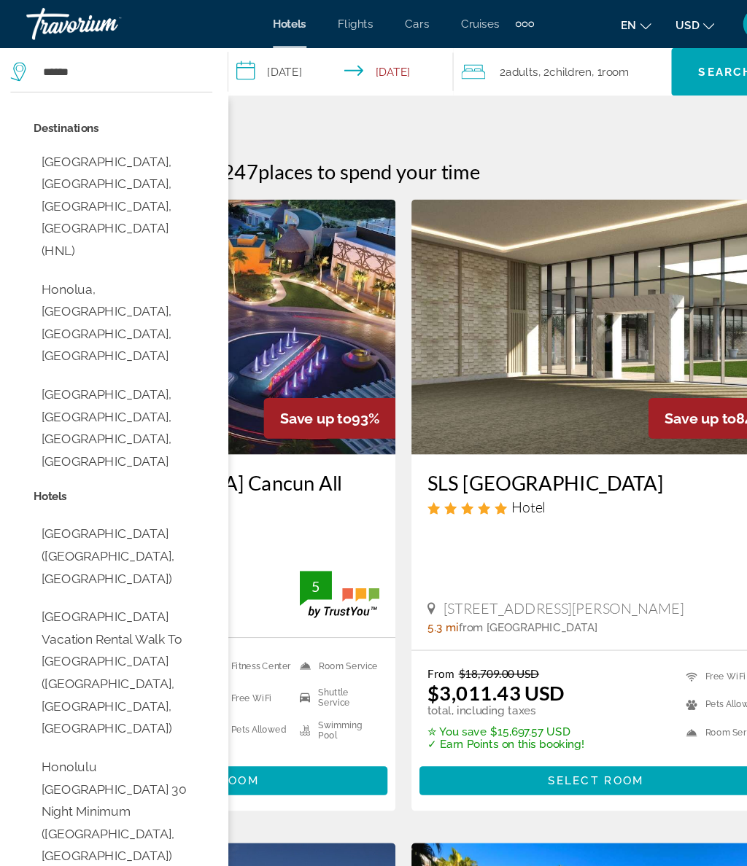
click at [155, 347] on button "Honolulu Harbor, Oahu Island, HI, United States" at bounding box center [117, 391] width 163 height 89
type input "**********"
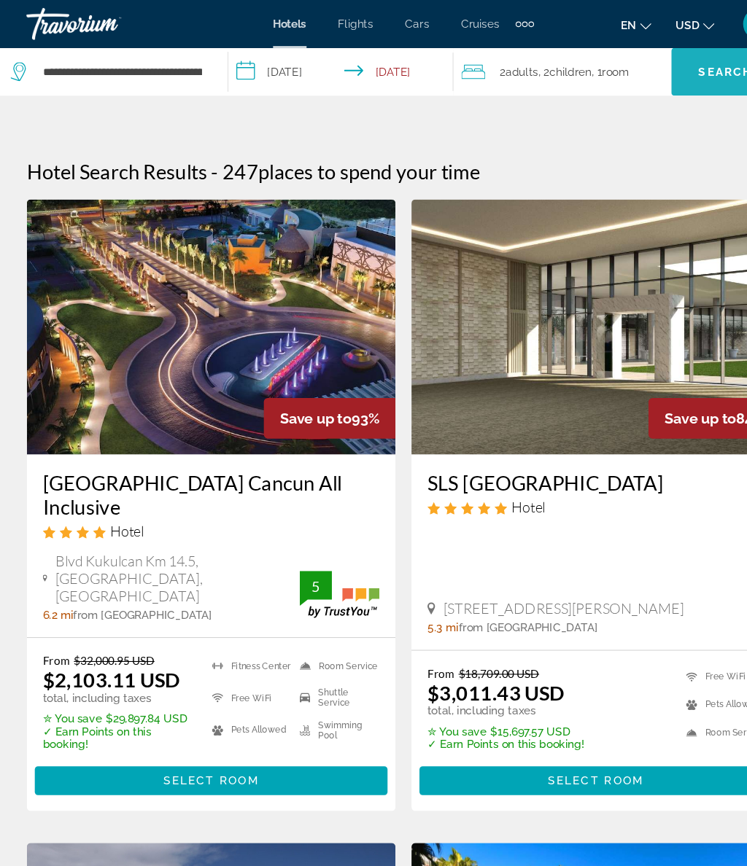
click at [647, 78] on span "Search" at bounding box center [667, 65] width 99 height 35
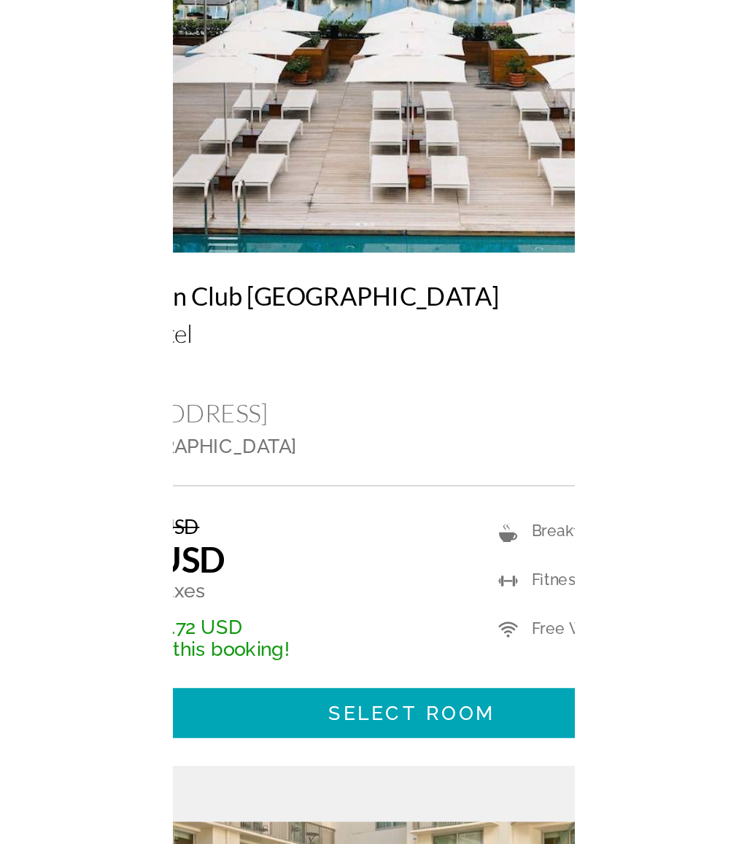
scroll to position [935, 0]
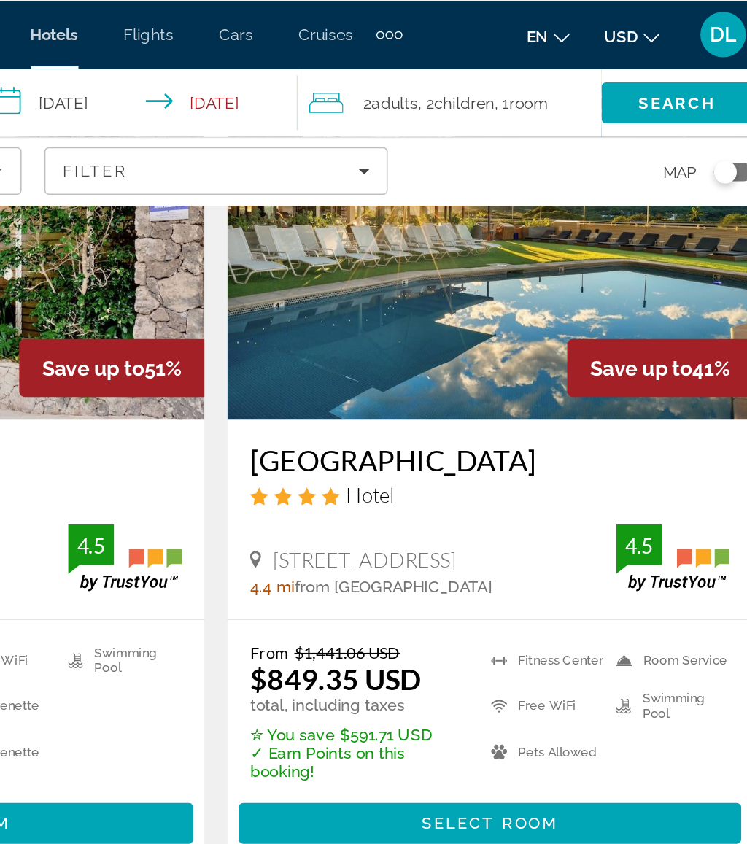
click at [513, 62] on span "Children" at bounding box center [532, 66] width 39 height 12
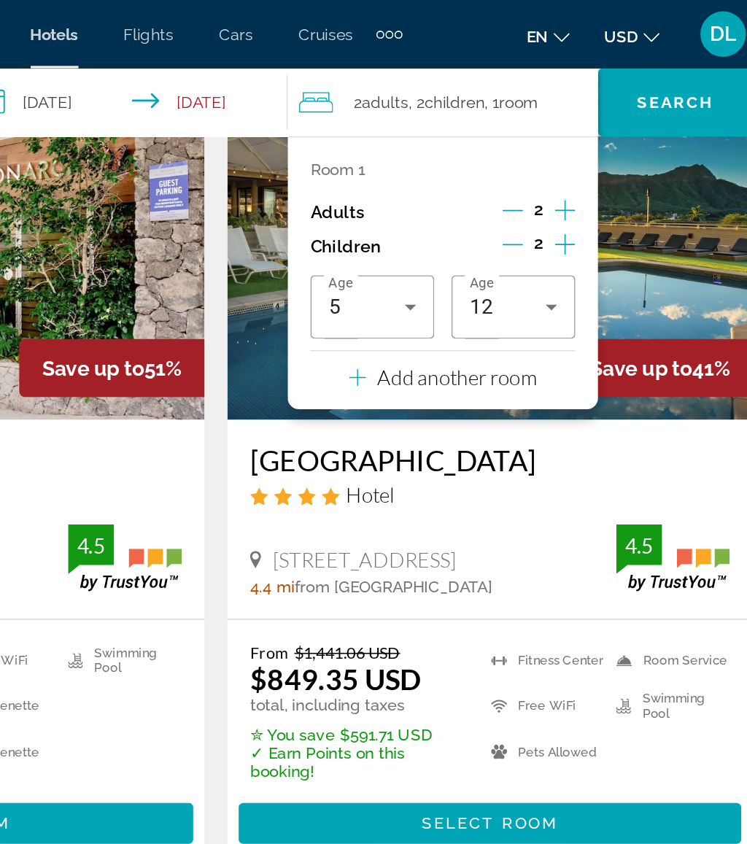
click at [557, 157] on icon "Decrement children" at bounding box center [563, 156] width 13 height 13
click at [558, 157] on icon "Decrement children" at bounding box center [564, 156] width 13 height 13
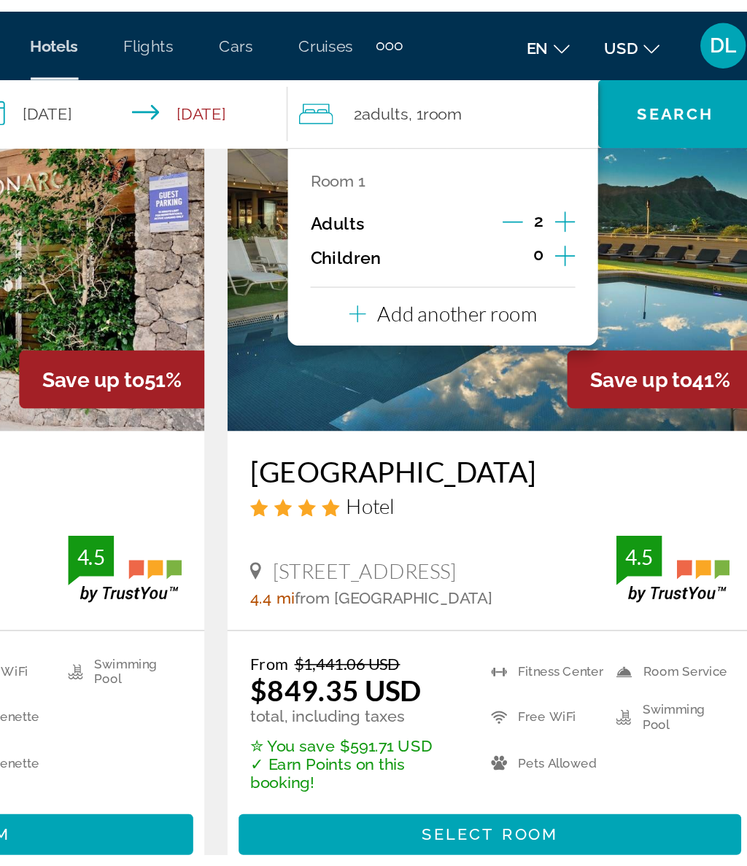
scroll to position [78, 0]
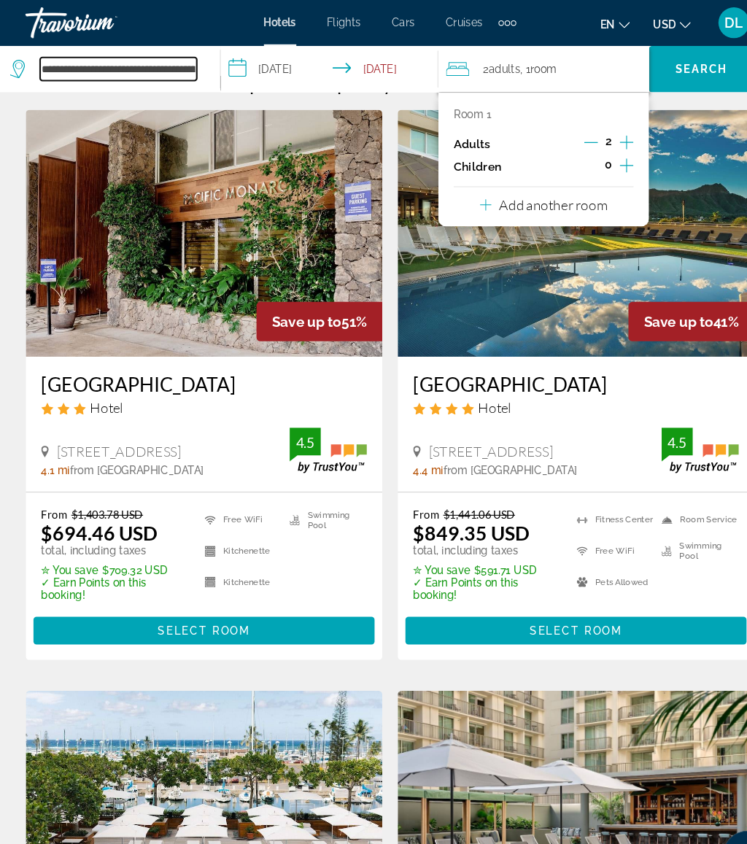
click at [171, 62] on input "**********" at bounding box center [117, 66] width 148 height 22
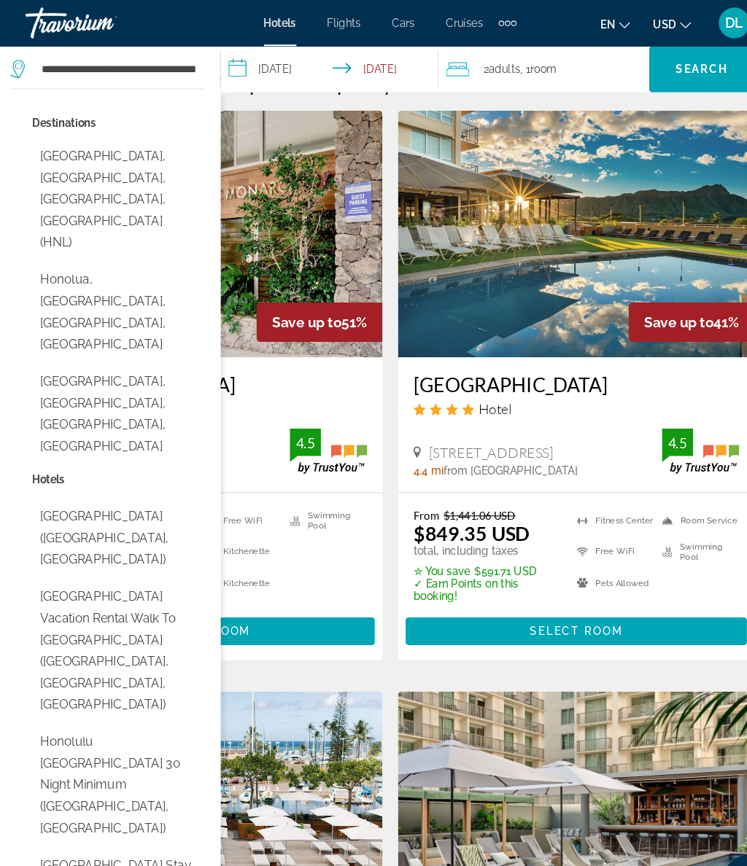
click at [268, 66] on input "**********" at bounding box center [320, 68] width 212 height 48
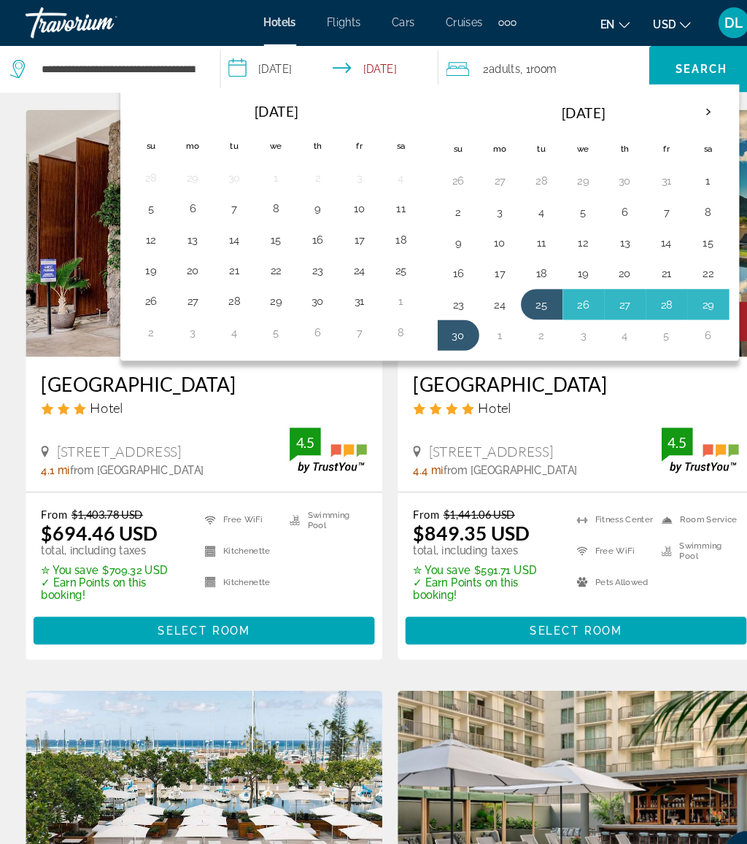
click at [301, 275] on button "30" at bounding box center [305, 285] width 23 height 20
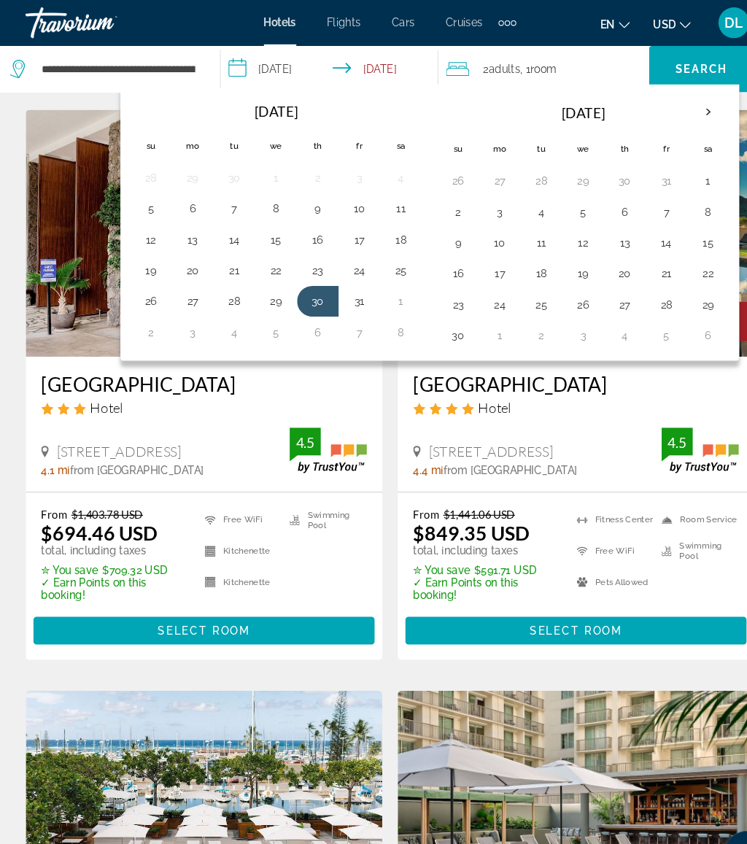
click at [301, 309] on button "6" at bounding box center [305, 314] width 23 height 20
type input "**********"
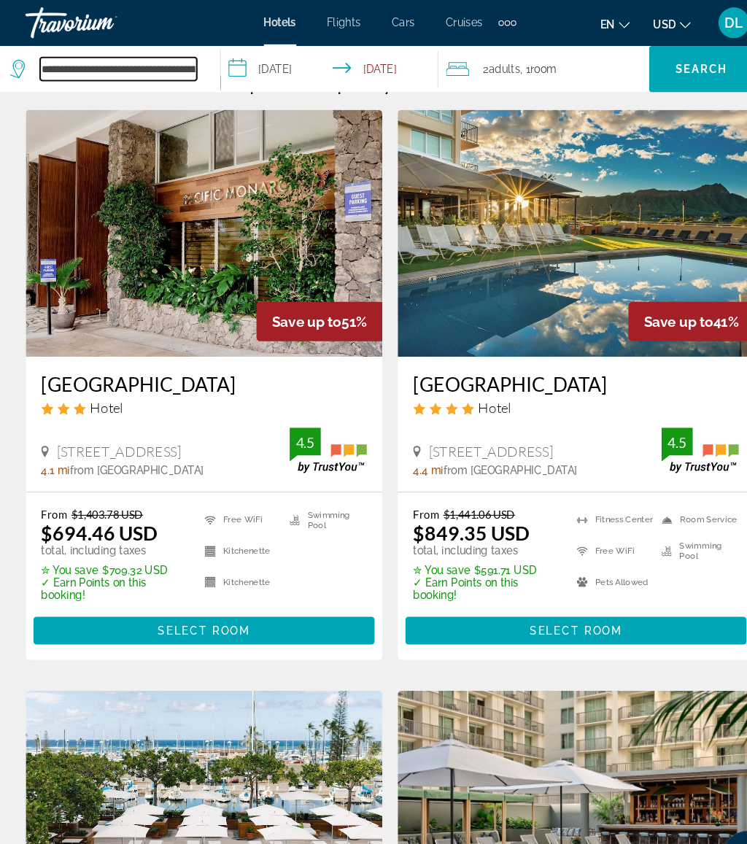
click at [176, 61] on input "**********" at bounding box center [117, 66] width 148 height 22
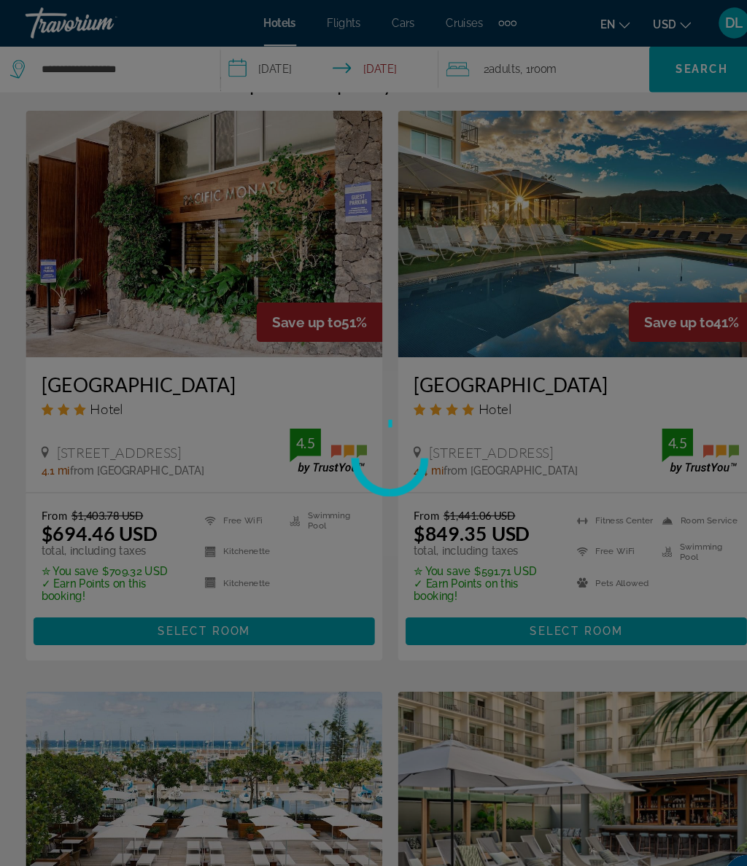
click at [139, 66] on div at bounding box center [373, 433] width 747 height 866
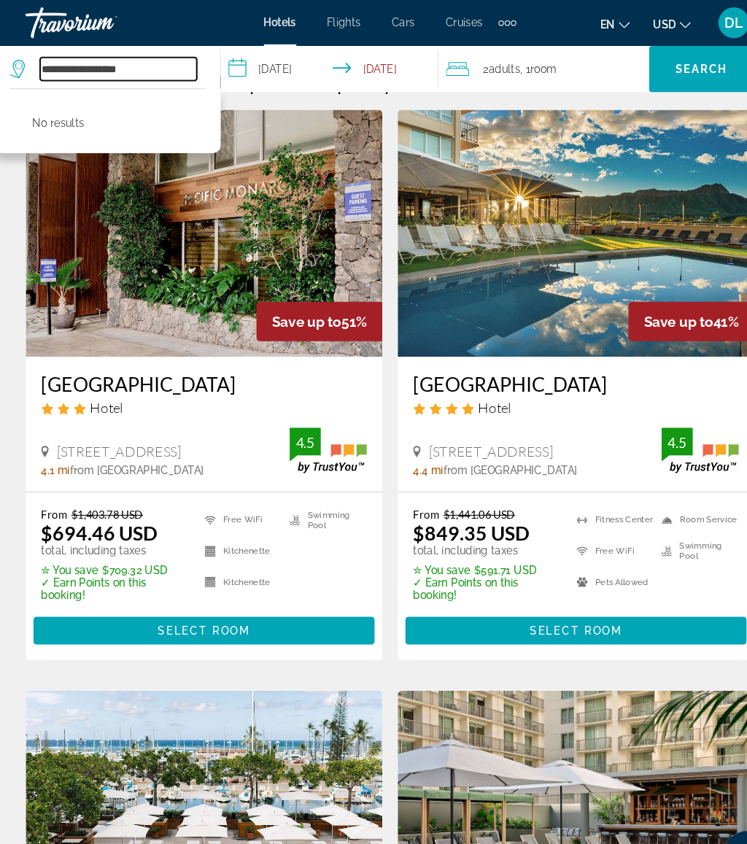
click at [158, 65] on input "**********" at bounding box center [117, 66] width 148 height 22
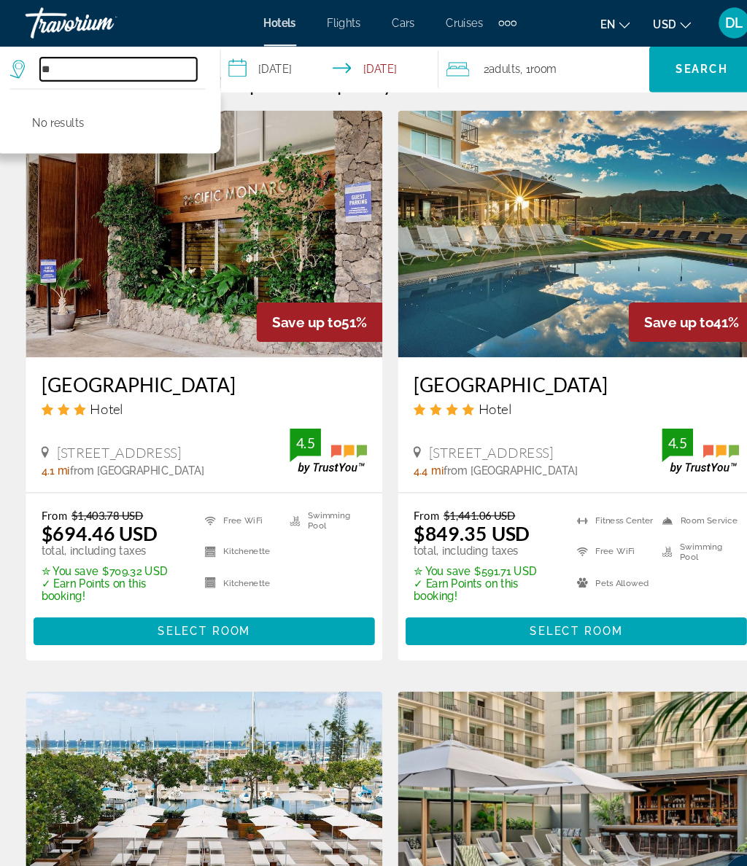
type input "*"
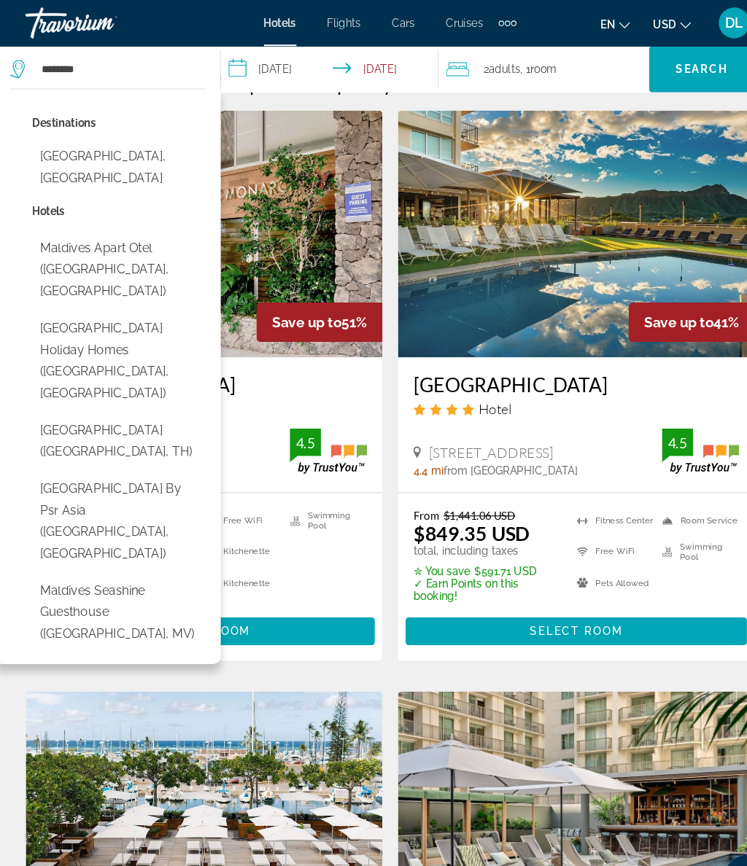
click at [133, 135] on button "Maldives, Maldives" at bounding box center [117, 158] width 163 height 48
type input "**********"
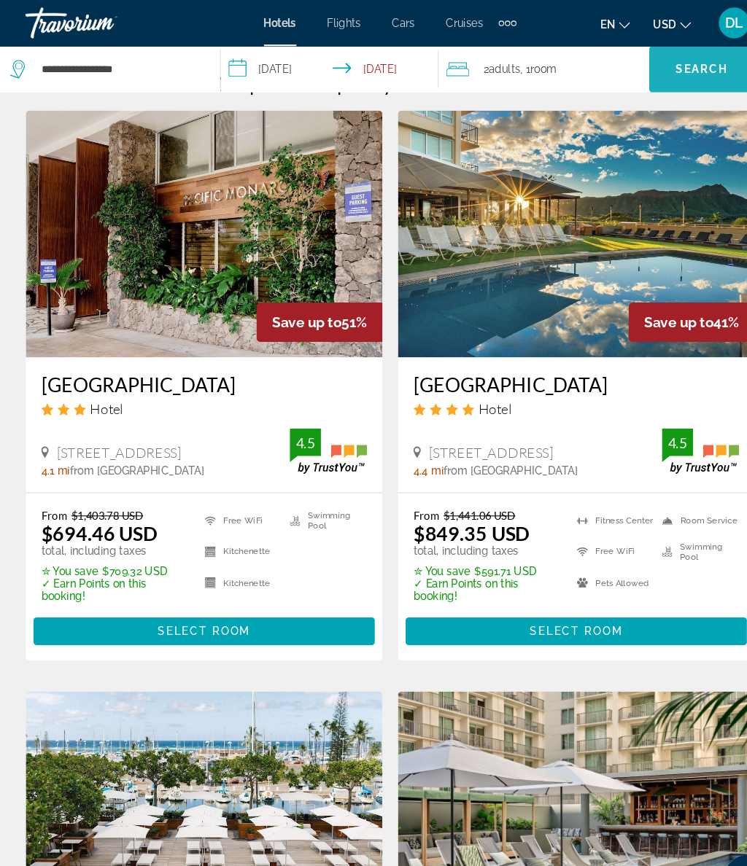
click at [662, 72] on span "Search" at bounding box center [667, 65] width 99 height 35
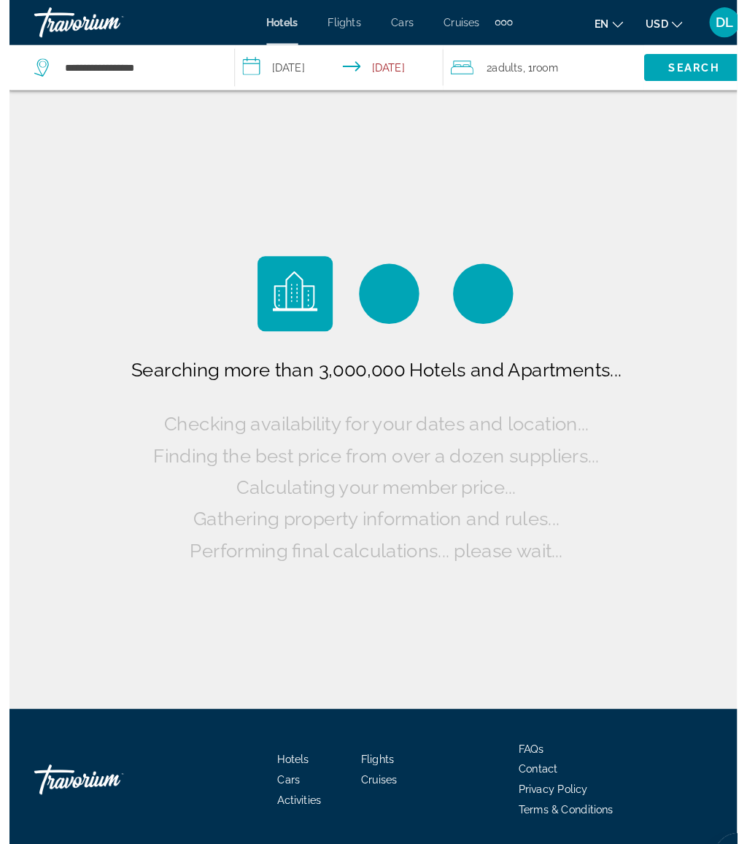
scroll to position [0, 0]
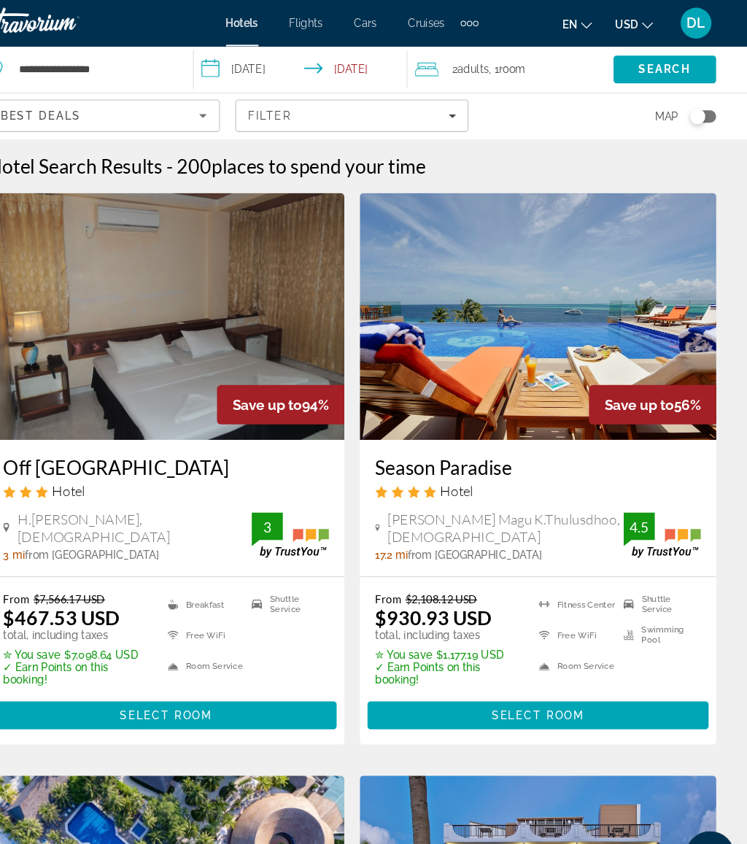
click at [690, 24] on span "DL" at bounding box center [698, 22] width 17 height 15
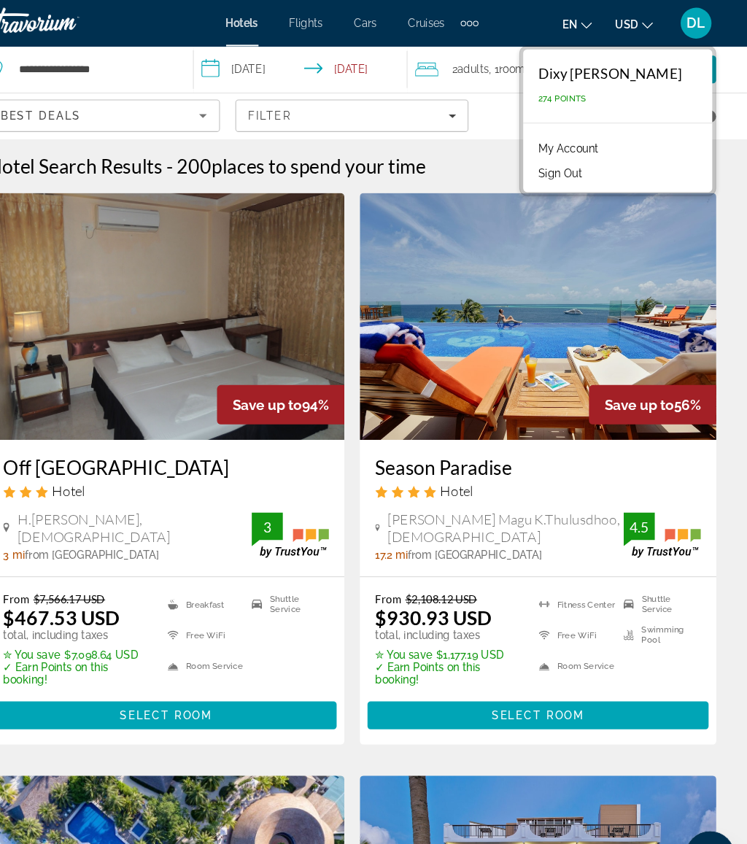
click at [568, 142] on link "My Account" at bounding box center [577, 140] width 71 height 19
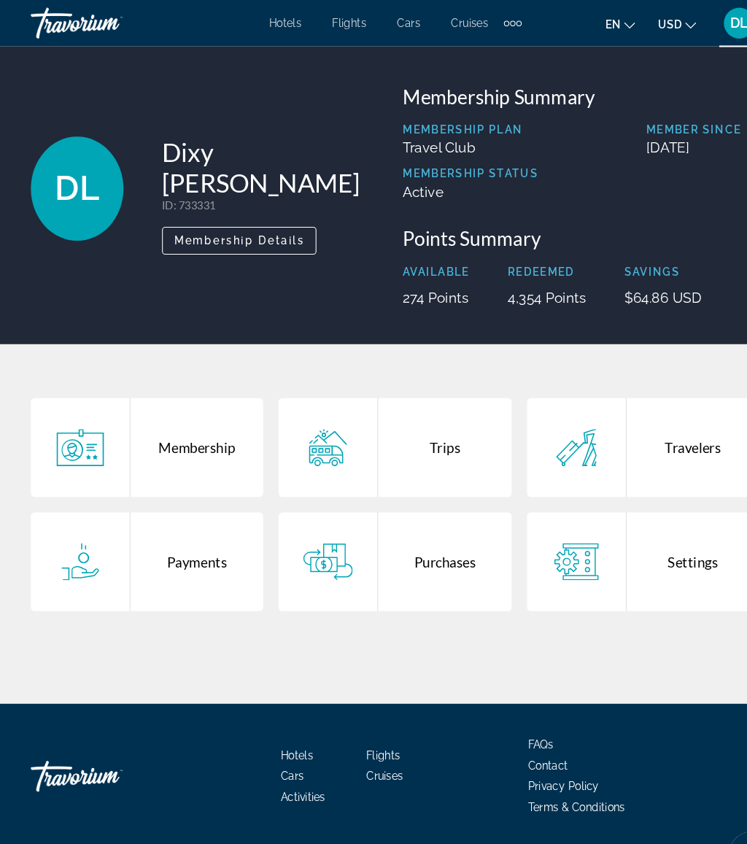
click at [432, 421] on div "Trips" at bounding box center [419, 422] width 125 height 93
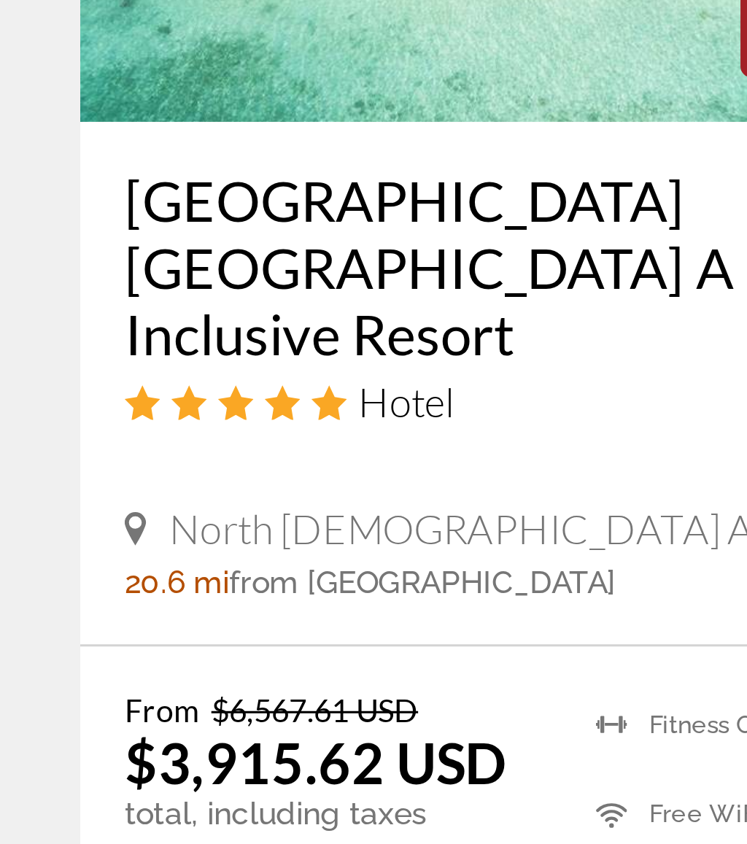
scroll to position [2744, 0]
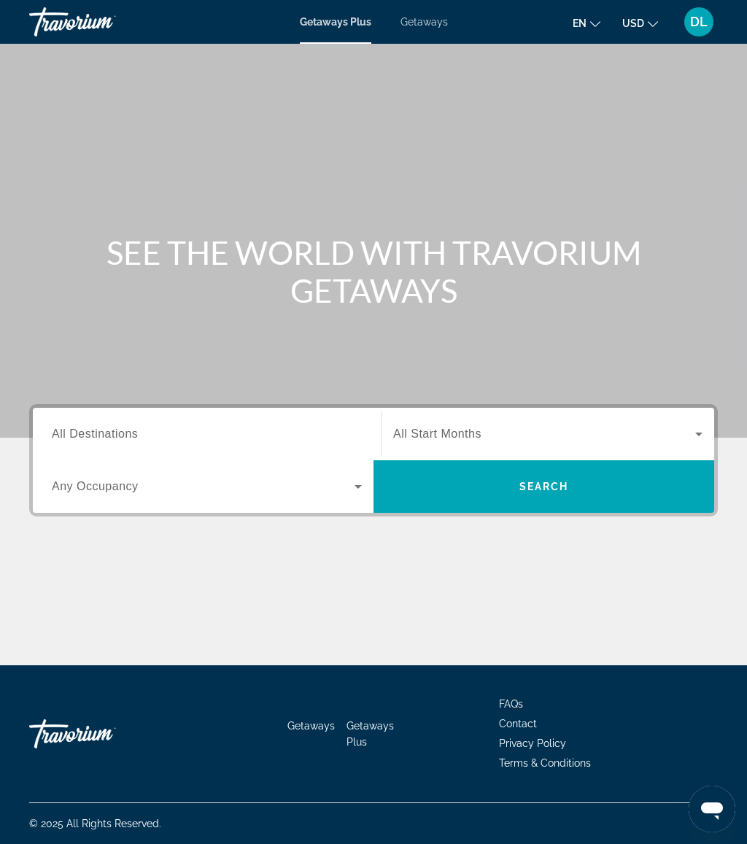
click at [425, 21] on span "Getaways" at bounding box center [423, 22] width 47 height 12
click at [182, 429] on input "Destination All Destinations" at bounding box center [207, 434] width 310 height 17
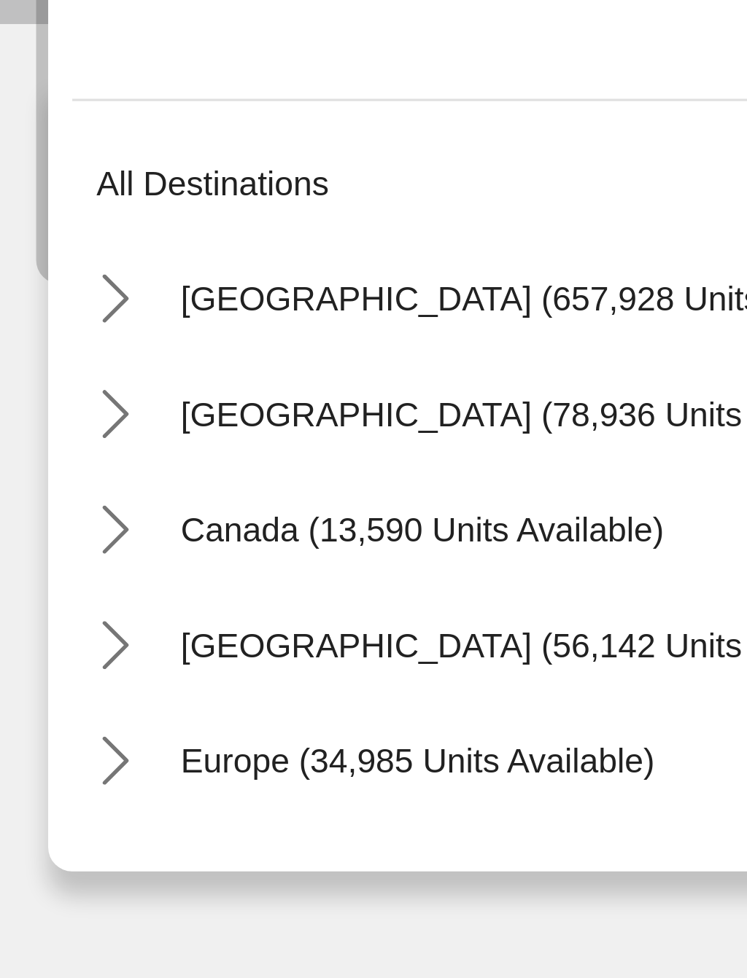
click at [49, 513] on icon "Toggle United States (657,928 units available) submenu" at bounding box center [53, 520] width 8 height 15
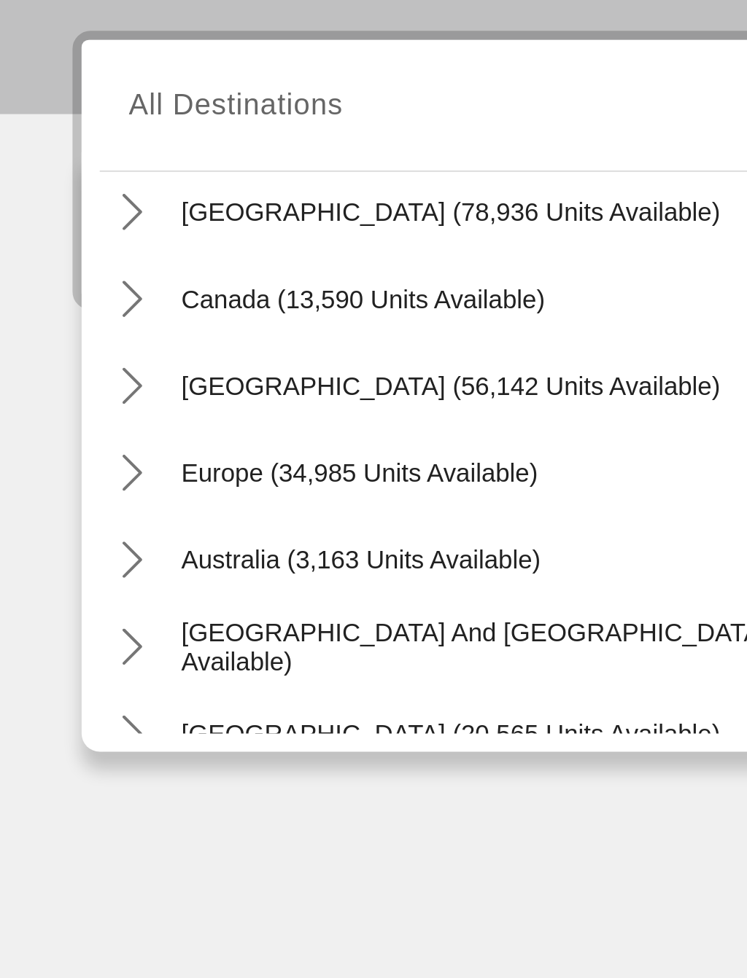
scroll to position [1626, 0]
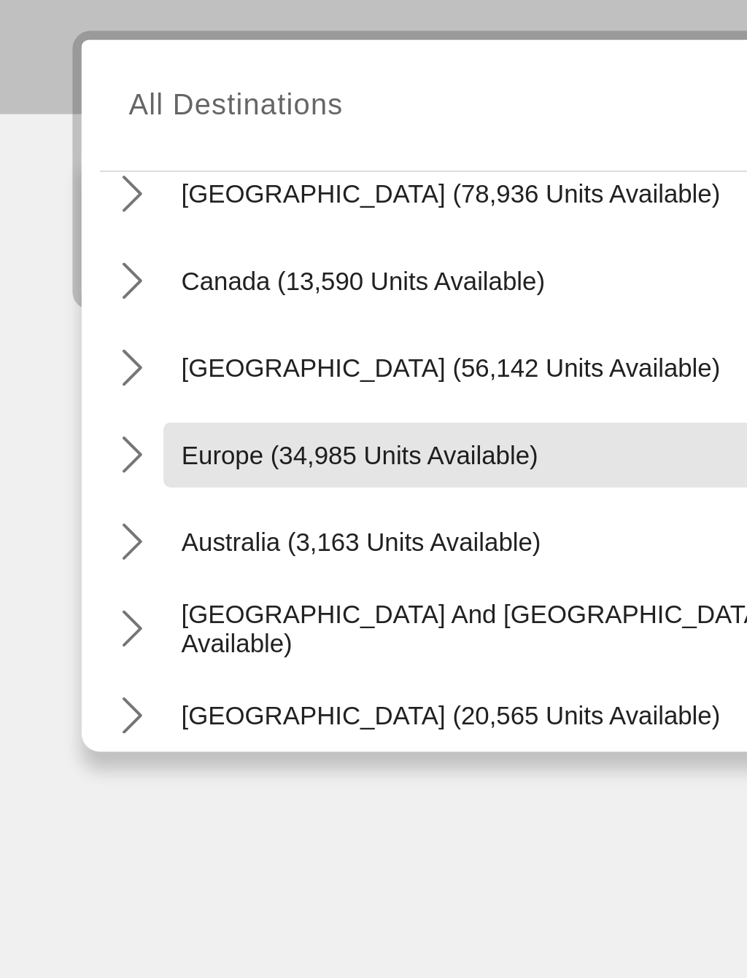
click at [166, 569] on span "Europe (34,985 units available)" at bounding box center [145, 575] width 144 height 12
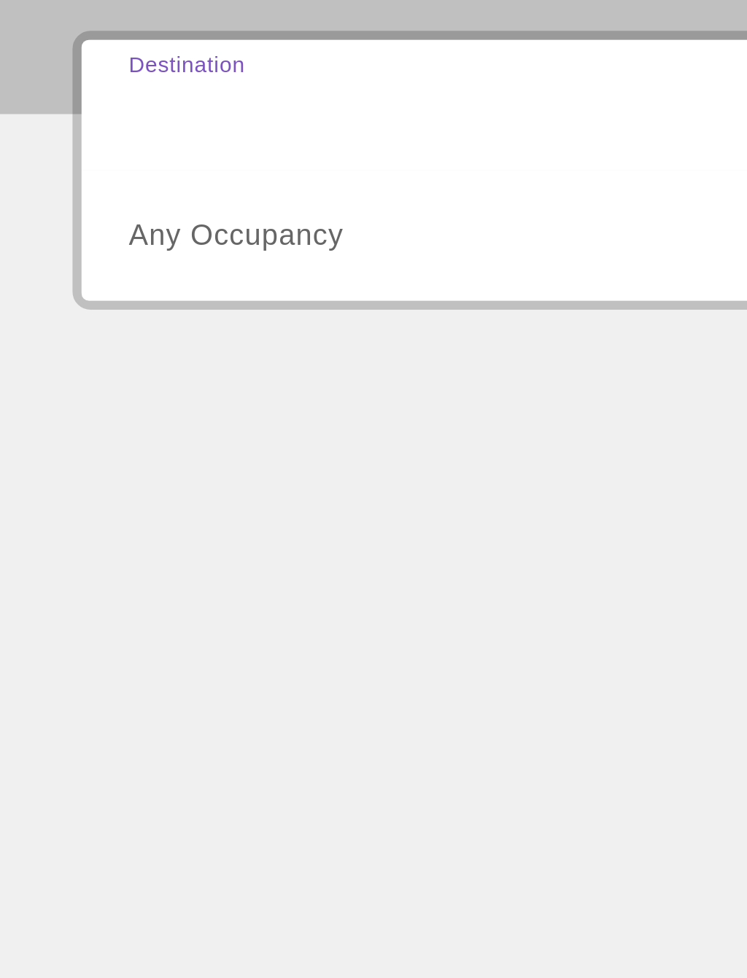
type input "**********"
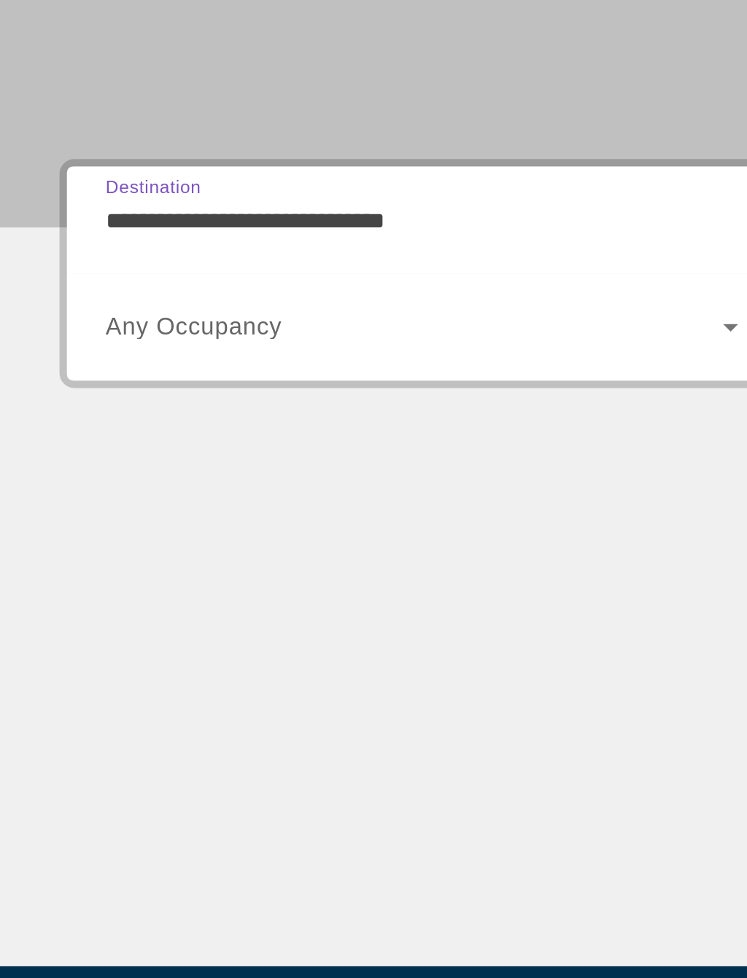
click at [169, 478] on span "Search widget" at bounding box center [203, 486] width 303 height 17
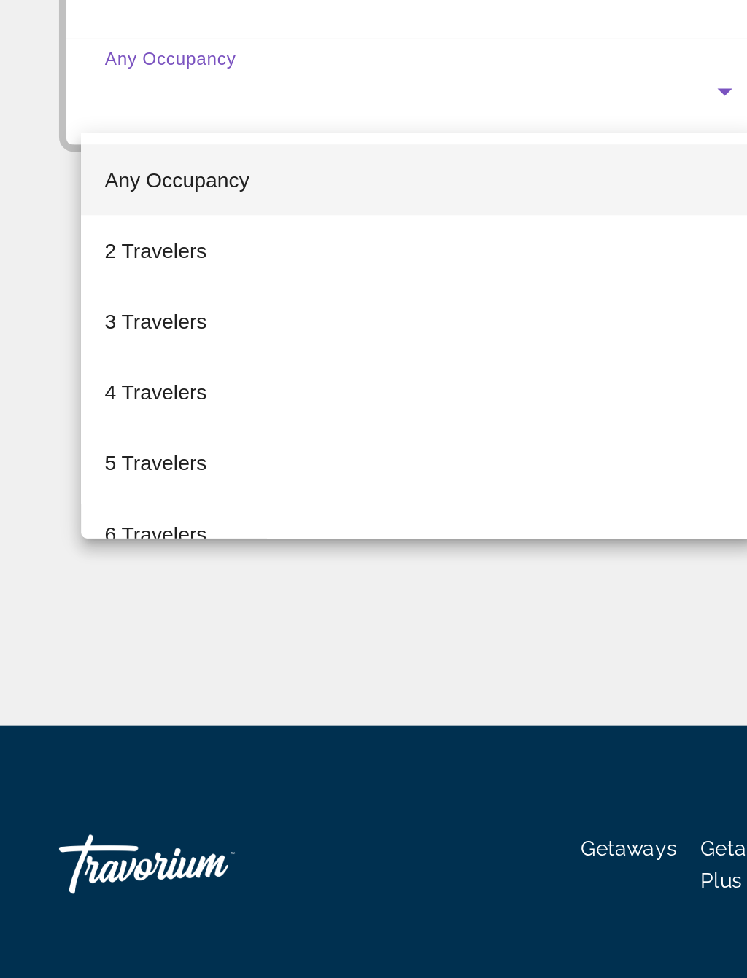
scroll to position [0, 0]
click at [87, 626] on span "4 Travelers" at bounding box center [77, 634] width 50 height 17
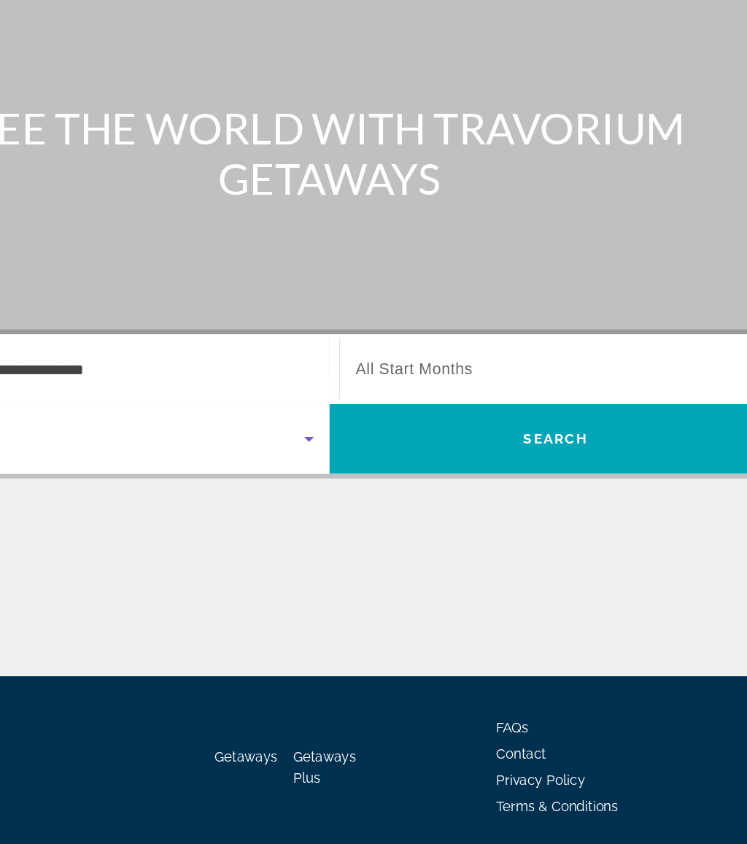
click at [420, 413] on div "Search widget" at bounding box center [547, 433] width 309 height 41
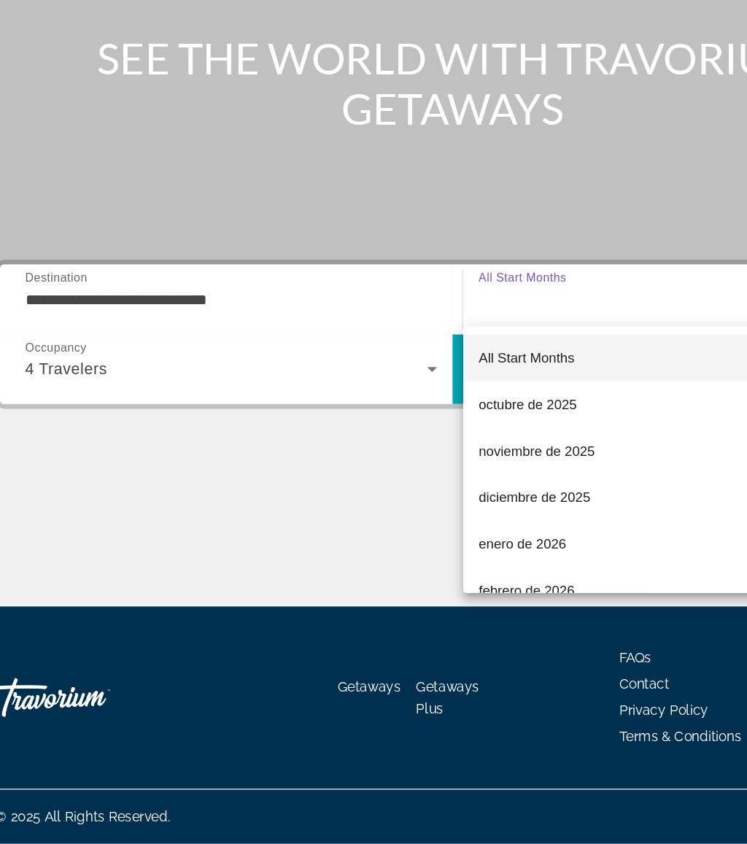
click at [289, 385] on div at bounding box center [373, 422] width 747 height 844
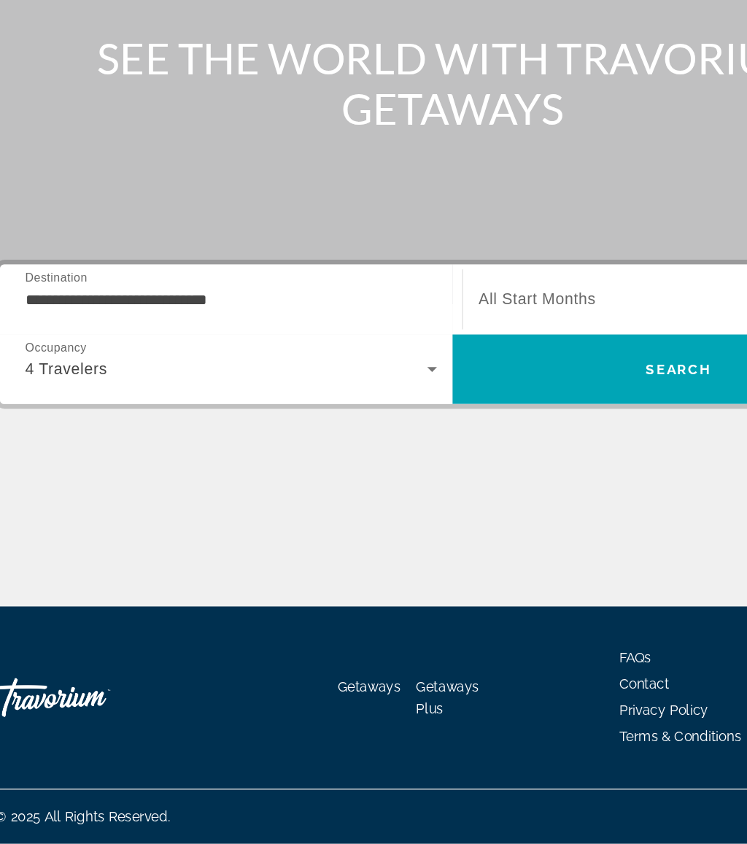
click at [454, 469] on span "Search" at bounding box center [543, 486] width 340 height 35
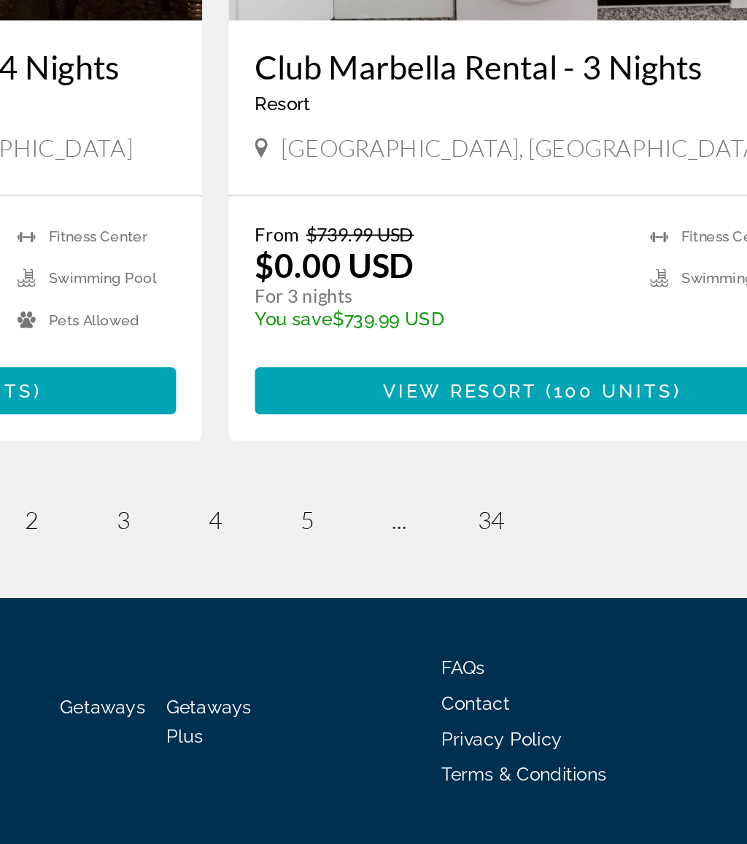
scroll to position [2596, 0]
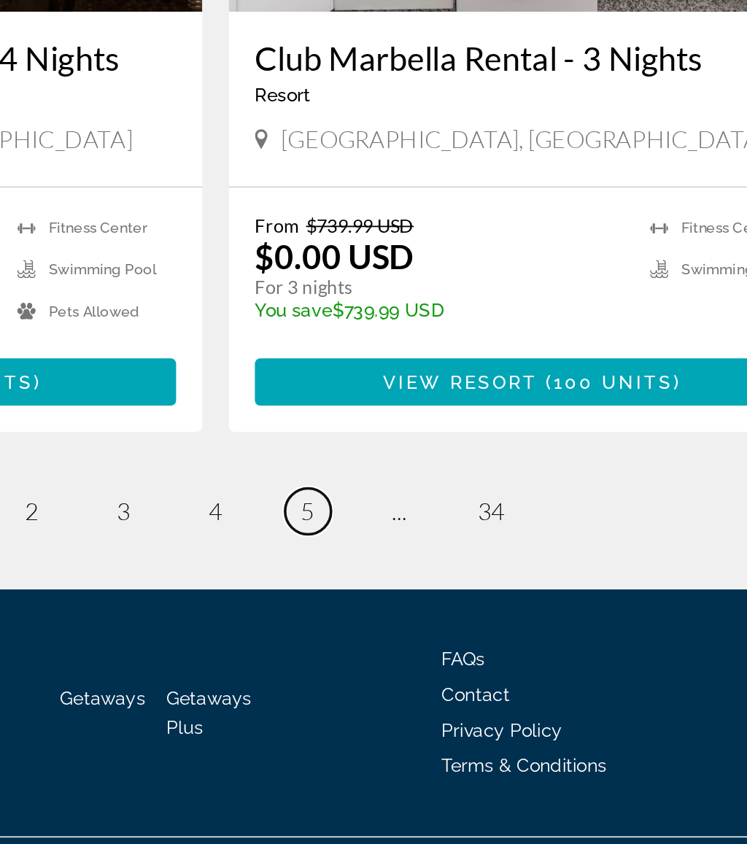
click at [421, 650] on span "5" at bounding box center [424, 658] width 7 height 16
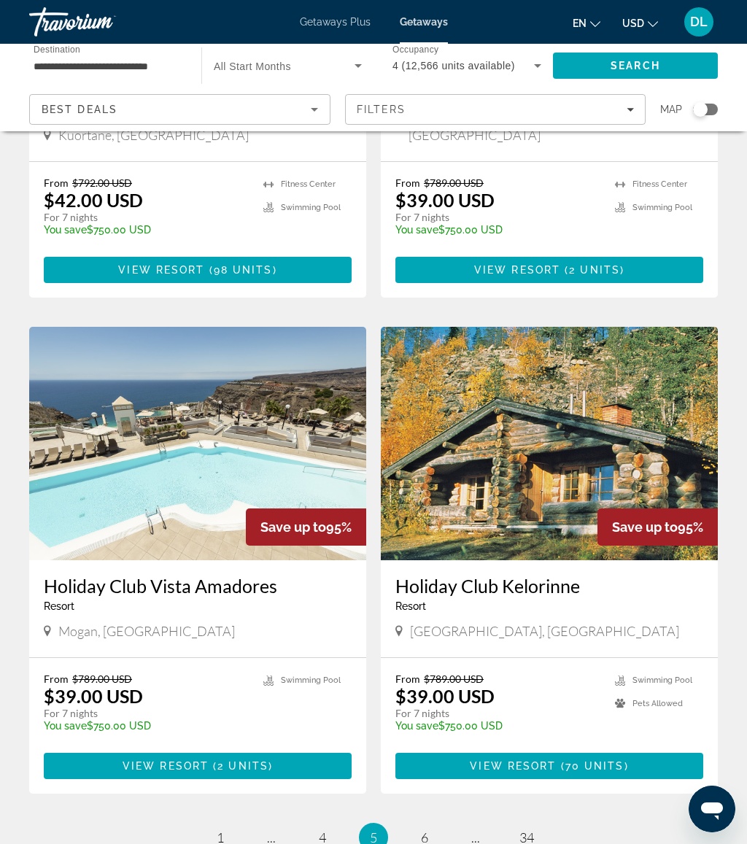
scroll to position [2382, 0]
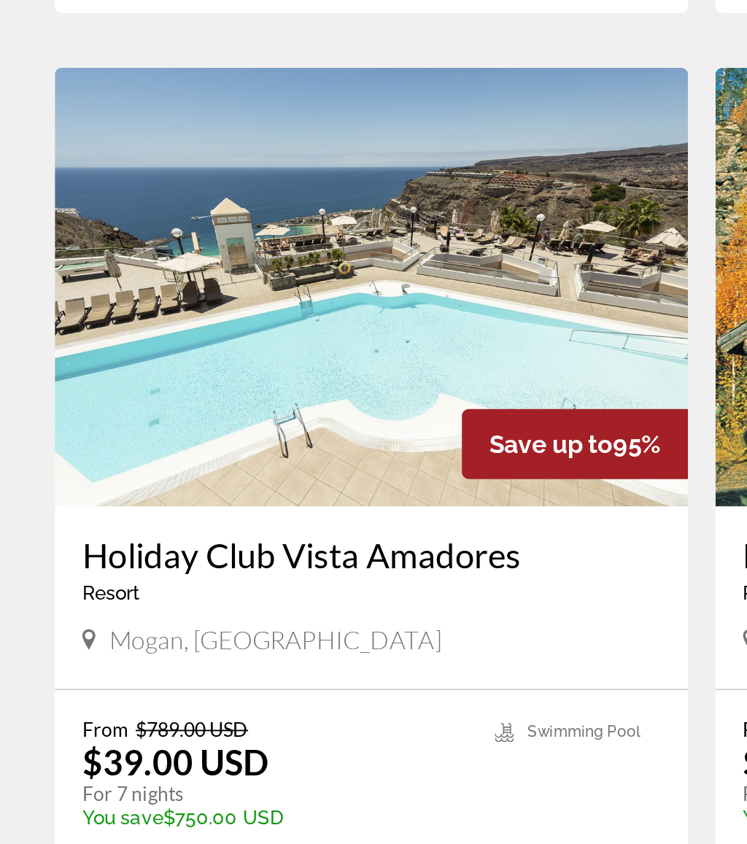
click at [148, 749] on span "Main content" at bounding box center [198, 766] width 308 height 35
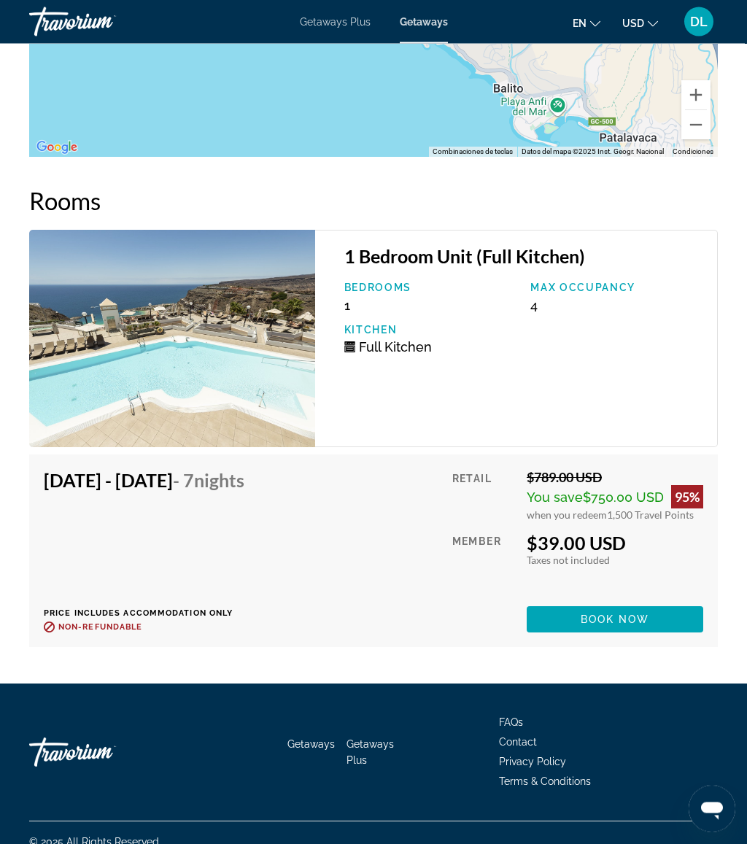
scroll to position [2698, 0]
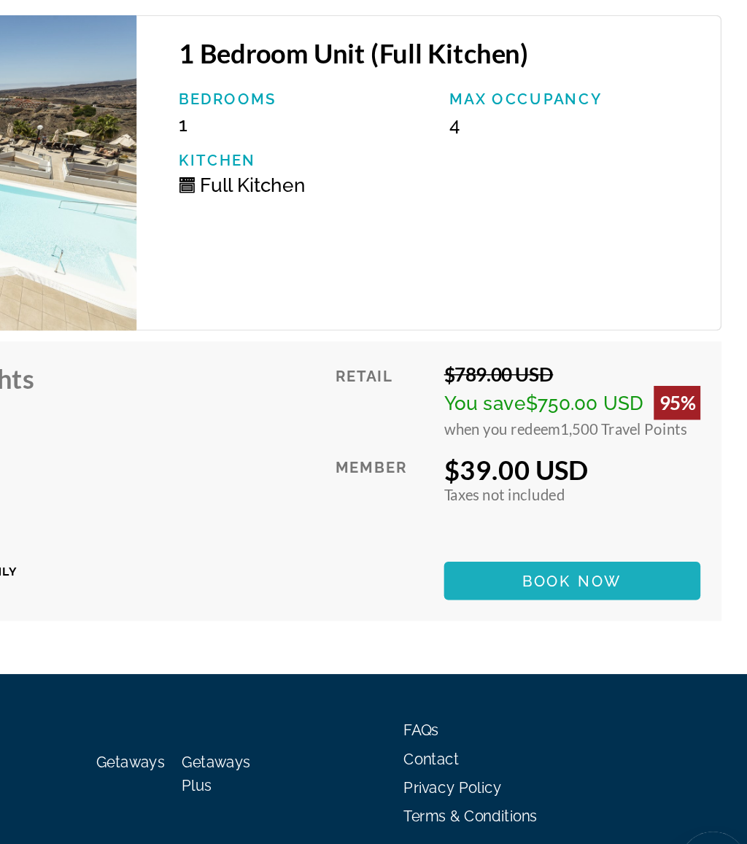
click at [580, 607] on span "Book now" at bounding box center [614, 613] width 69 height 12
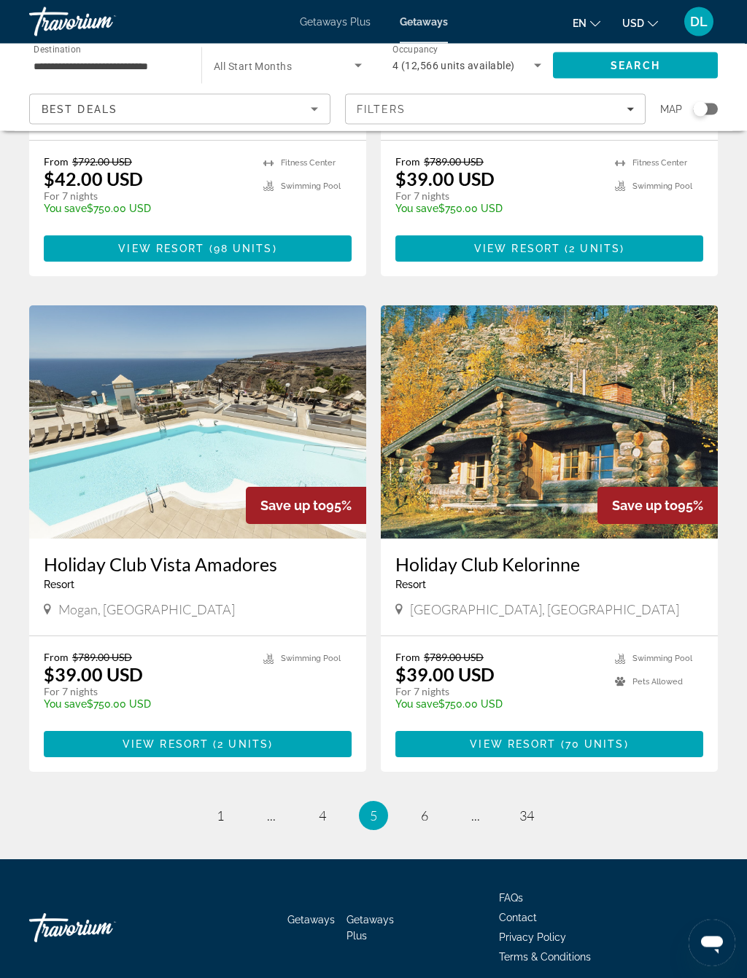
scroll to position [2416, 0]
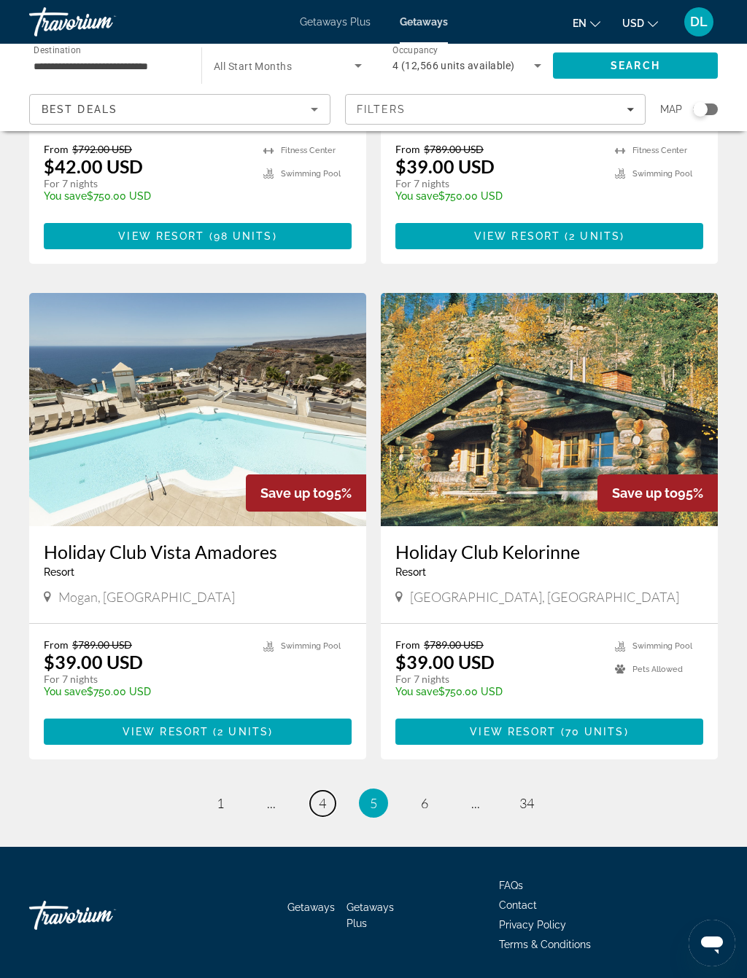
click at [327, 791] on link "page 4" at bounding box center [323, 804] width 26 height 26
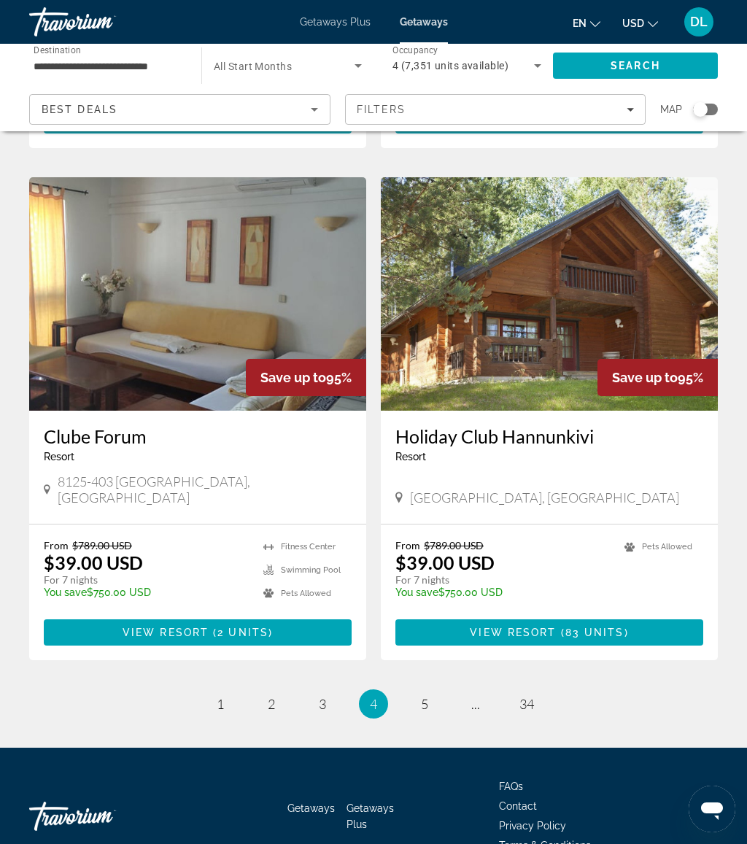
scroll to position [2529, 0]
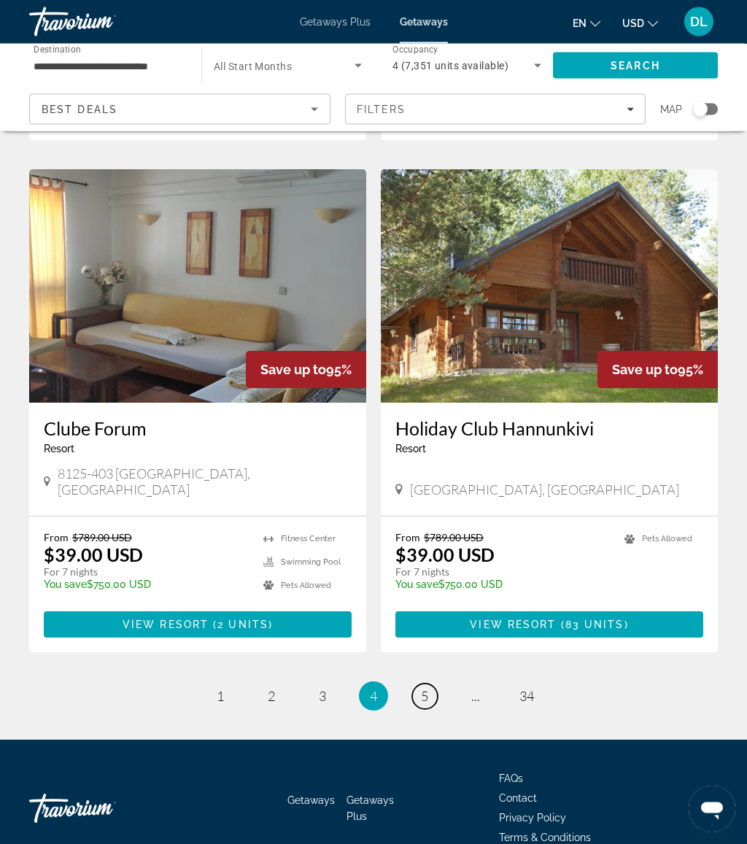
click at [429, 684] on link "page 5" at bounding box center [425, 697] width 26 height 26
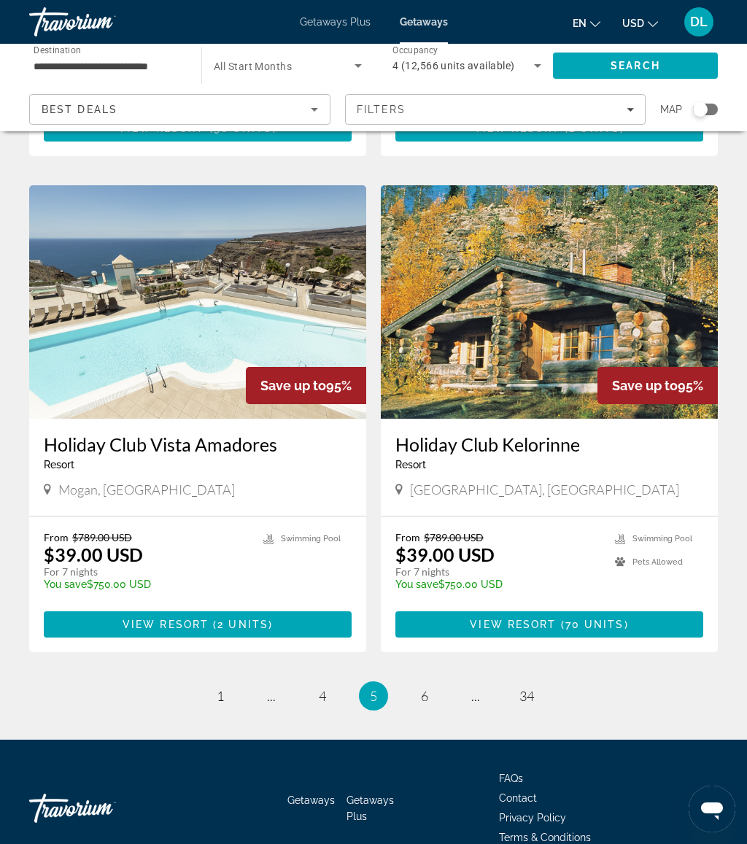
scroll to position [2551, 0]
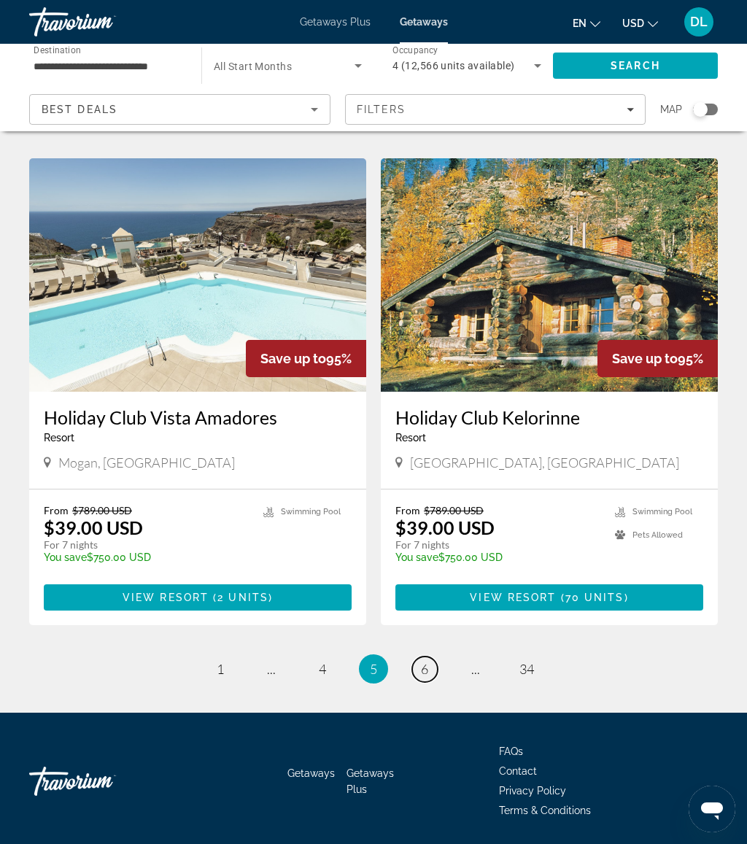
click at [435, 656] on link "page 6" at bounding box center [425, 669] width 26 height 26
